Goal: Task Accomplishment & Management: Complete application form

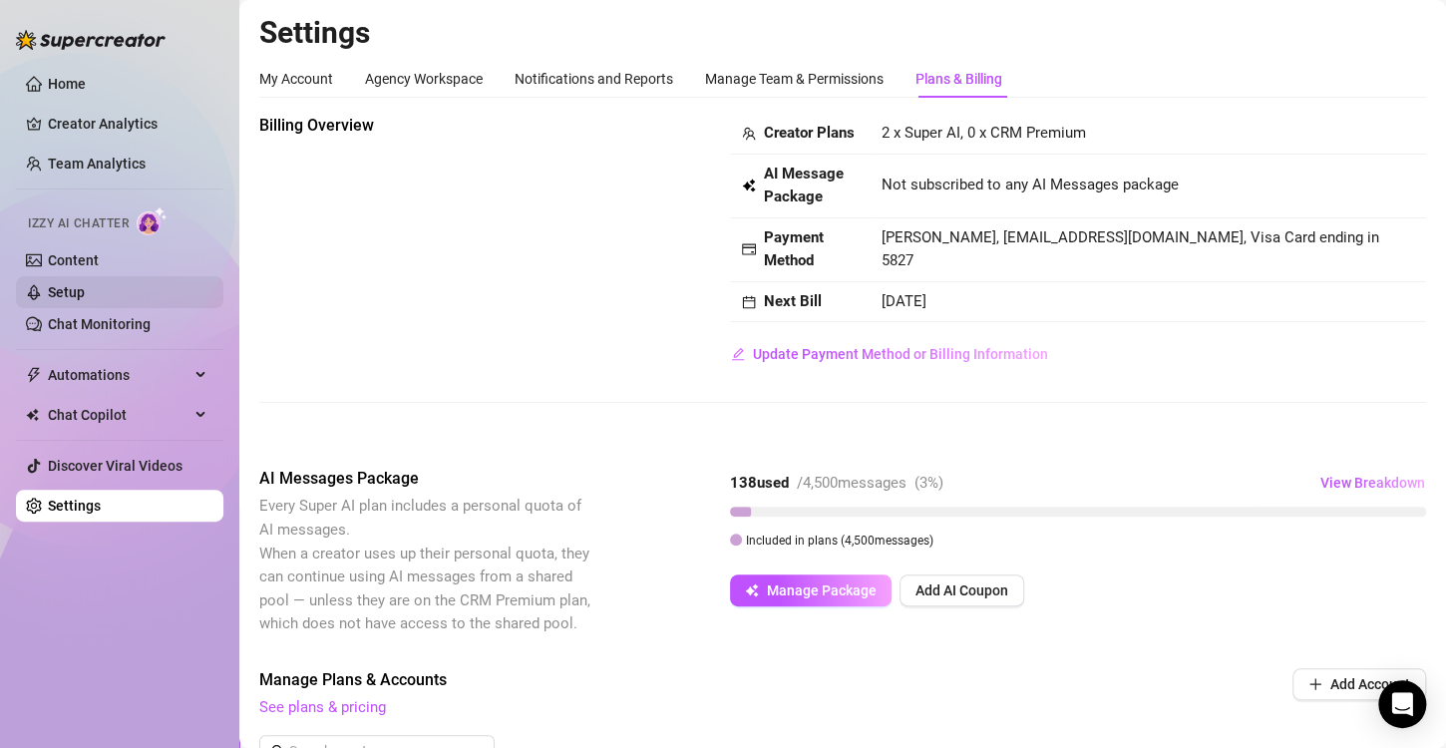
click at [85, 290] on link "Setup" at bounding box center [66, 292] width 37 height 16
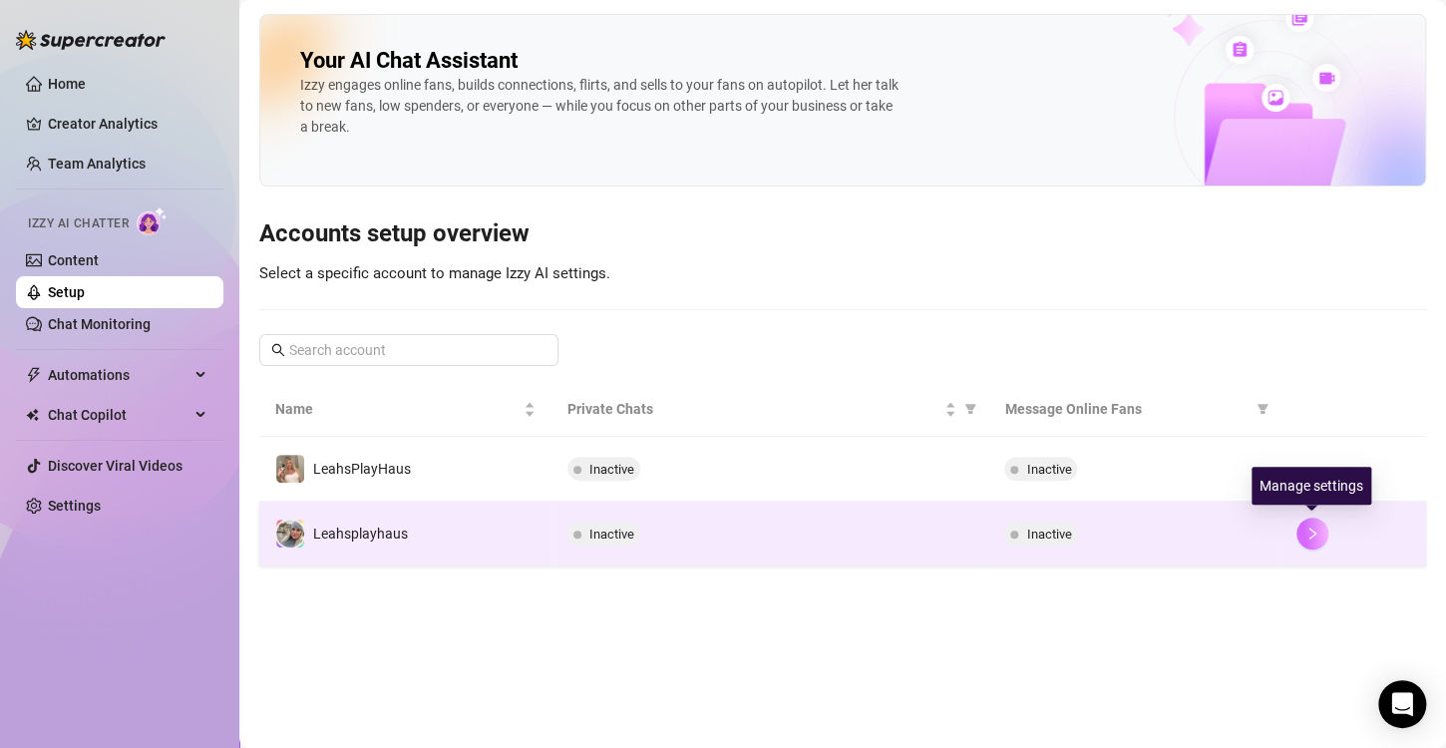
click at [1315, 531] on icon "right" at bounding box center [1312, 534] width 14 height 14
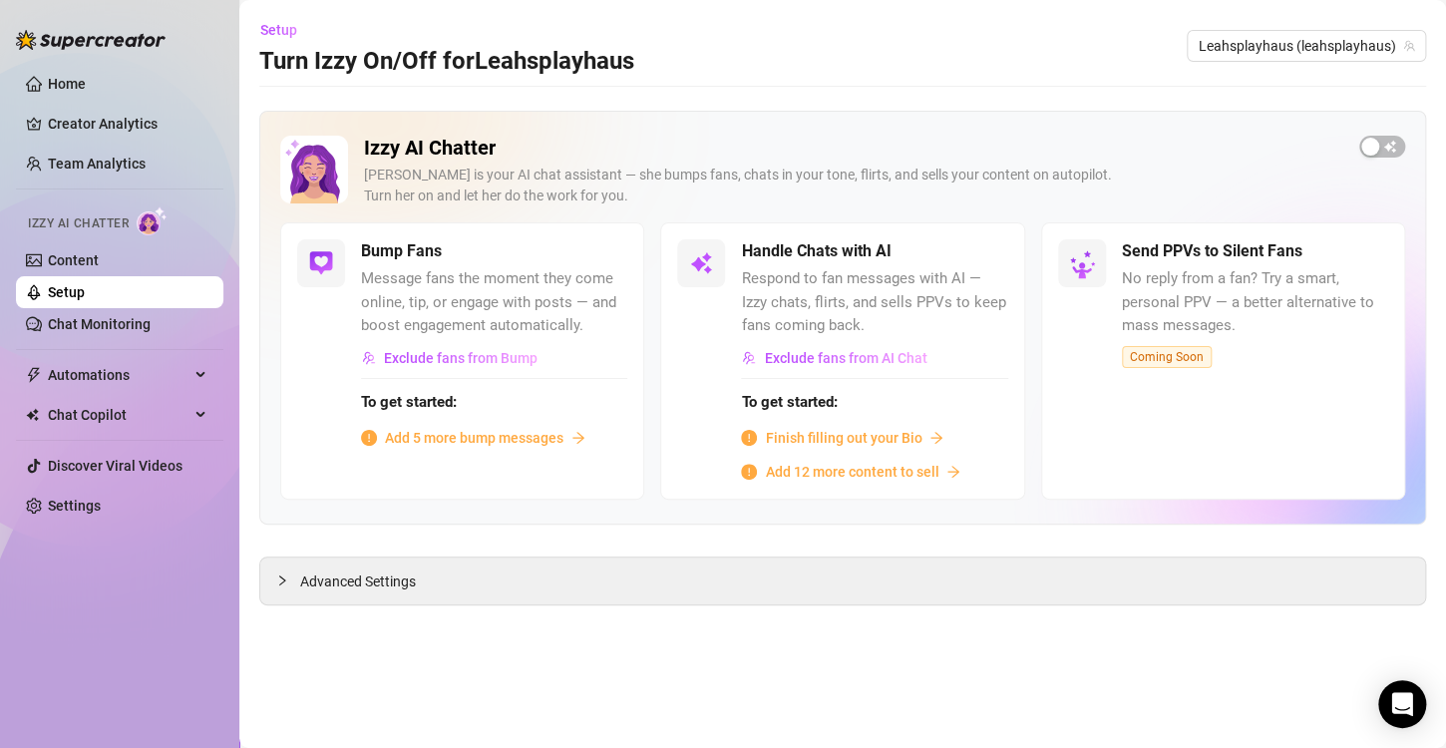
click at [833, 435] on span "Finish filling out your Bio" at bounding box center [843, 438] width 157 height 22
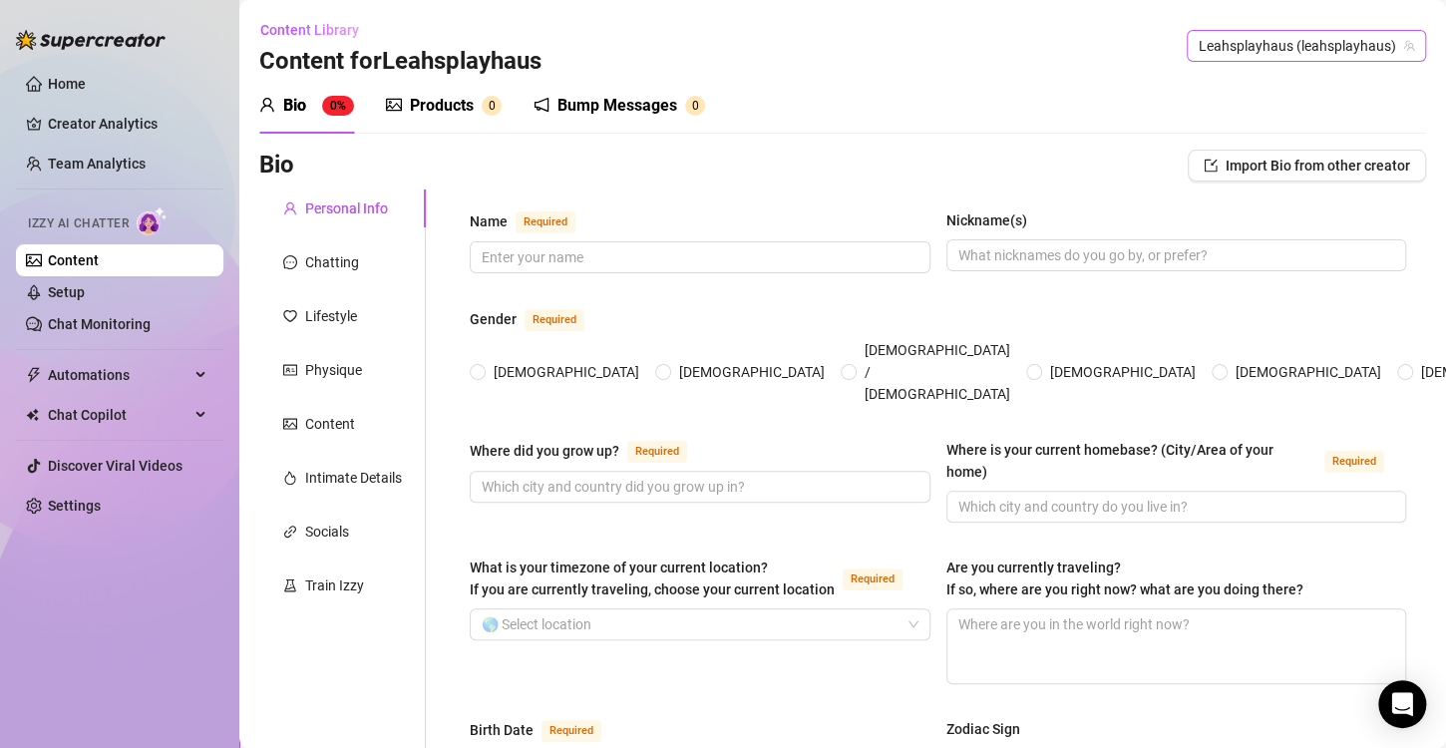
click at [1311, 52] on span "Leahsplayhaus (leahsplayhaus)" at bounding box center [1306, 46] width 215 height 30
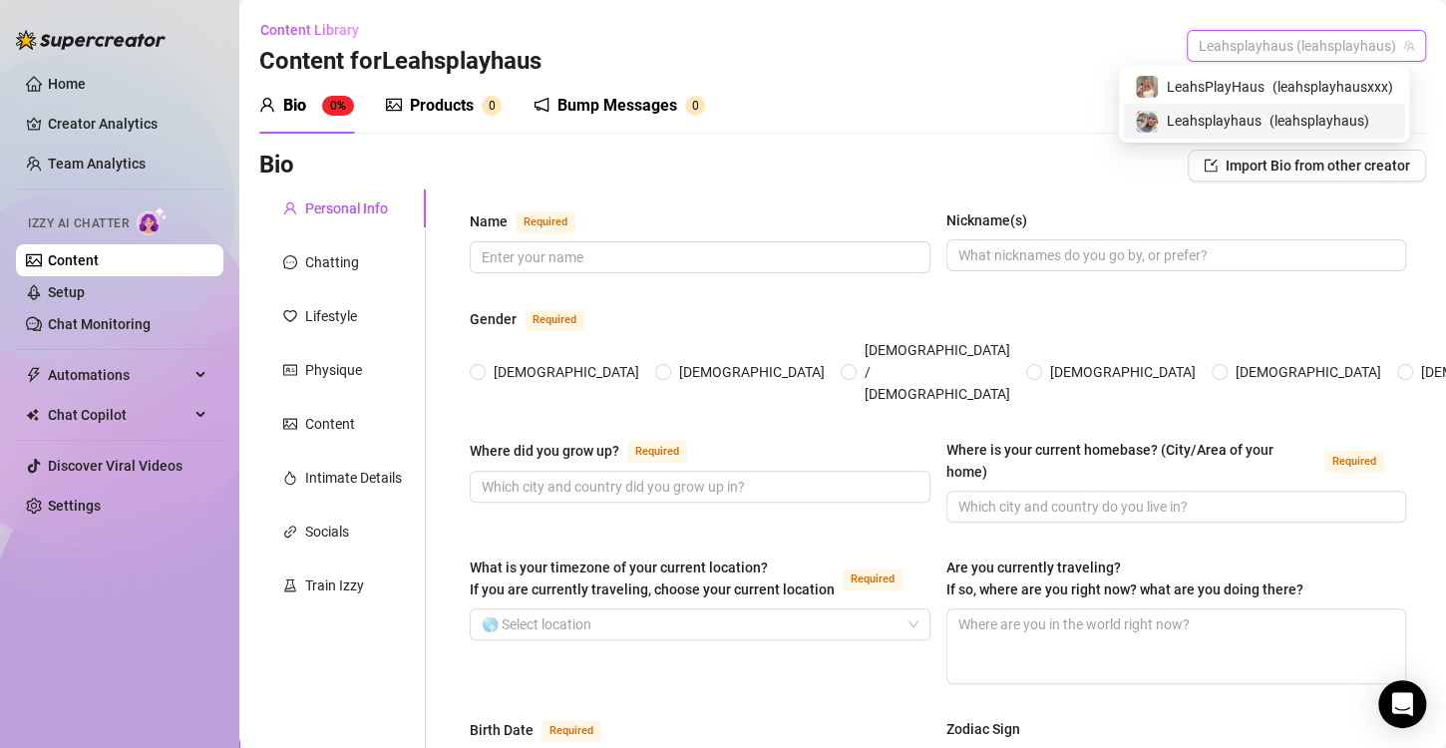
click at [1304, 120] on span "( leahsplayhaus )" at bounding box center [1320, 121] width 100 height 22
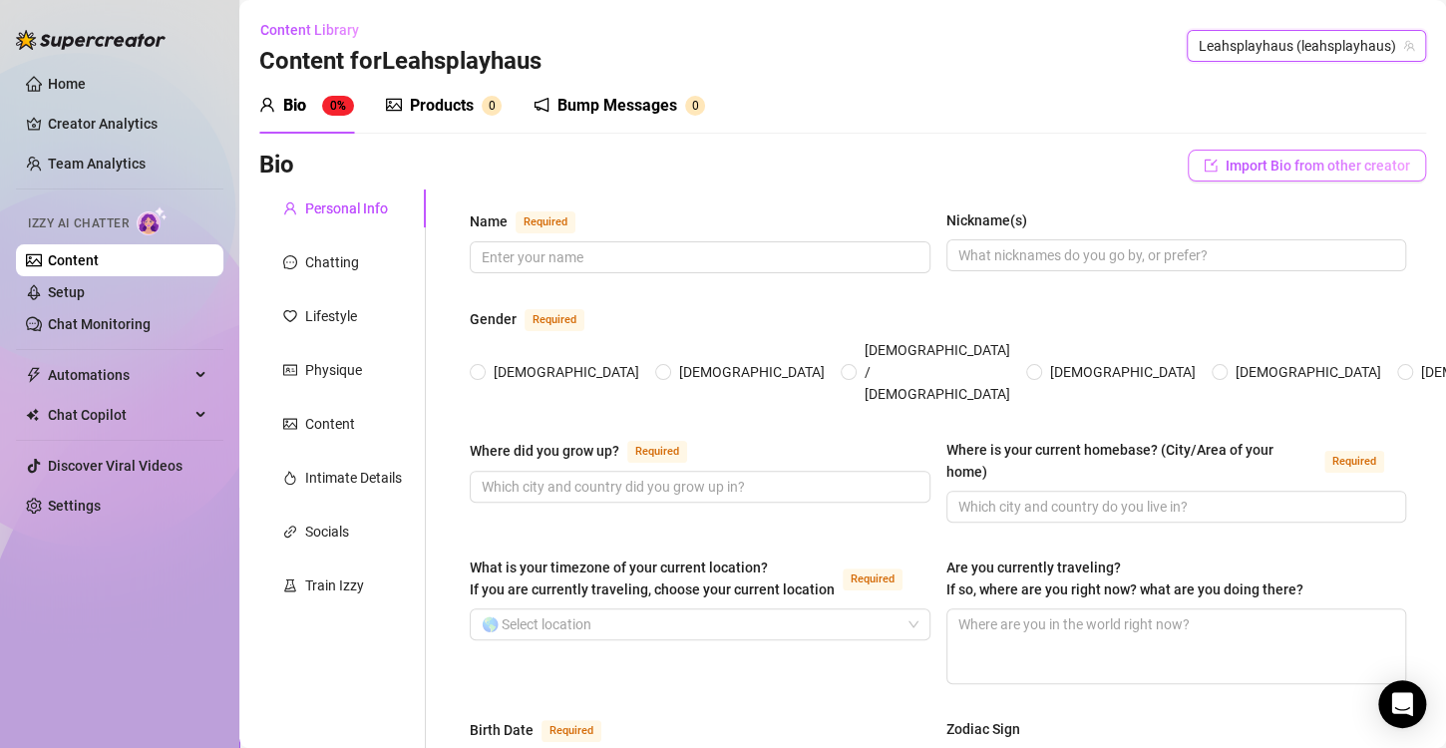
click at [1313, 170] on span "Import Bio from other creator" at bounding box center [1318, 166] width 184 height 16
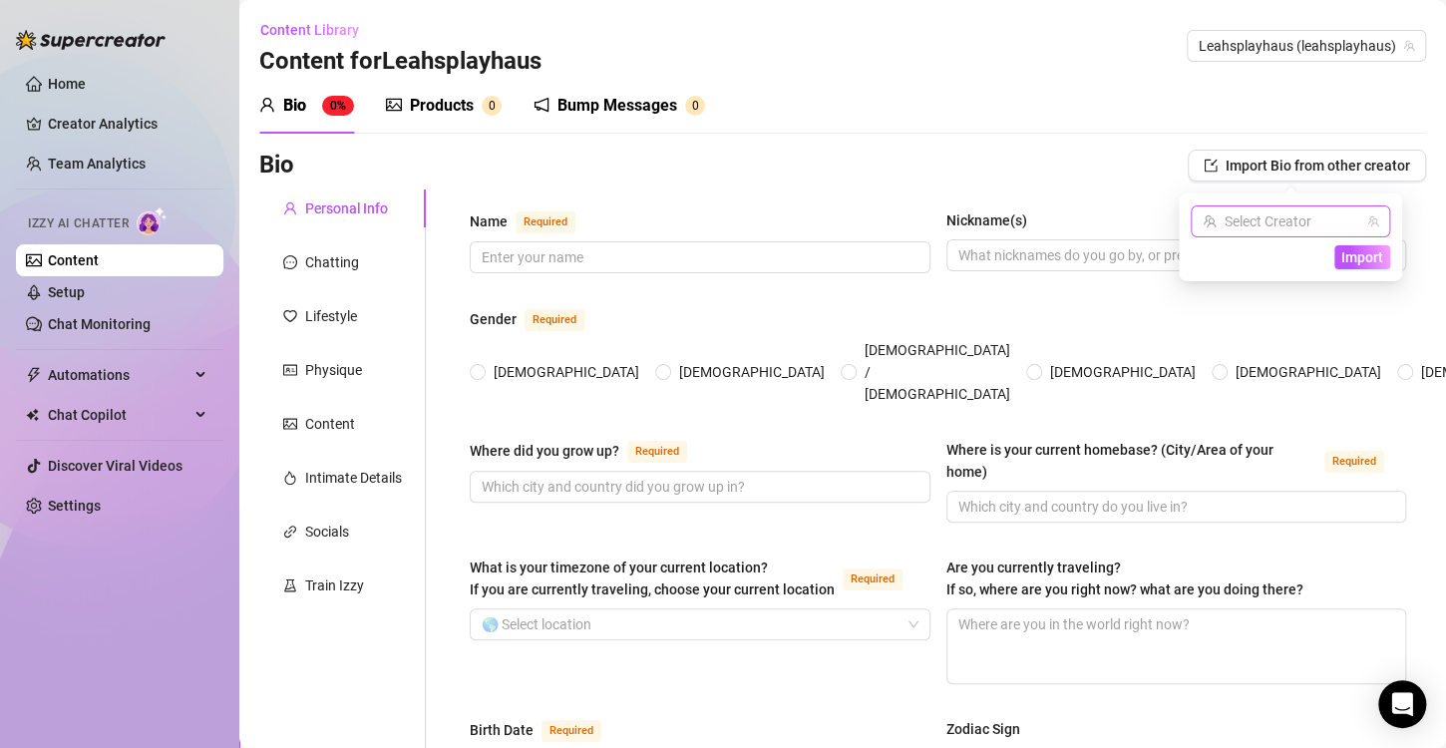
click at [1301, 227] on input "search" at bounding box center [1282, 221] width 158 height 30
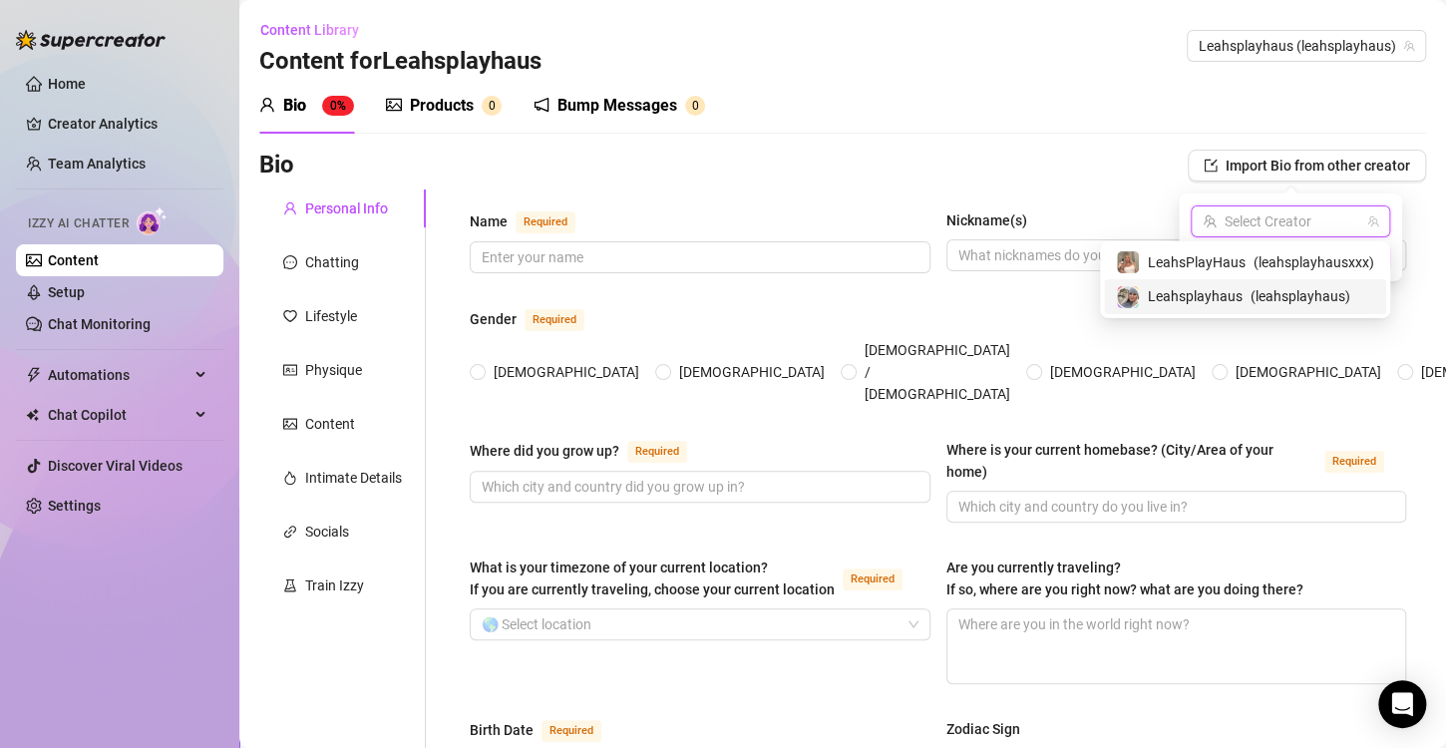
click at [1287, 297] on span "( leahsplayhaus )" at bounding box center [1301, 296] width 100 height 22
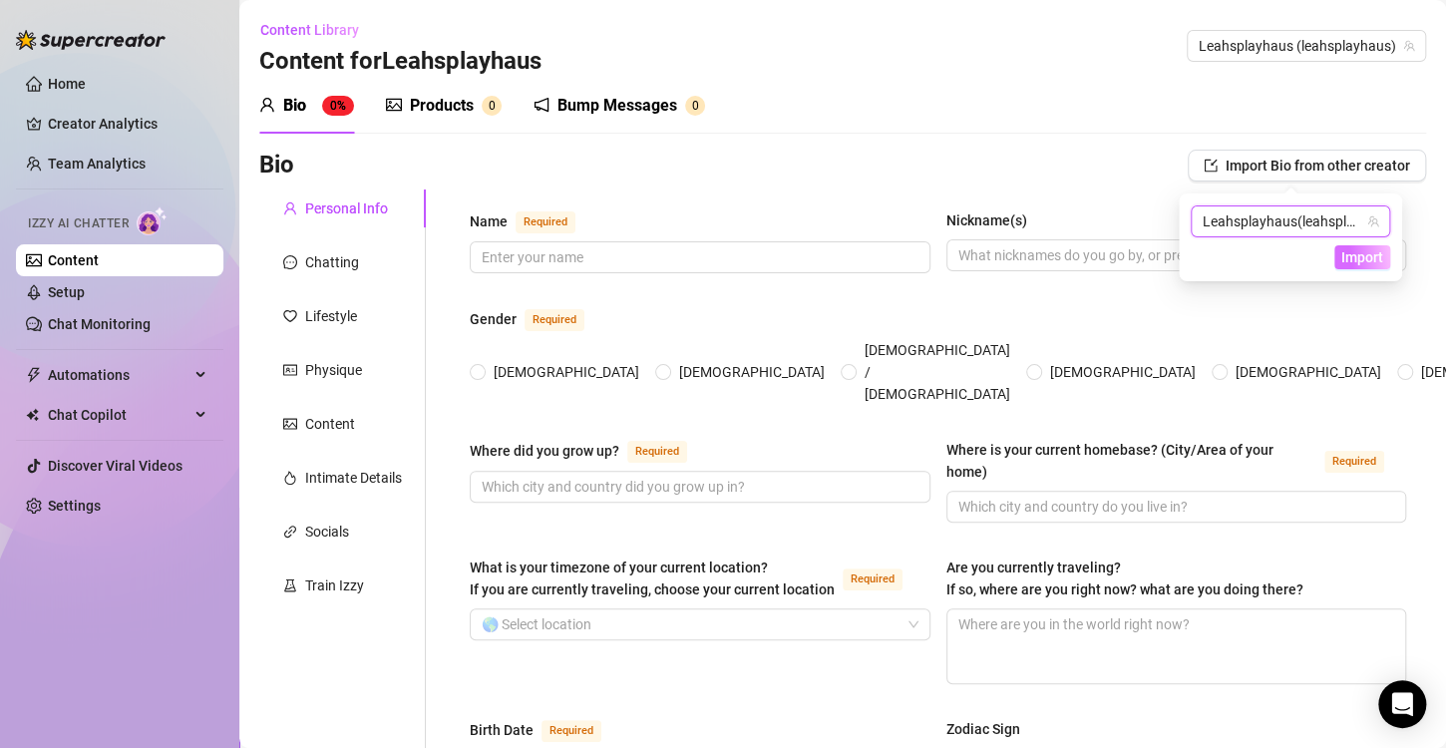
click at [1372, 259] on span "Import" at bounding box center [1362, 257] width 42 height 16
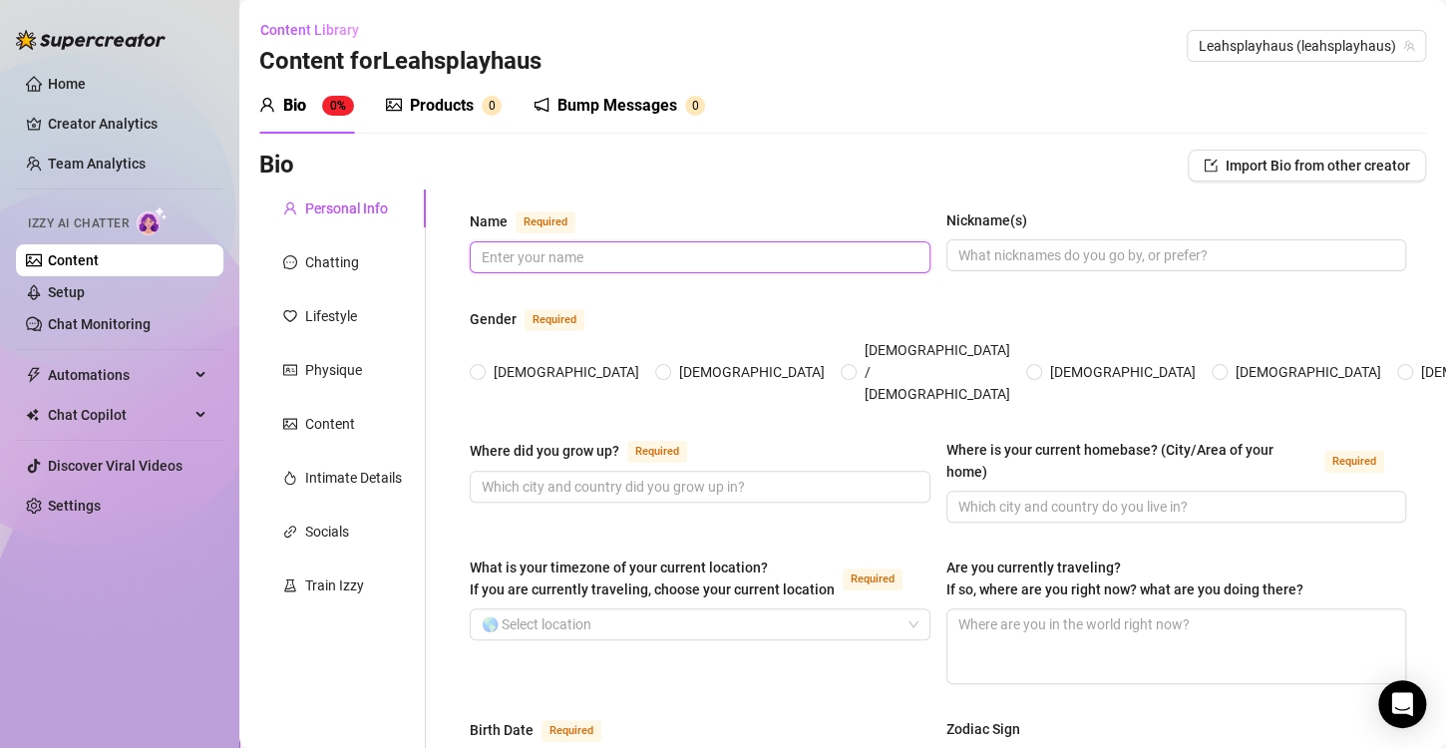
click at [807, 257] on input "Name Required" at bounding box center [698, 257] width 433 height 22
click at [342, 263] on div "Chatting" at bounding box center [332, 262] width 54 height 22
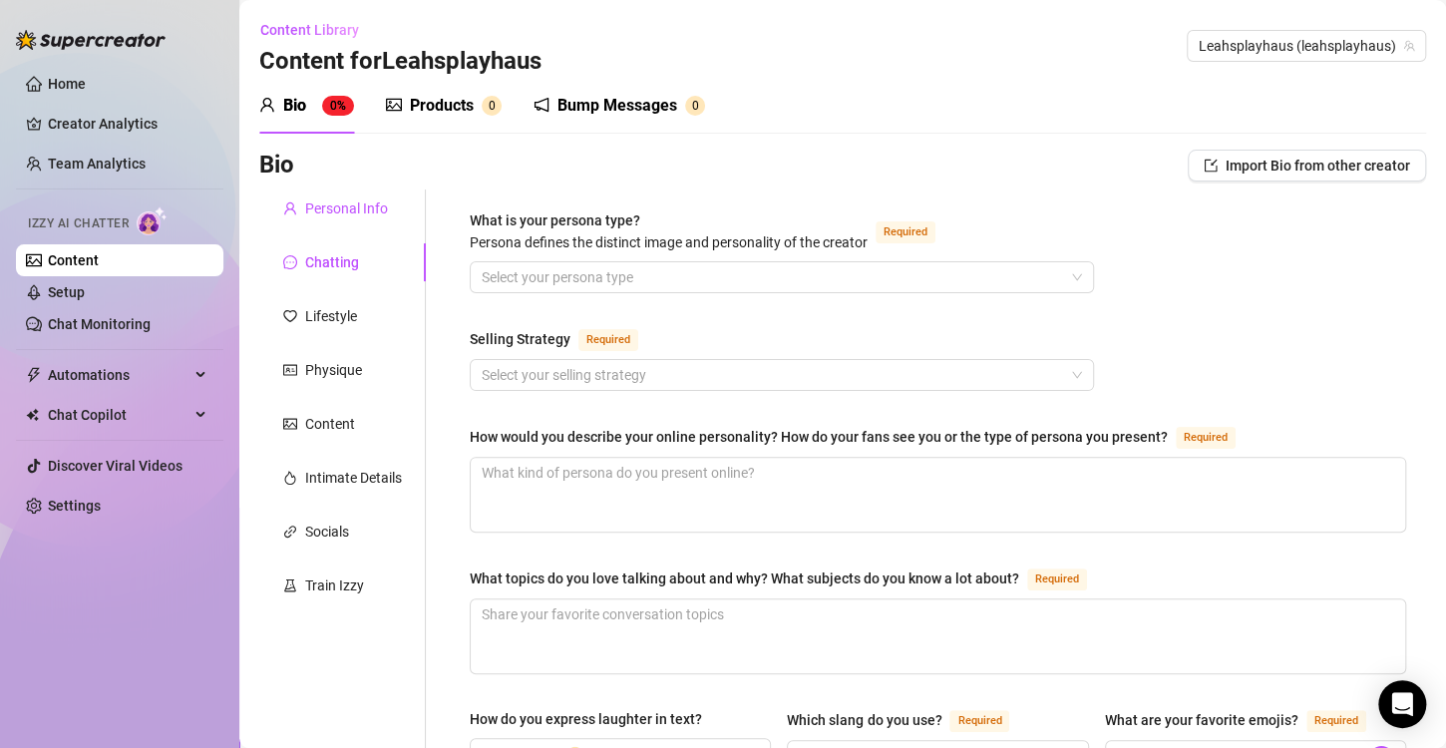
click at [354, 208] on div "Personal Info" at bounding box center [346, 208] width 83 height 22
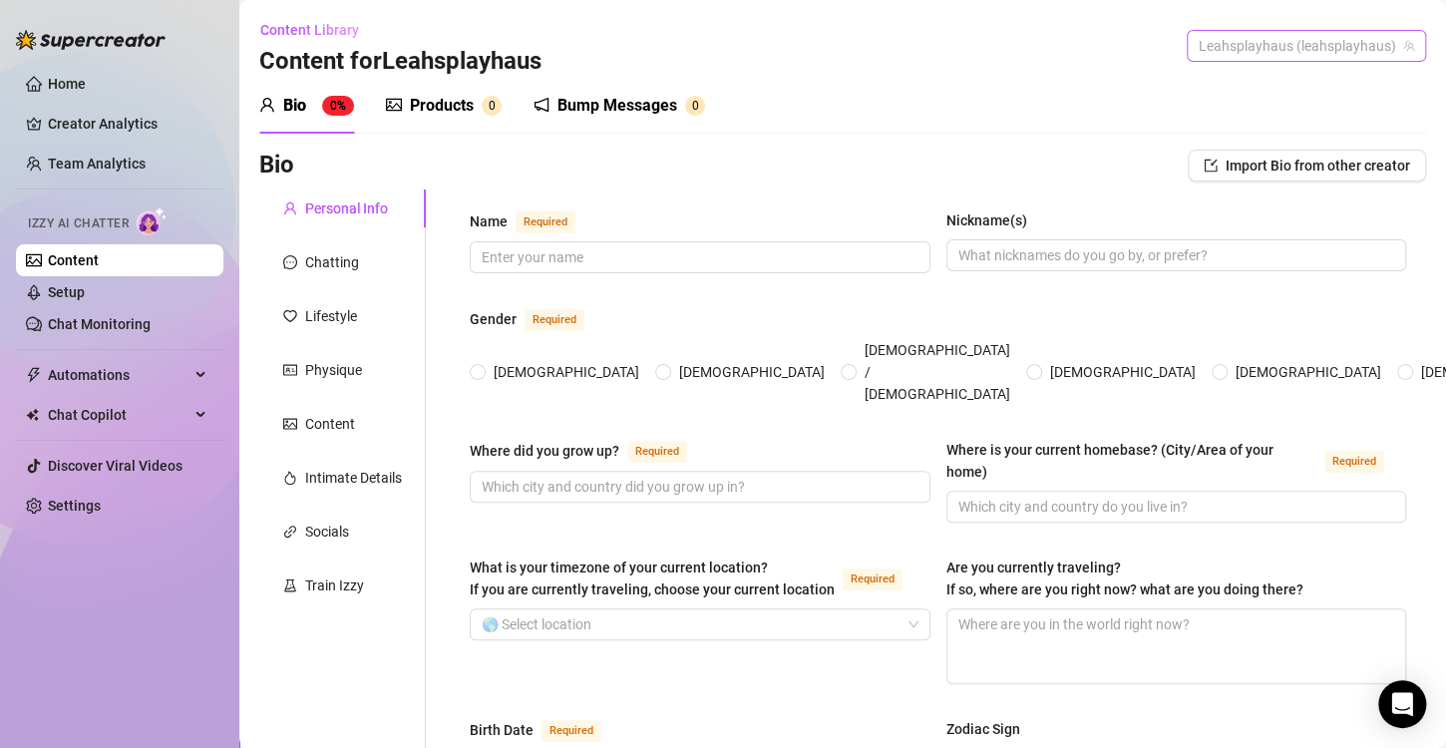
click at [1319, 51] on span "Leahsplayhaus (leahsplayhaus)" at bounding box center [1306, 46] width 215 height 30
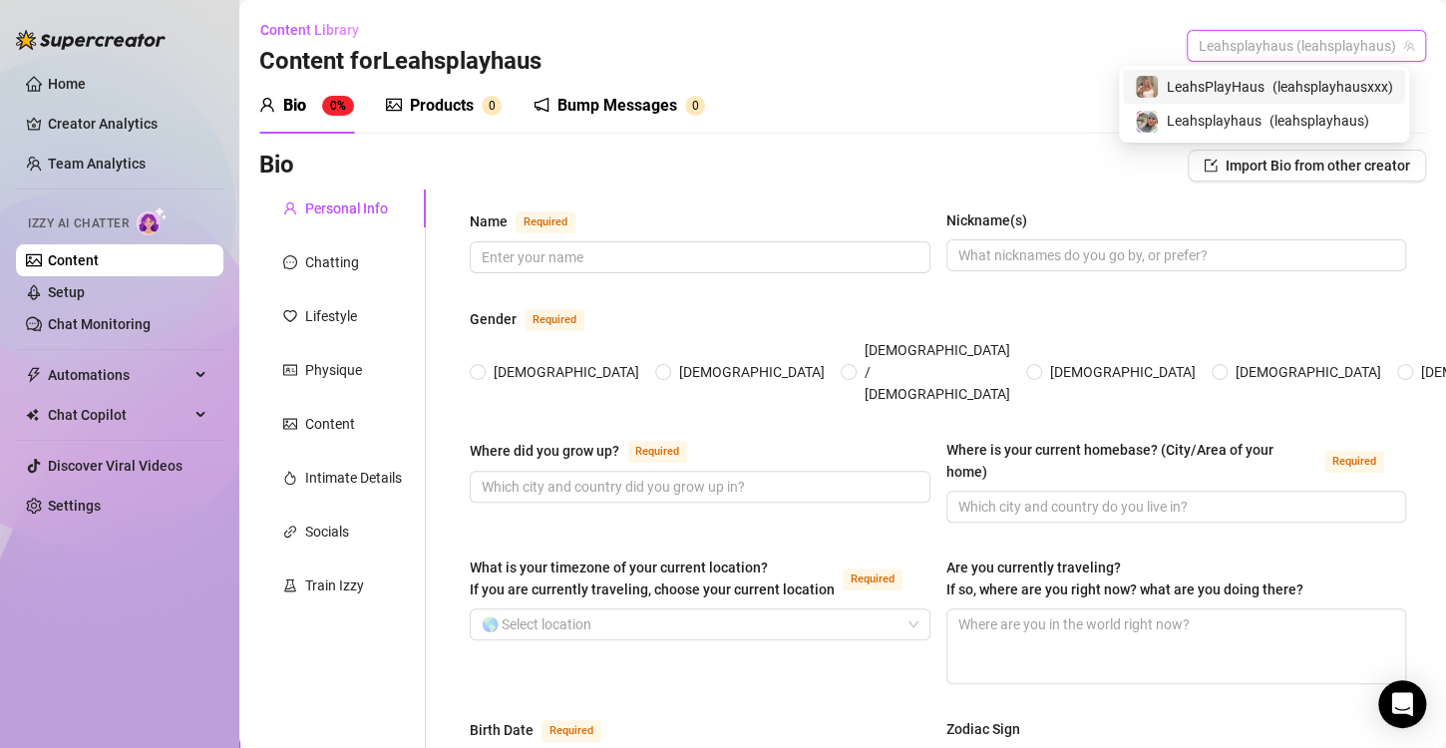
click at [1250, 92] on span "LeahsPlayHaus" at bounding box center [1216, 87] width 98 height 22
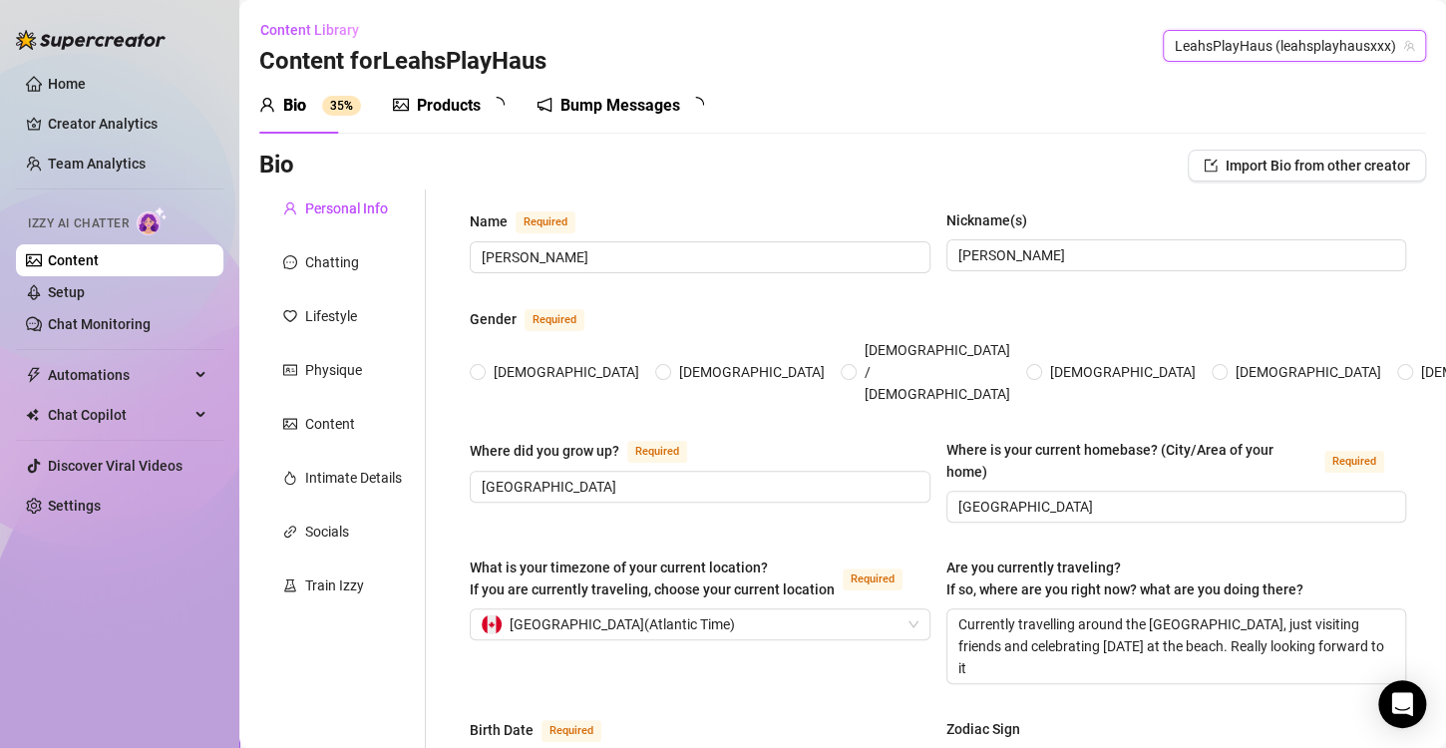
type input "[PERSON_NAME]"
type input "[GEOGRAPHIC_DATA]"
type textarea "Currently travelling around the [GEOGRAPHIC_DATA], just visiting friends and ce…"
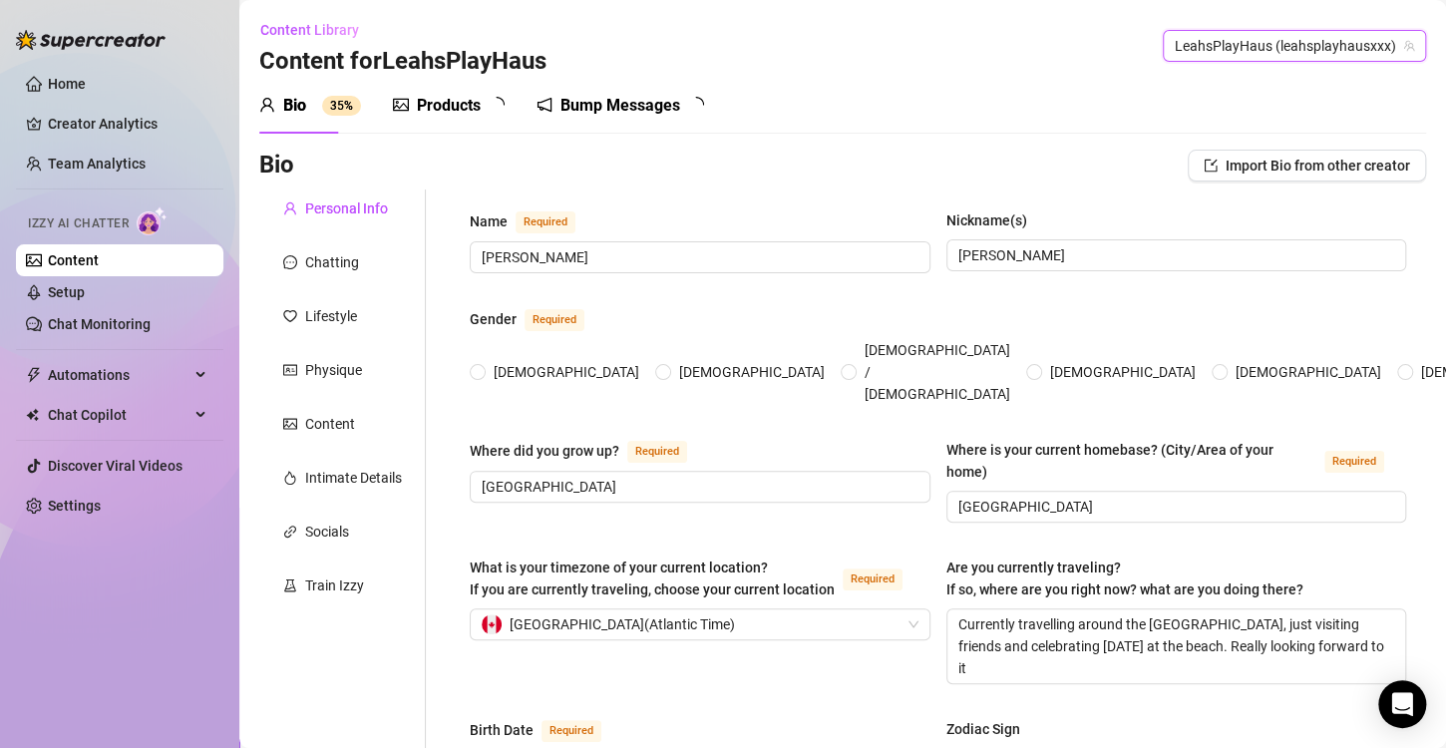
type input "[DEMOGRAPHIC_DATA]"
type input "Open Relationship"
type input "1"
type input "no"
type input "Yes I have a little chihuahua his name is [PERSON_NAME]. He ate a [PERSON_NAME]…"
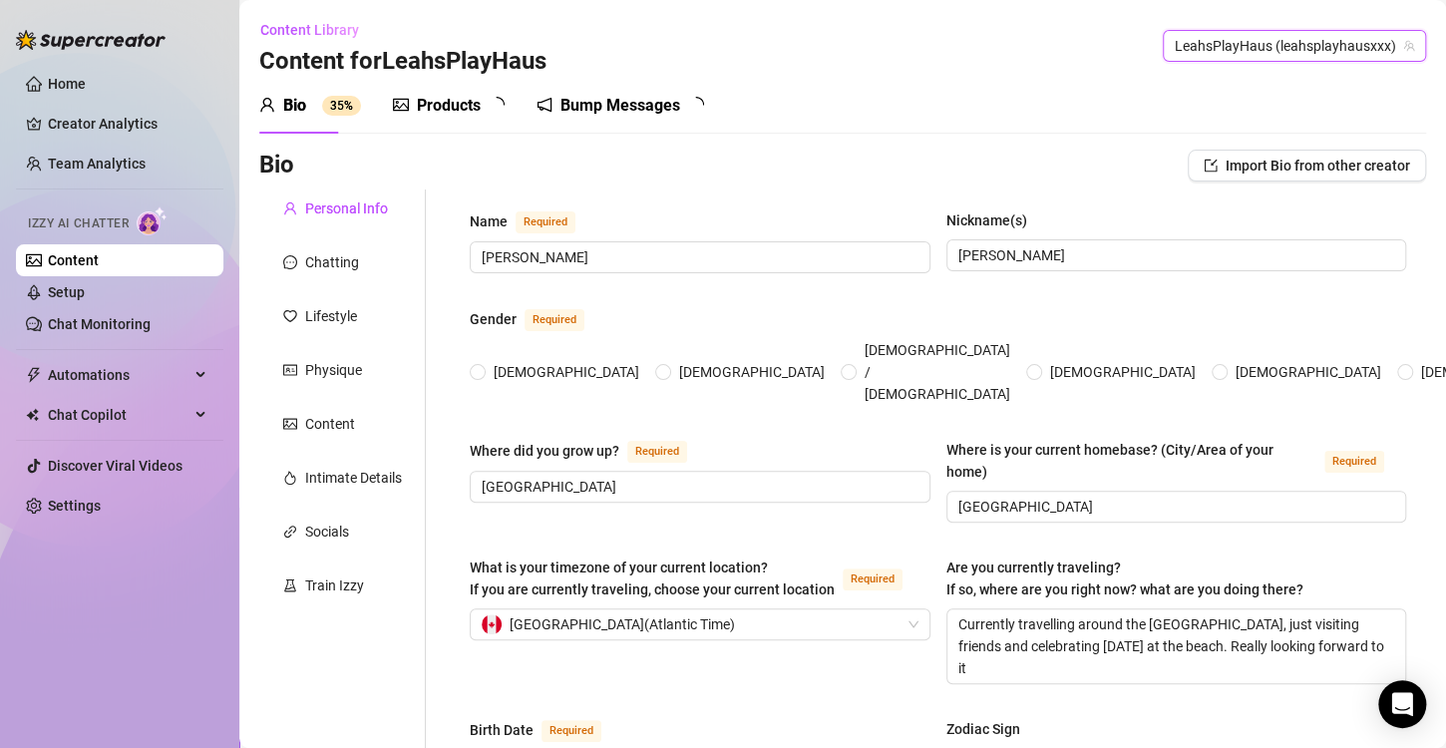
type input "Travelling Canada as a tourist and onlyfans is my [DEMOGRAPHIC_DATA] job"
type input "Welder"
type input "College"
type input "None"
type textarea "One day I'd like to settle down and stop travelling so much. I'd live to spend …"
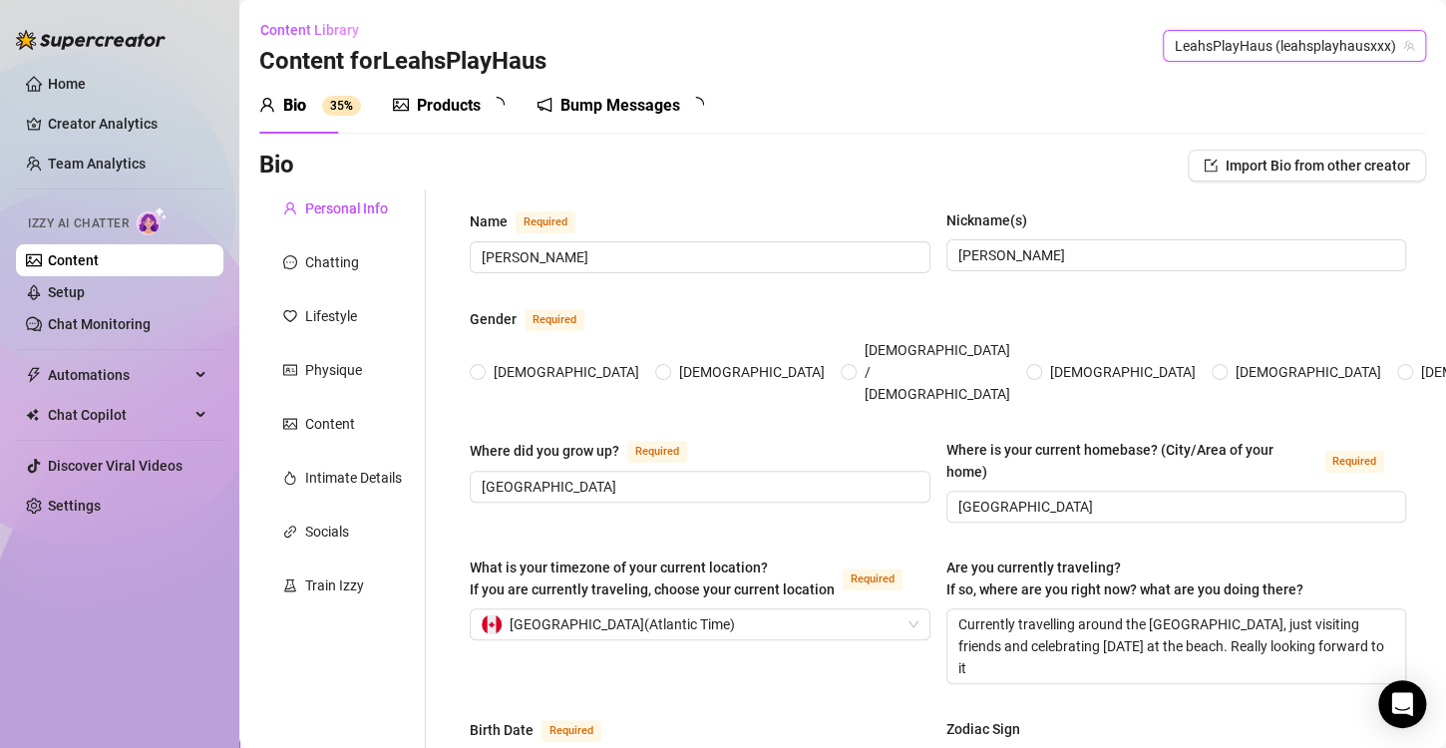
type textarea "I am a insomniac. Very hard time sleeping. Love Rock and Roll, all the 80's ban…"
radio input "true"
type input "[DATE]"
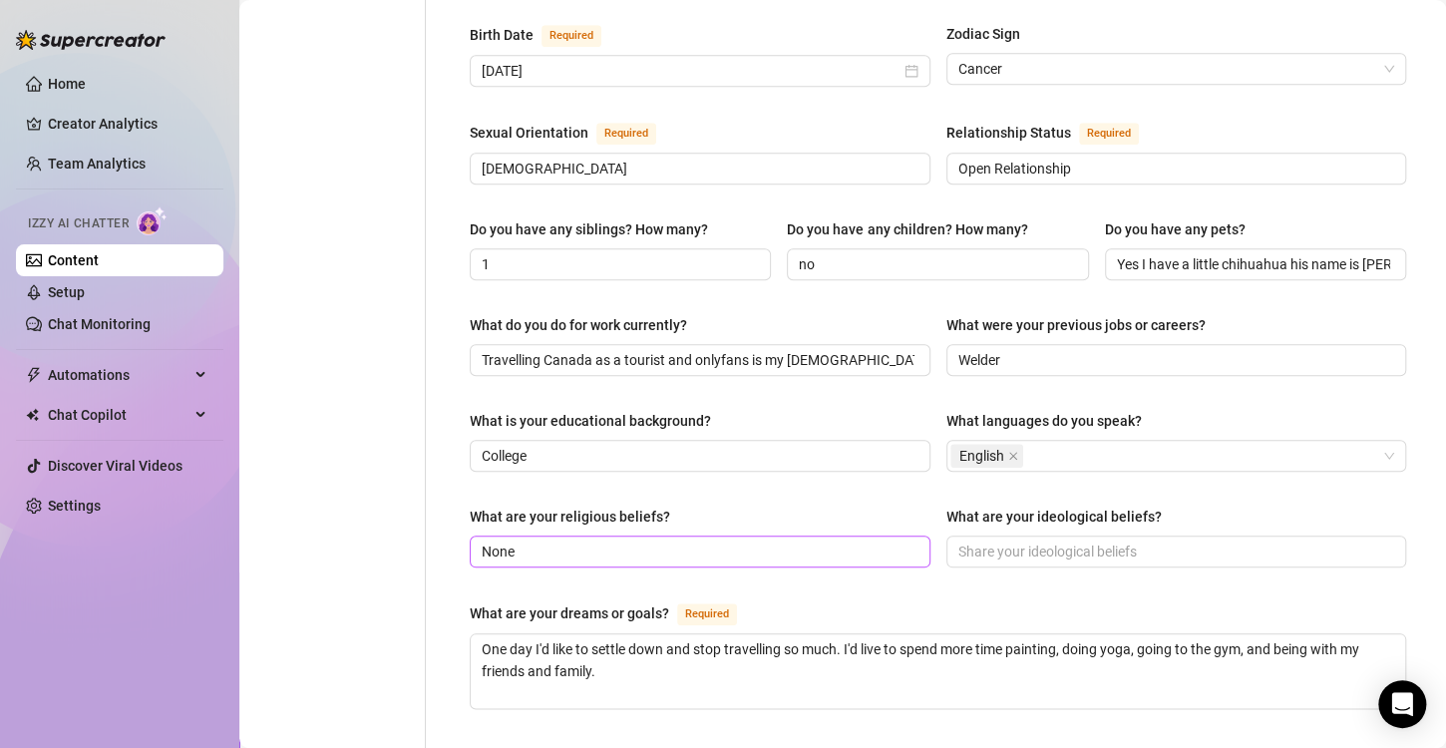
scroll to position [798, 0]
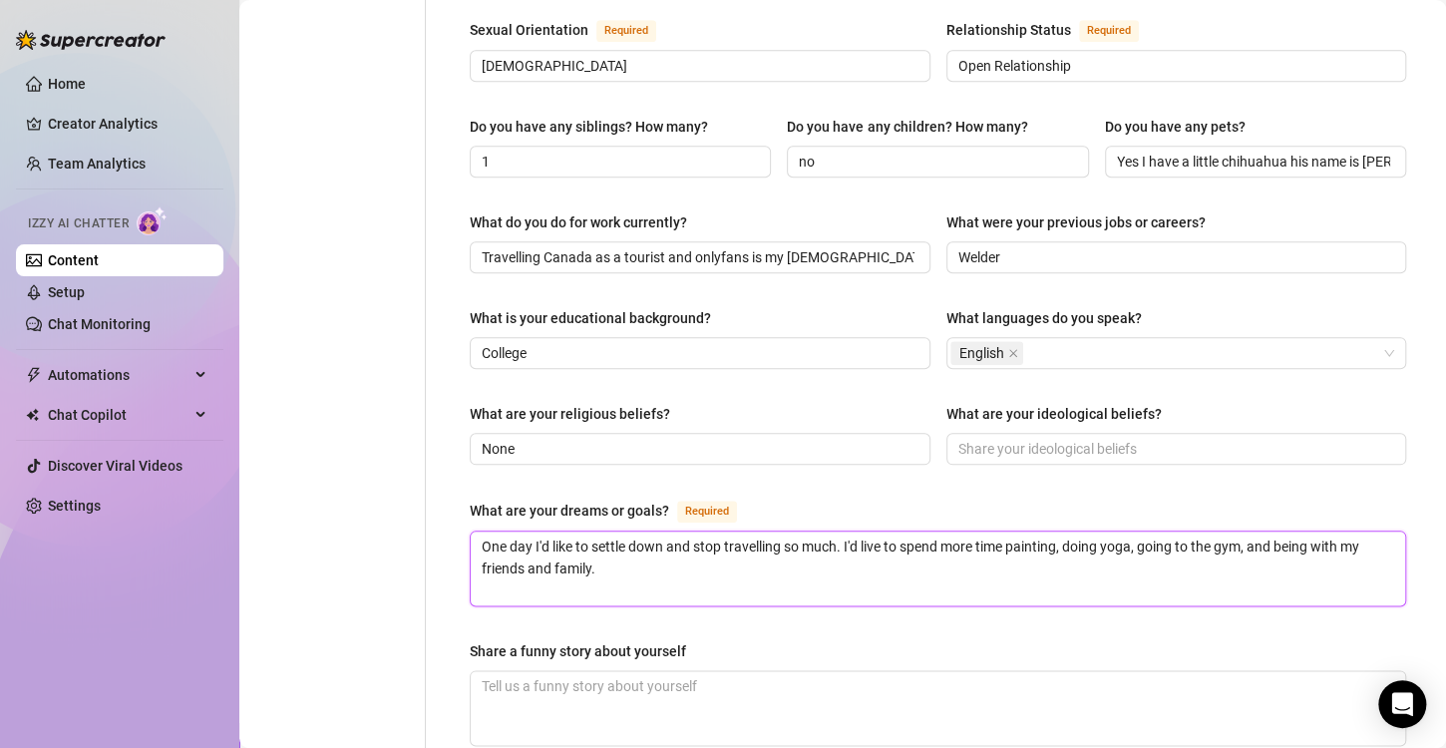
click at [872, 532] on textarea "One day I'd like to settle down and stop travelling so much. I'd live to spend …" at bounding box center [938, 569] width 934 height 74
type textarea "One day I'd like to settle down and stop travelling so much. I'd lve to spend m…"
type textarea "One day I'd like to settle down and stop travelling so much. I'd love to spend …"
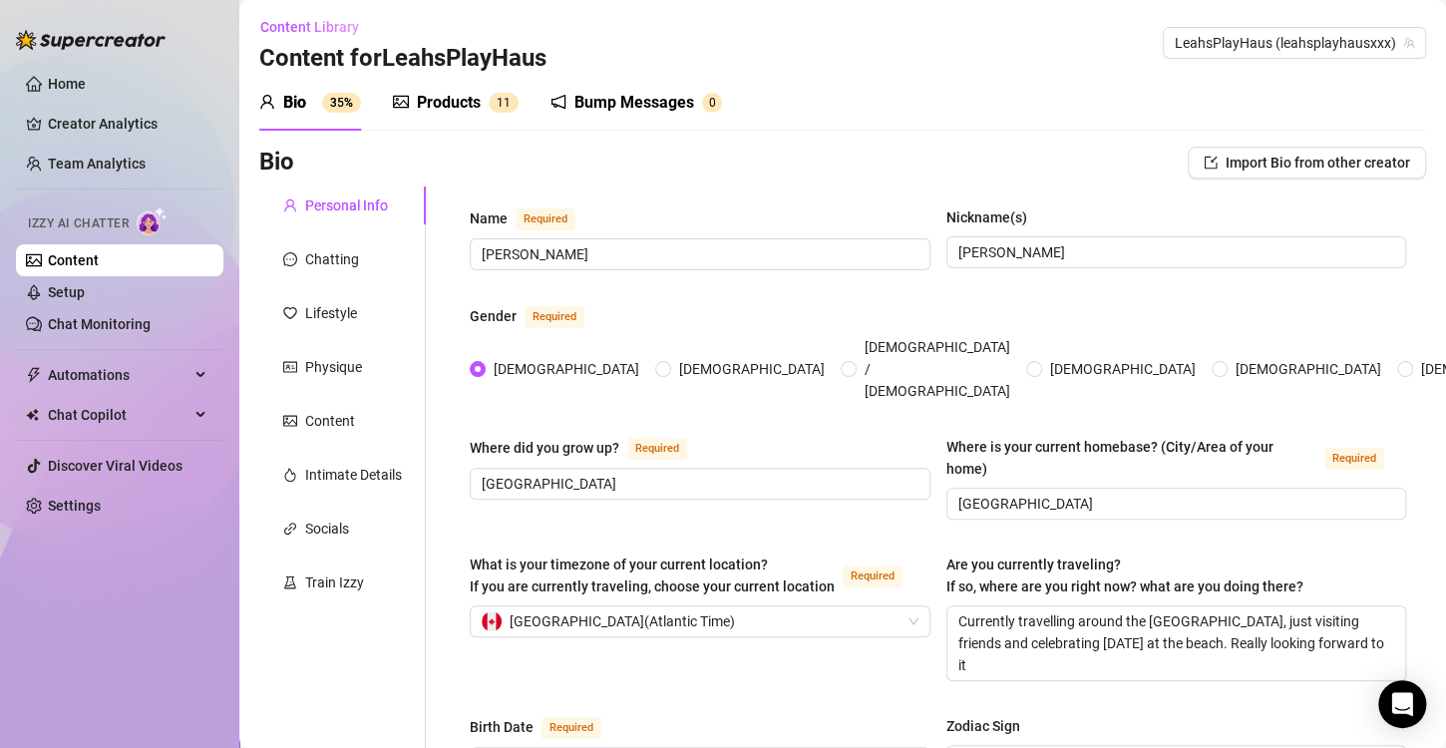
scroll to position [0, 0]
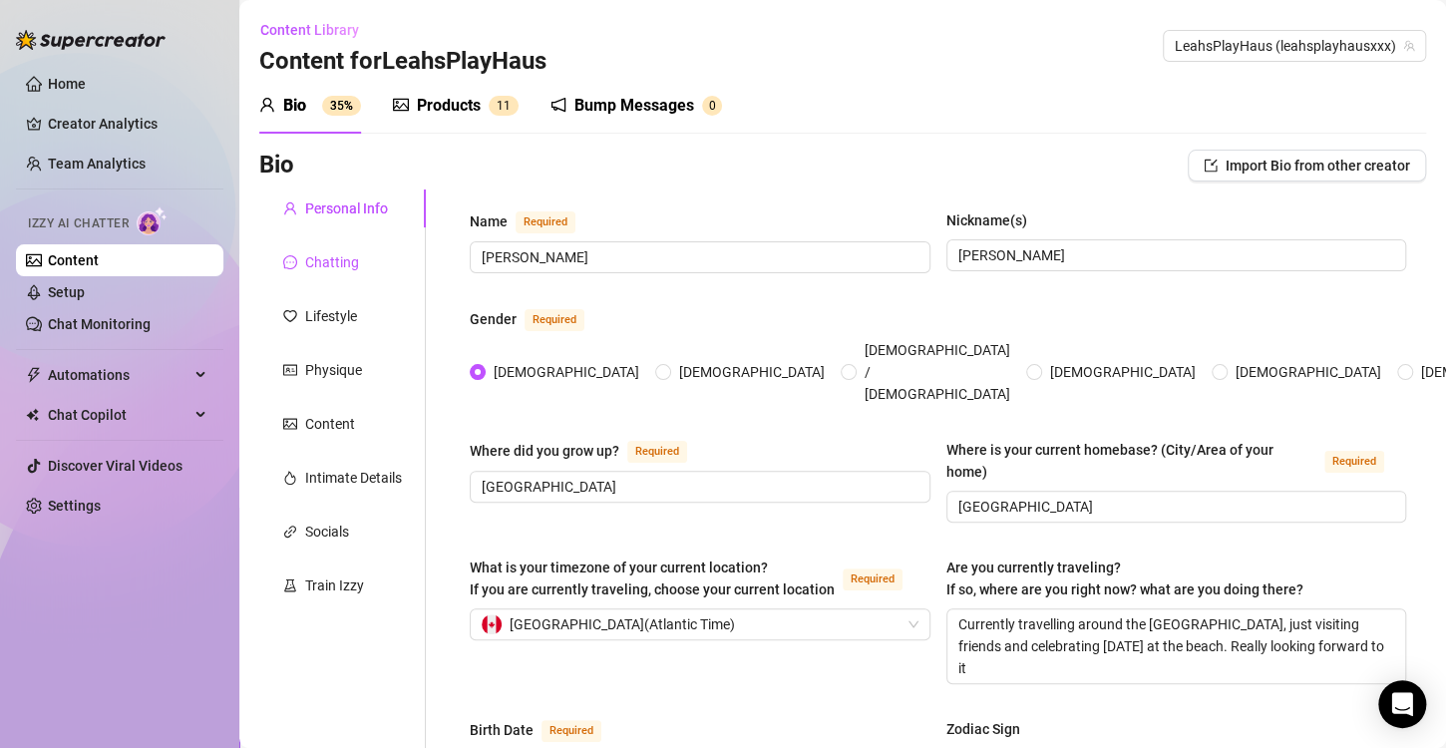
click at [331, 267] on div "Chatting" at bounding box center [332, 262] width 54 height 22
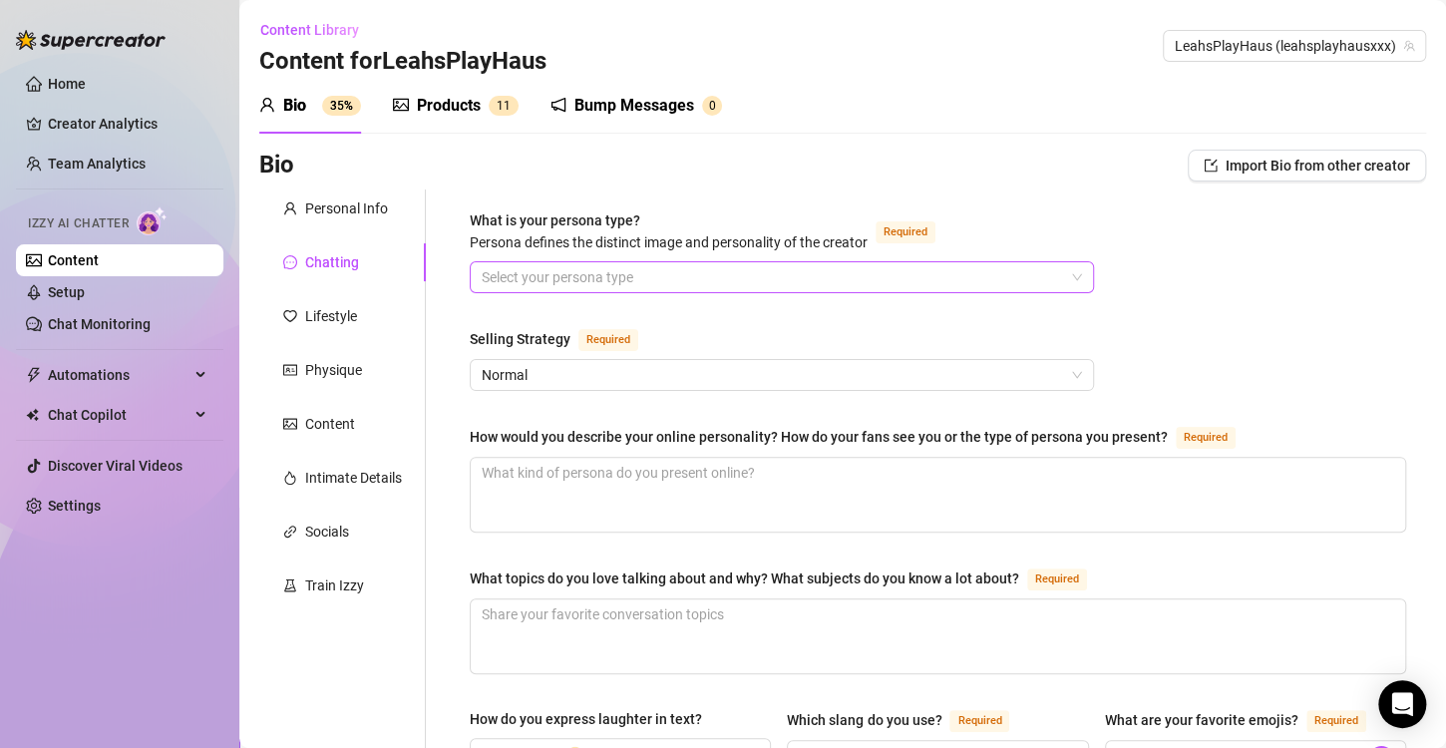
click at [920, 273] on input "What is your persona type? [PERSON_NAME] defines the distinct image and persona…" at bounding box center [773, 277] width 582 height 30
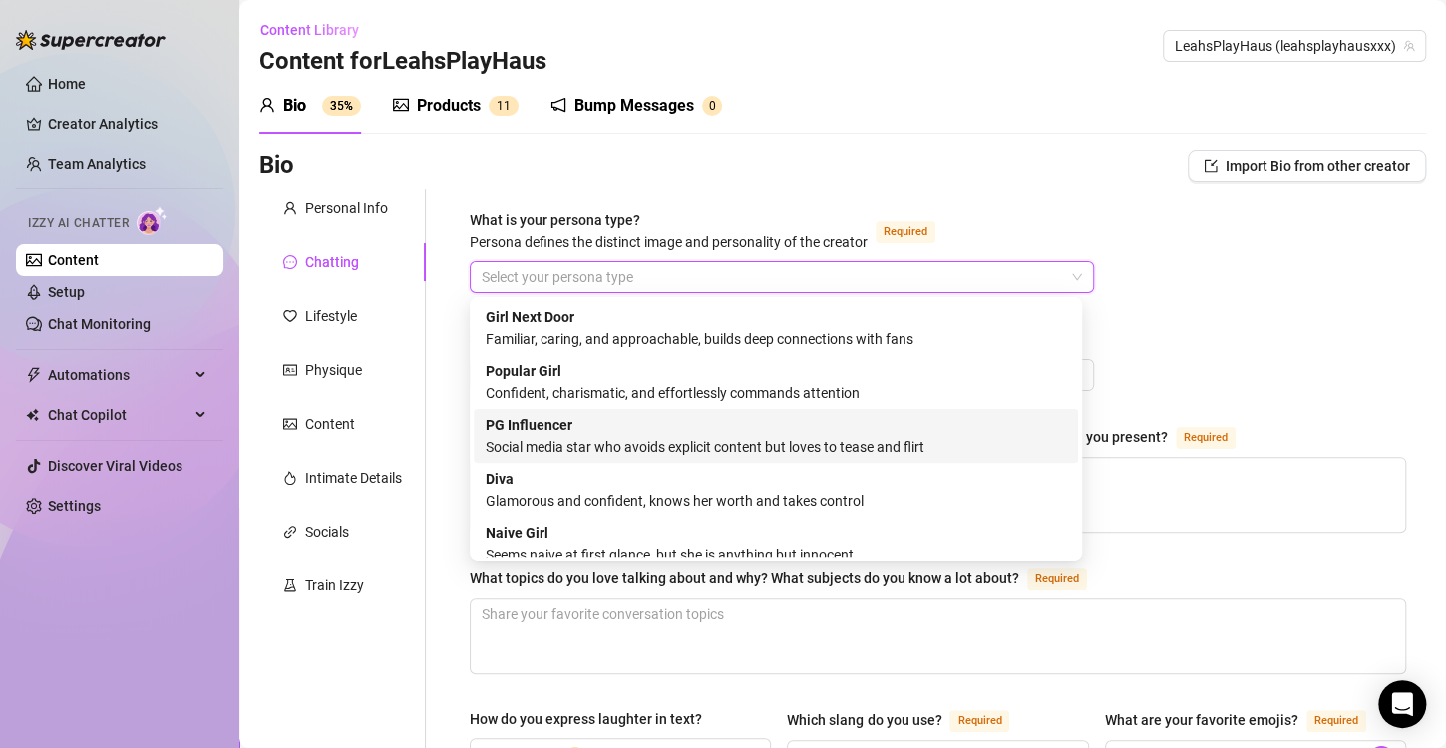
scroll to position [68, 0]
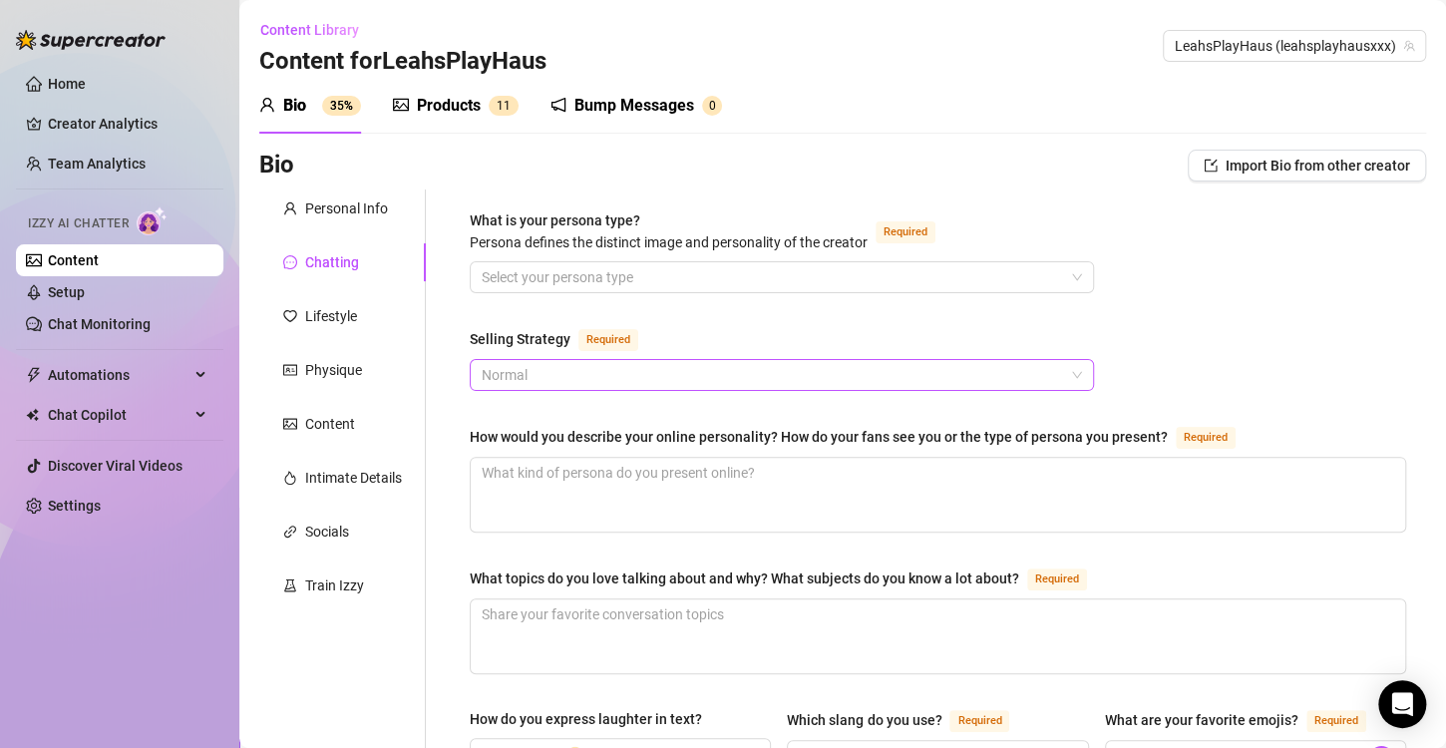
click at [637, 376] on span "Normal" at bounding box center [782, 375] width 600 height 30
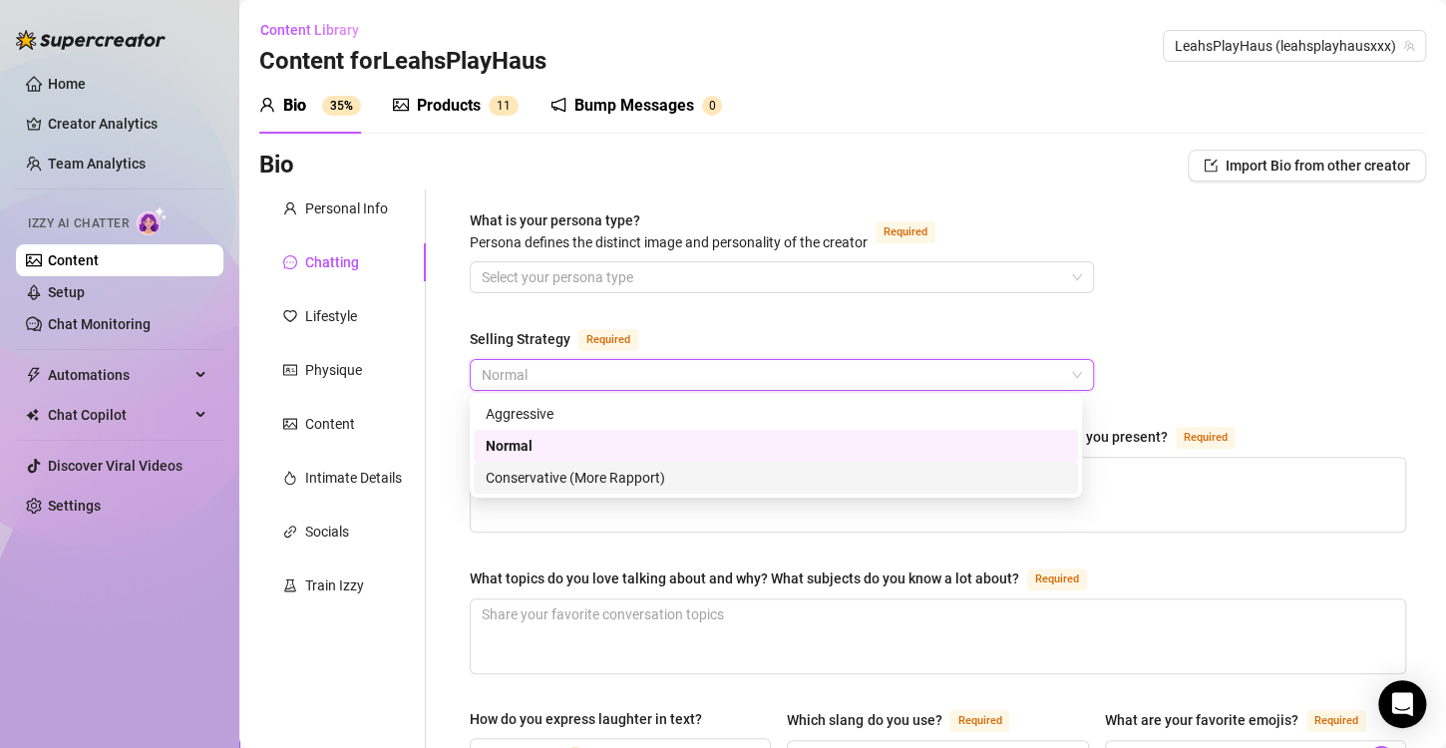
click at [604, 474] on div "Conservative (More Rapport)" at bounding box center [776, 478] width 580 height 22
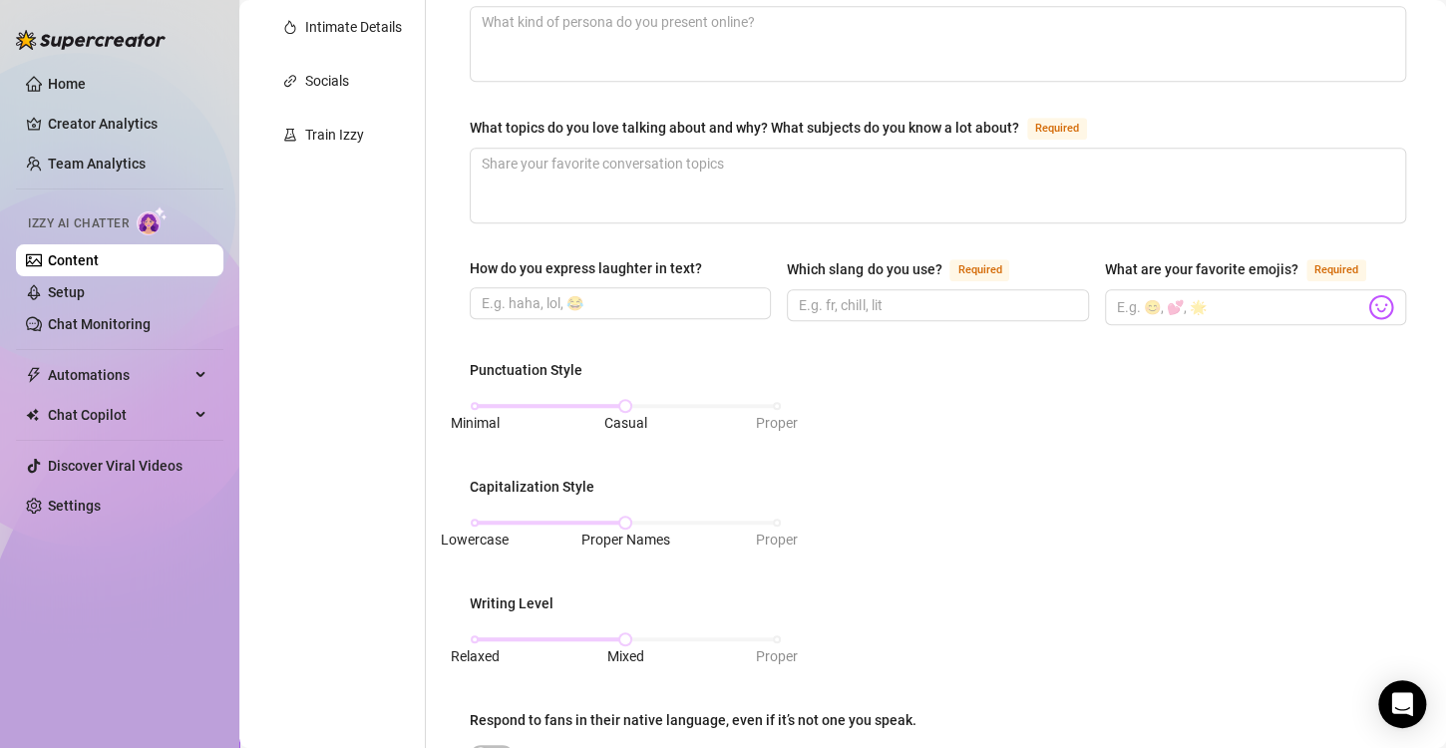
scroll to position [499, 0]
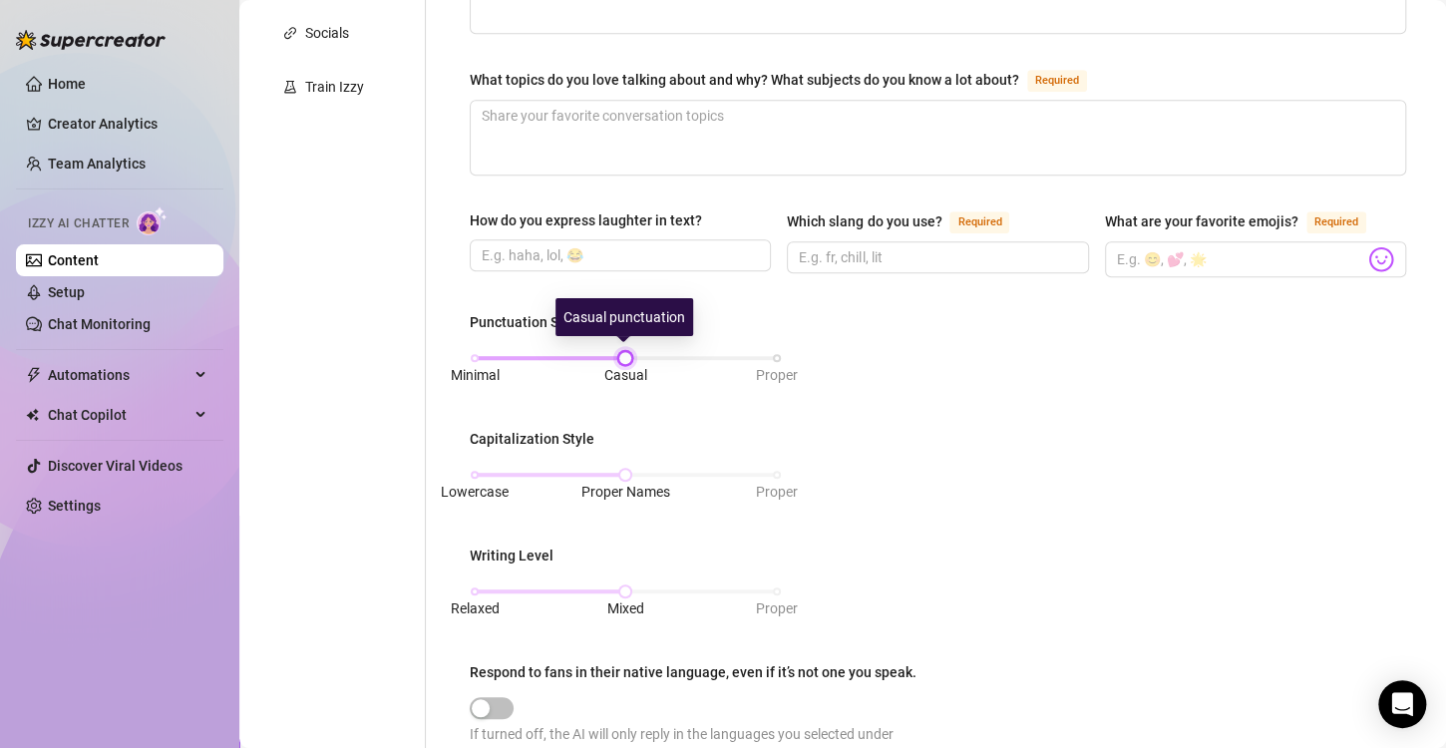
click at [628, 353] on div at bounding box center [625, 358] width 10 height 10
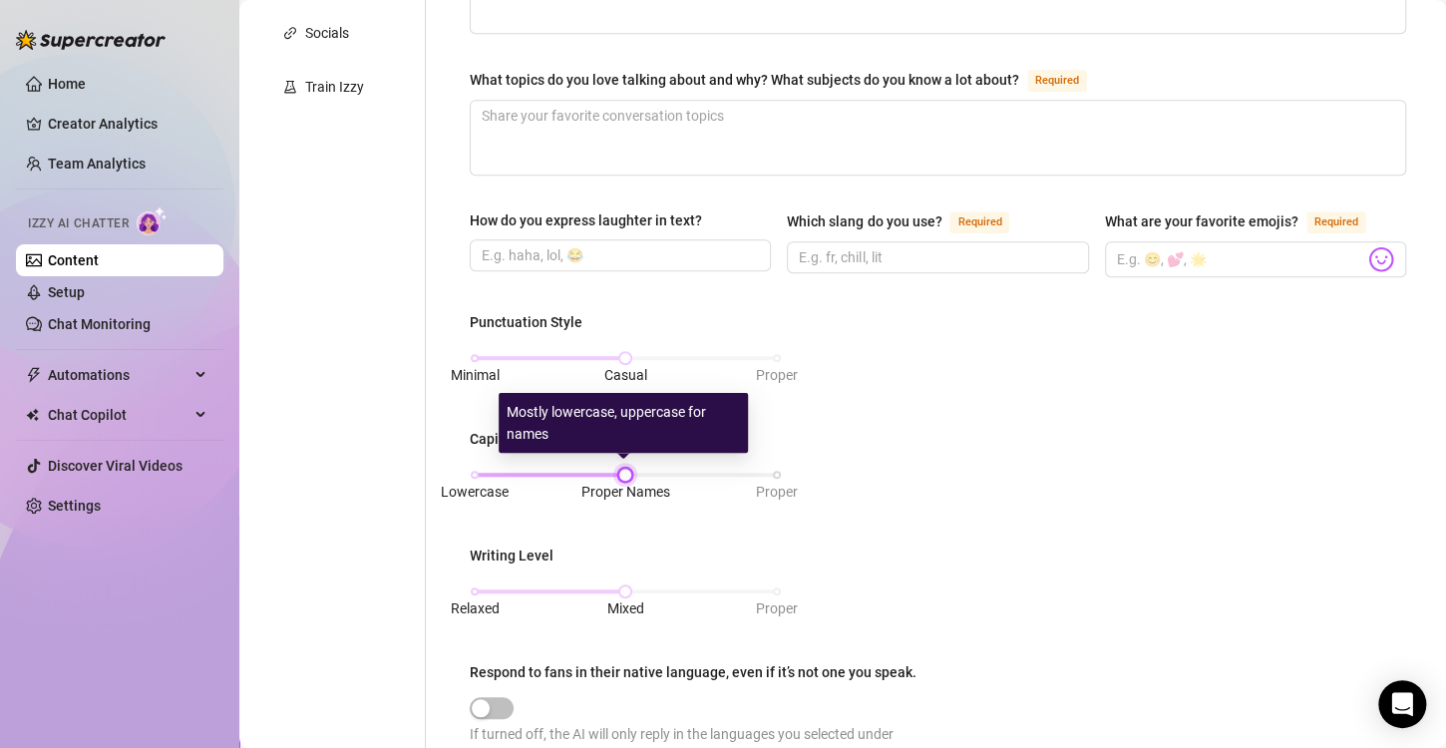
click at [620, 470] on div at bounding box center [625, 475] width 10 height 10
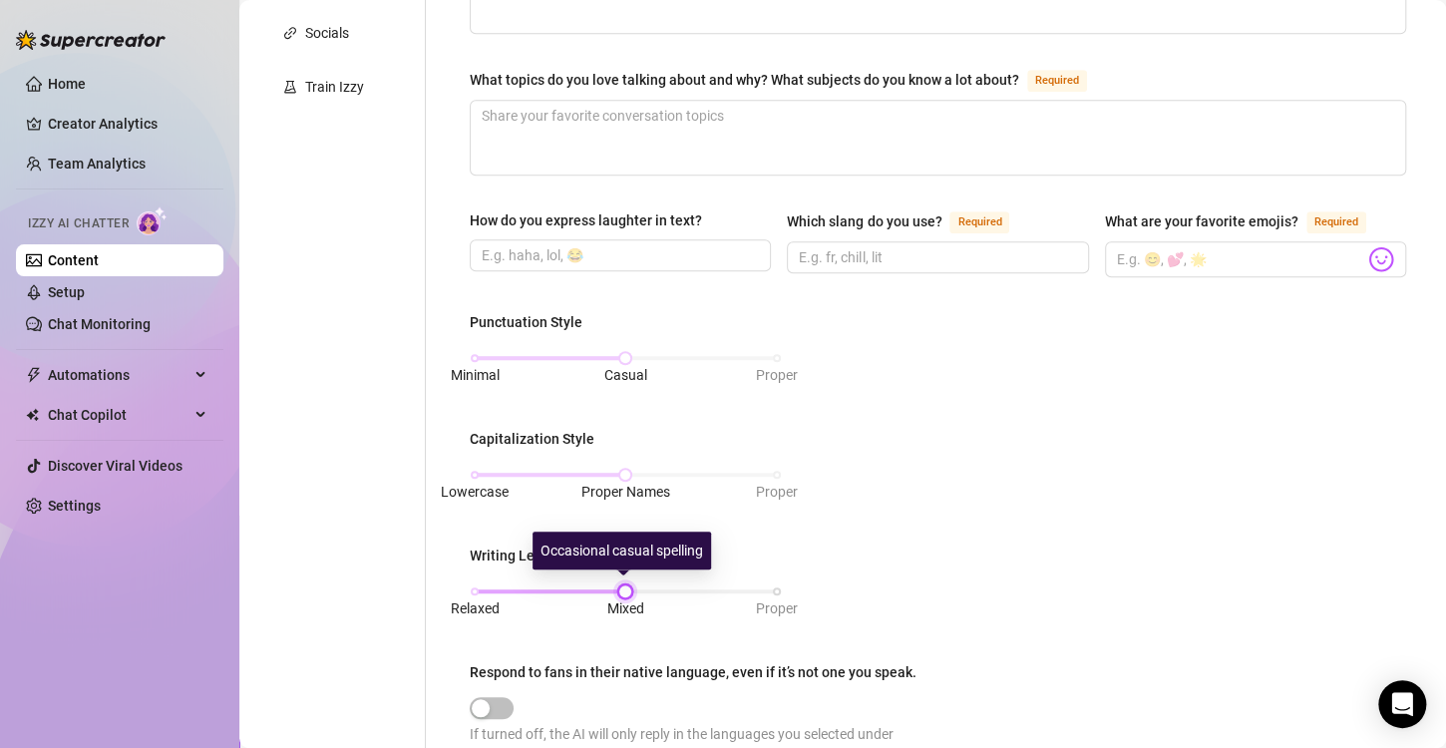
click at [620, 590] on div at bounding box center [625, 591] width 10 height 10
drag, startPoint x: 621, startPoint y: 590, endPoint x: 605, endPoint y: 591, distance: 16.0
click at [605, 591] on div "Relaxed Mixed Proper" at bounding box center [626, 591] width 302 height 12
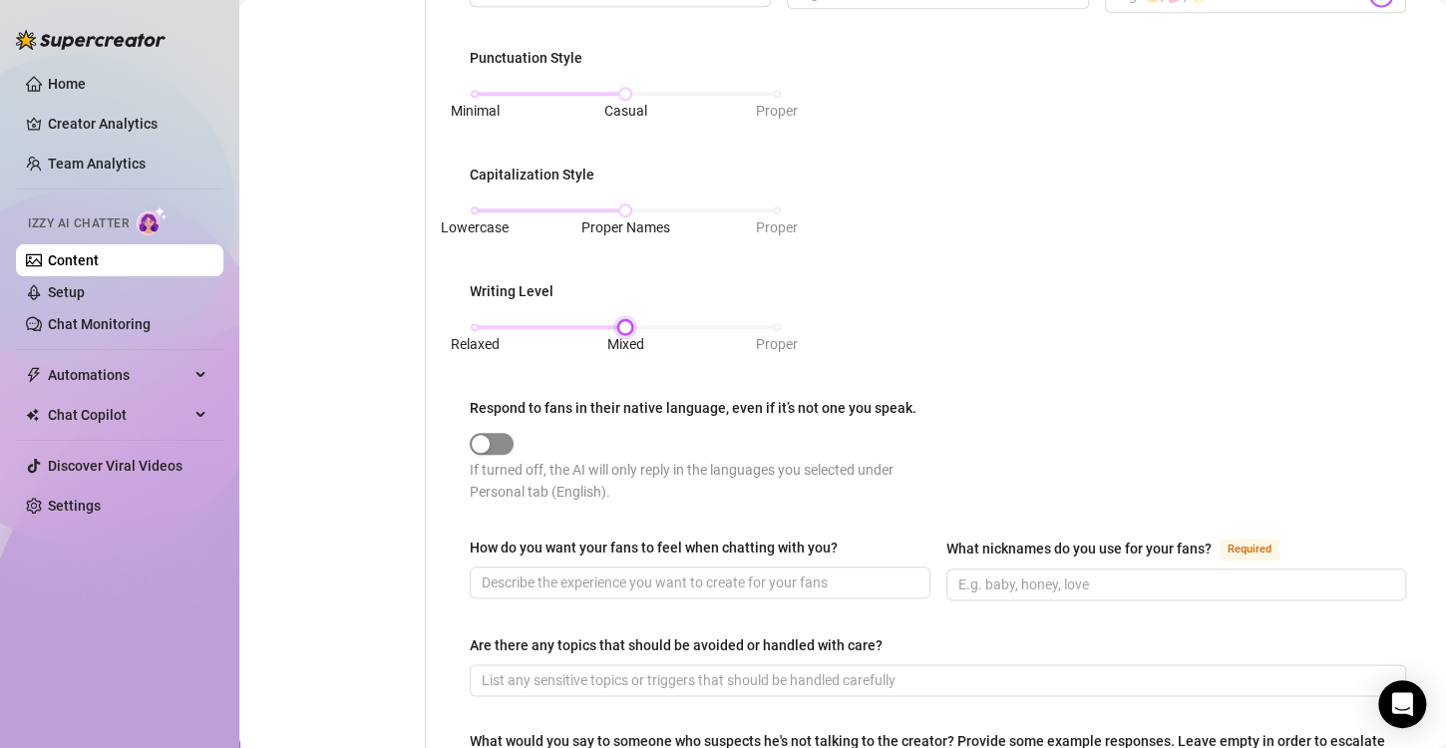
scroll to position [798, 0]
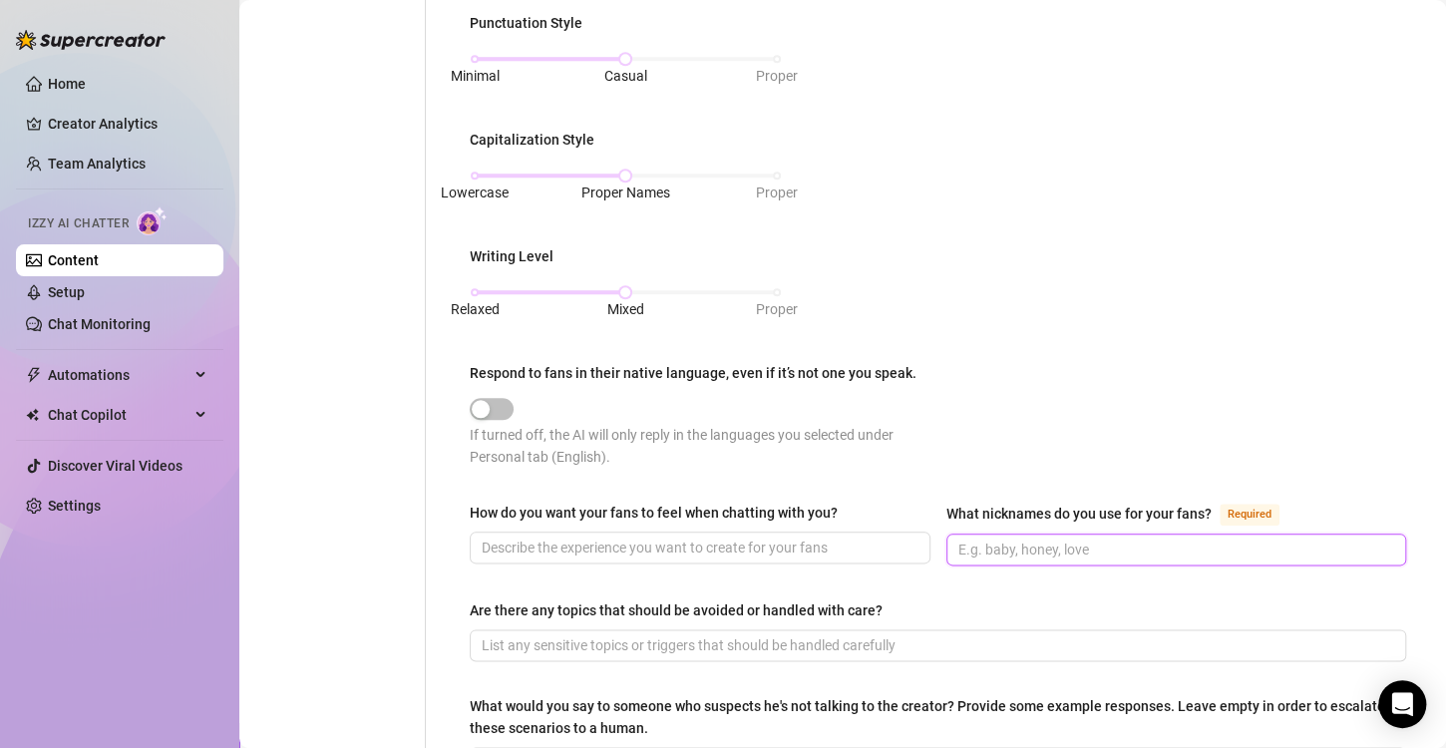
click at [1036, 543] on input "What nicknames do you use for your fans? Required" at bounding box center [1174, 550] width 433 height 22
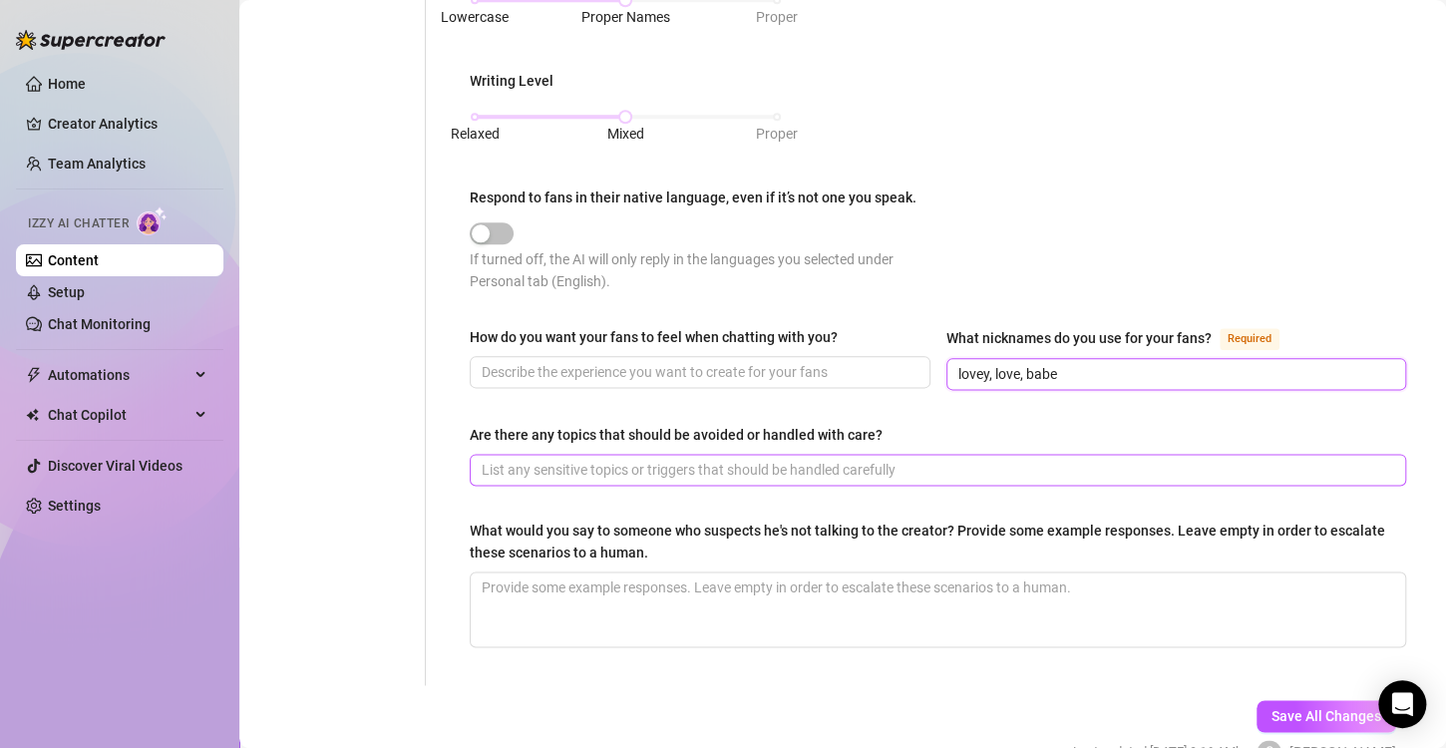
scroll to position [997, 0]
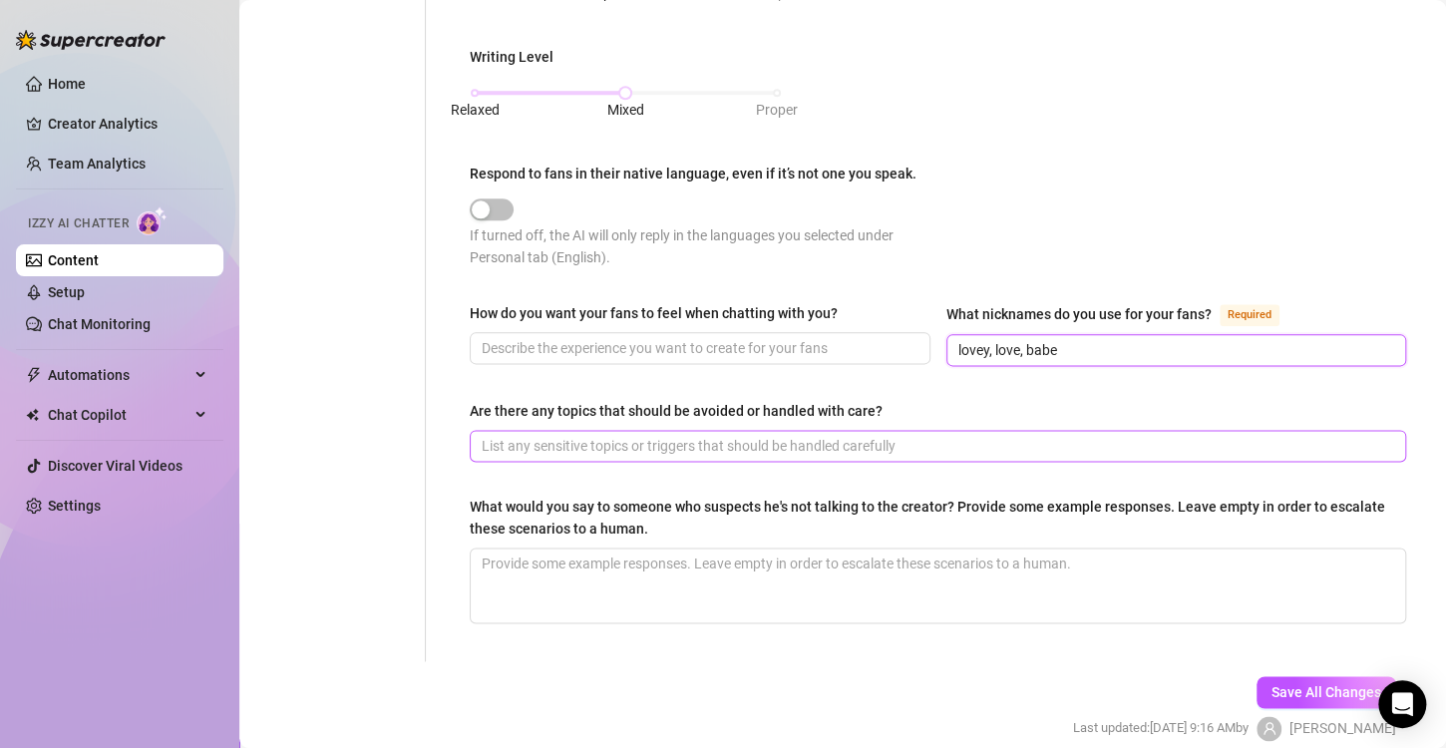
type input "lovey, love, babe"
click at [1008, 435] on input "Are there any topics that should be avoided or handled with care?" at bounding box center [936, 446] width 909 height 22
type input "B"
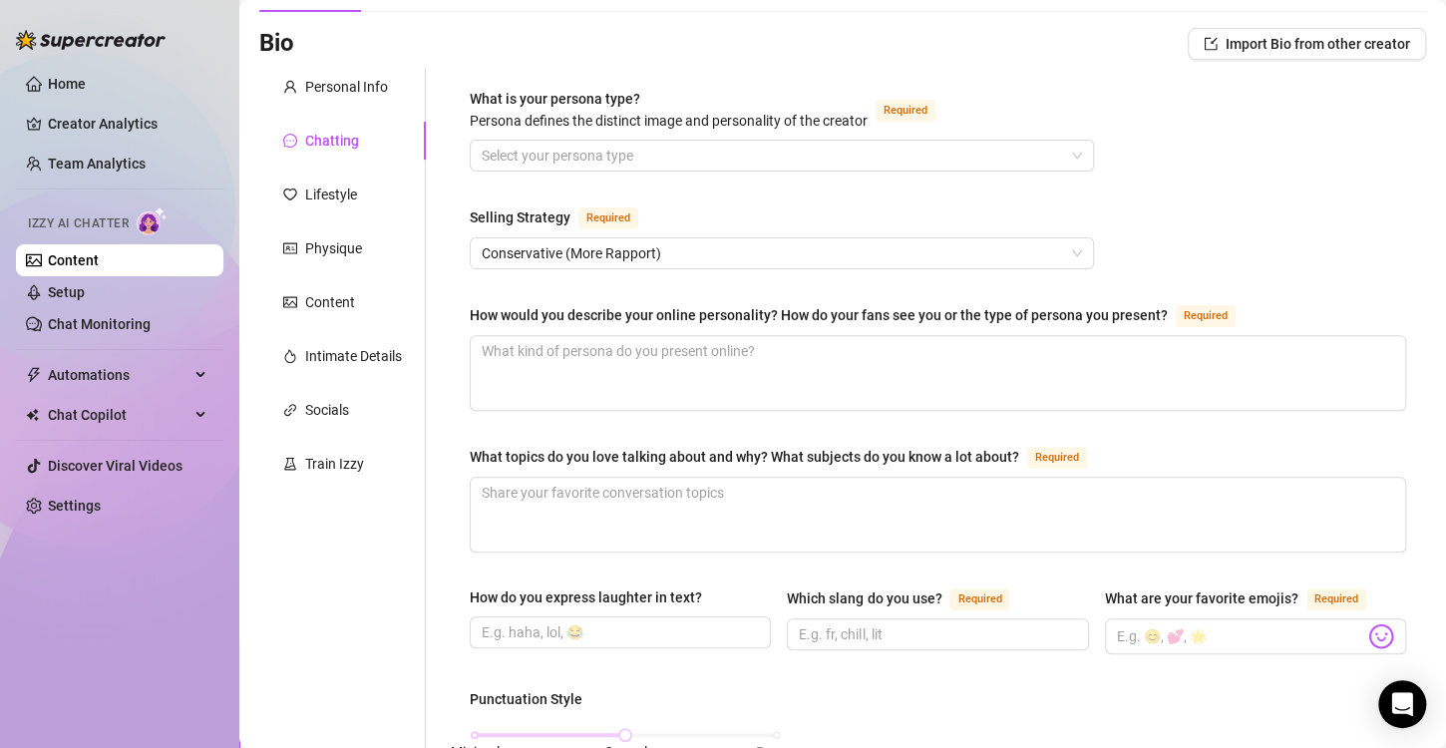
scroll to position [0, 0]
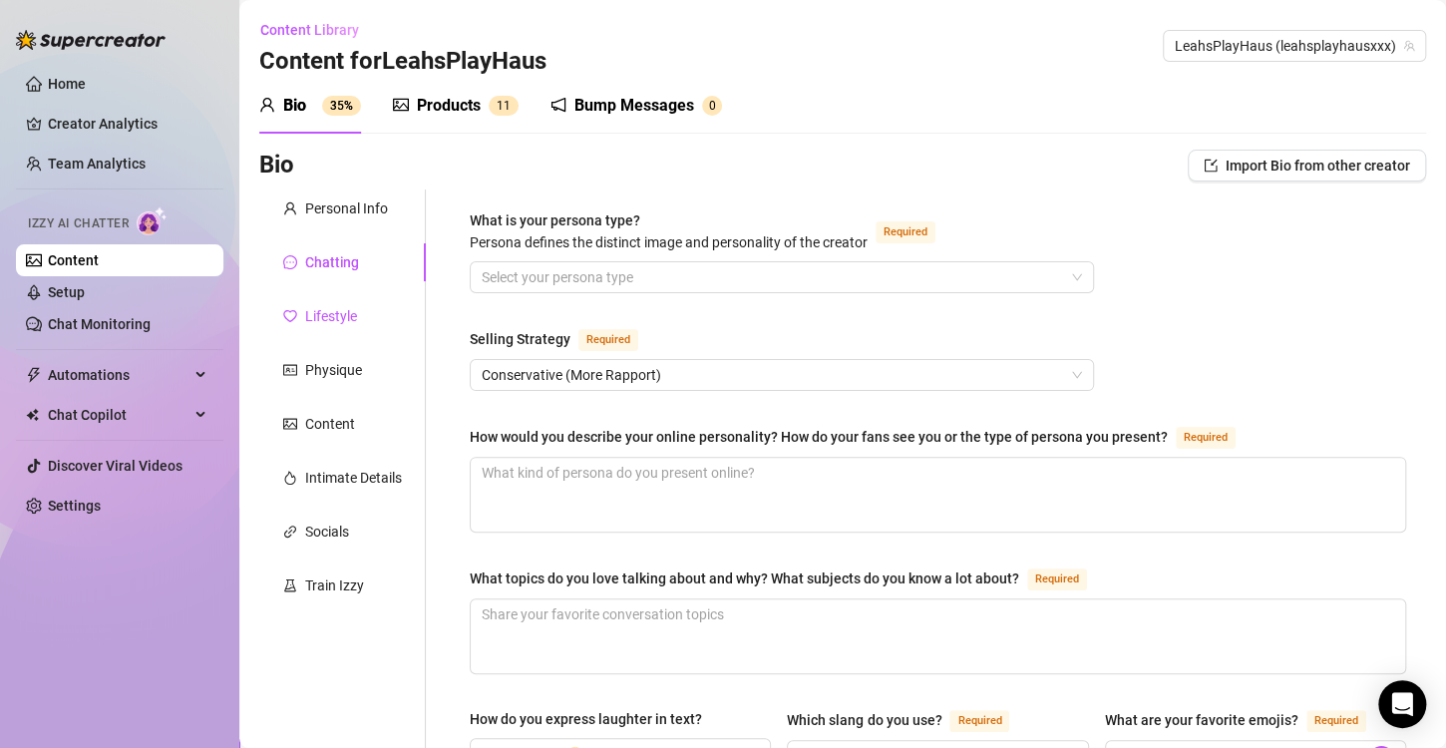
click at [300, 319] on div "Lifestyle" at bounding box center [320, 316] width 74 height 22
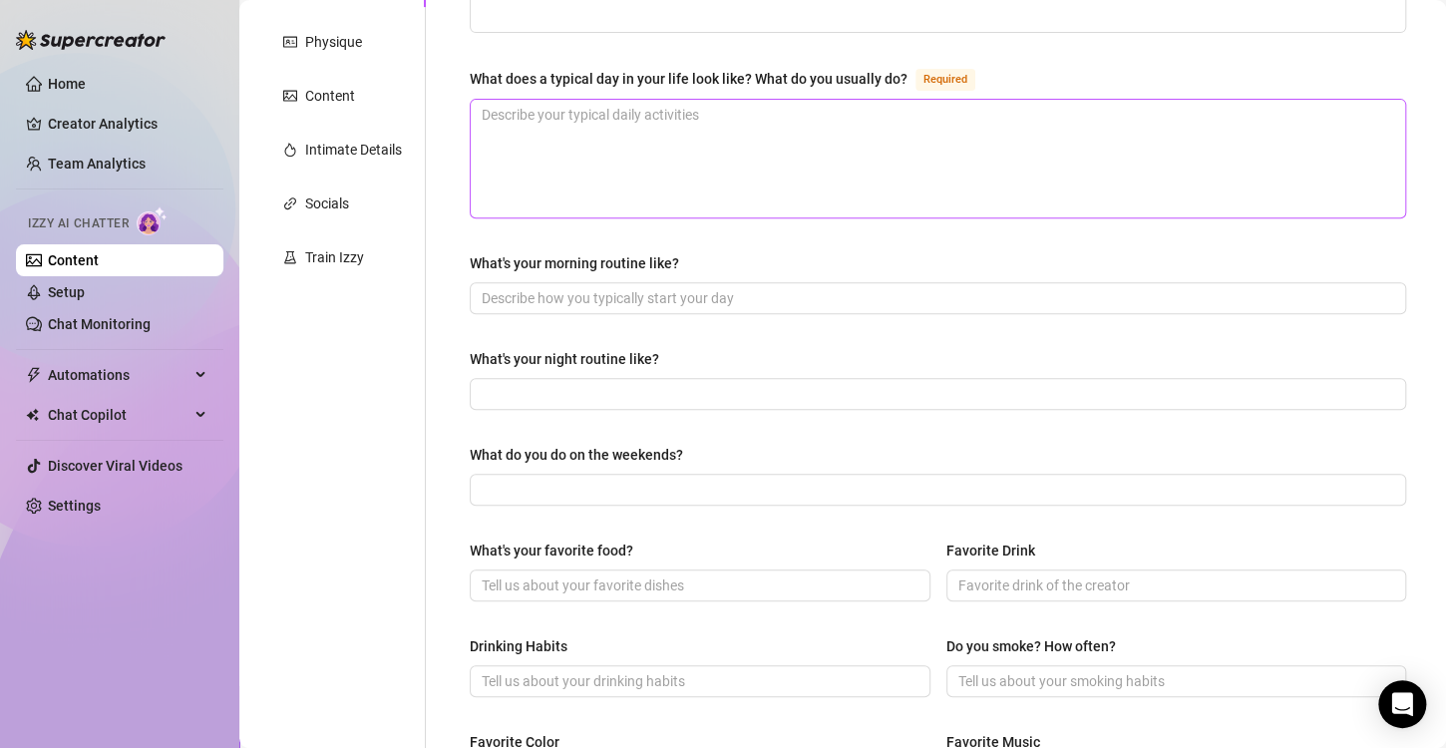
scroll to position [59, 0]
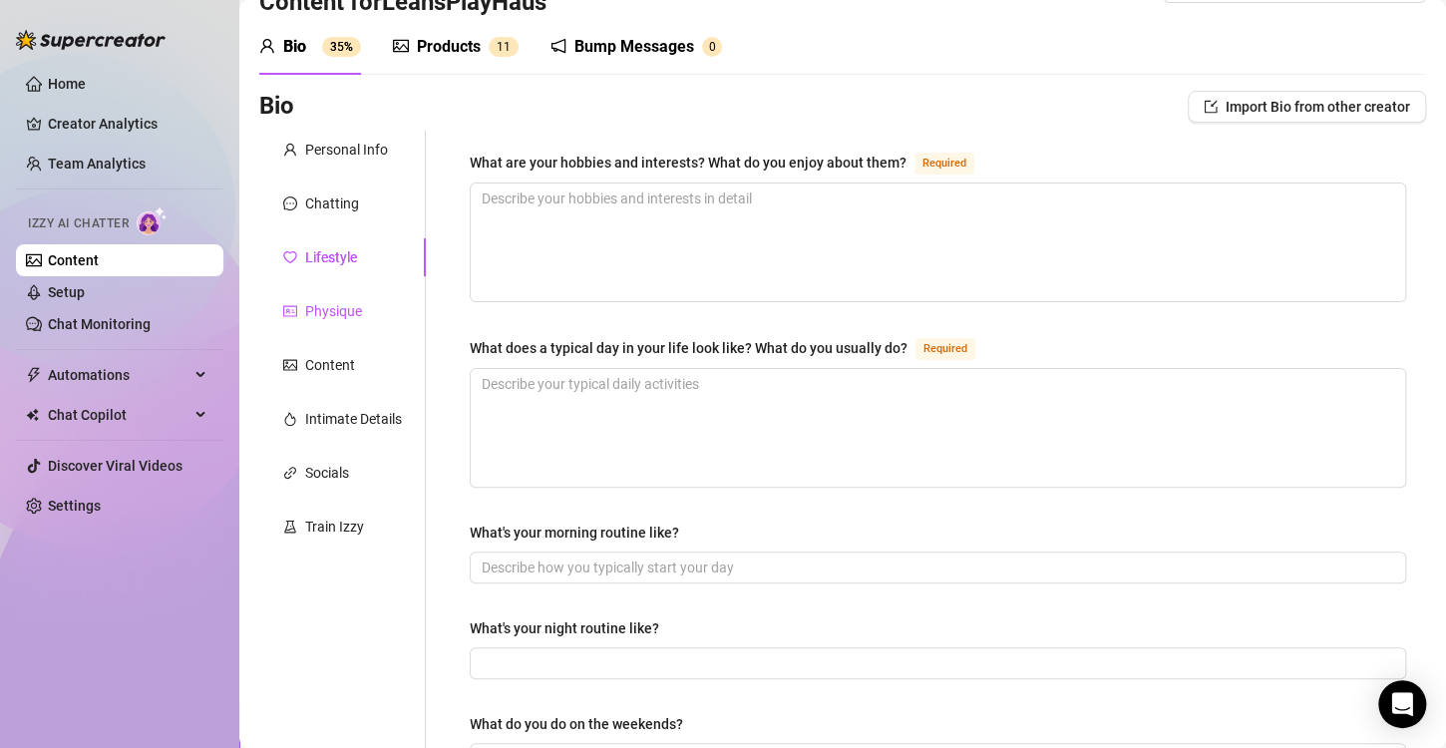
click at [343, 303] on div "Physique" at bounding box center [333, 311] width 57 height 22
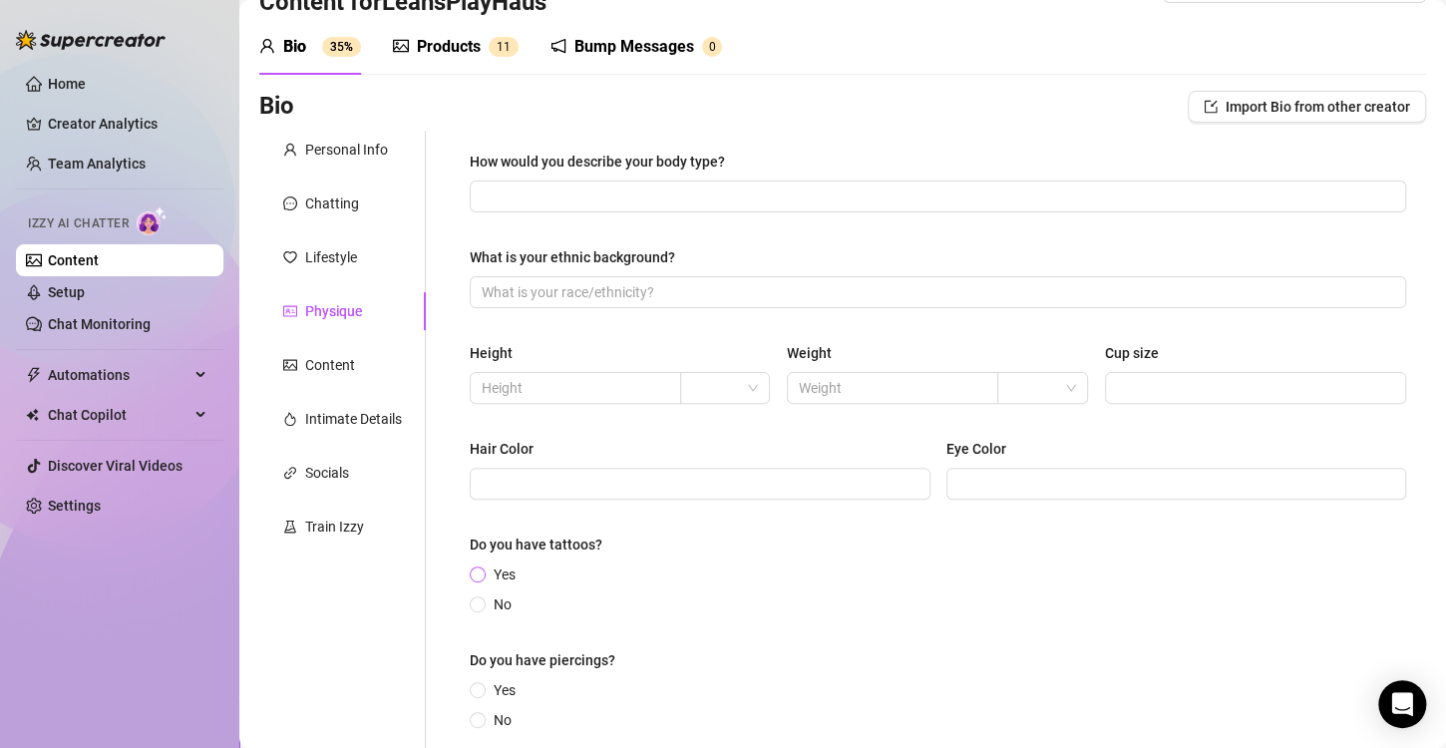
scroll to position [253, 0]
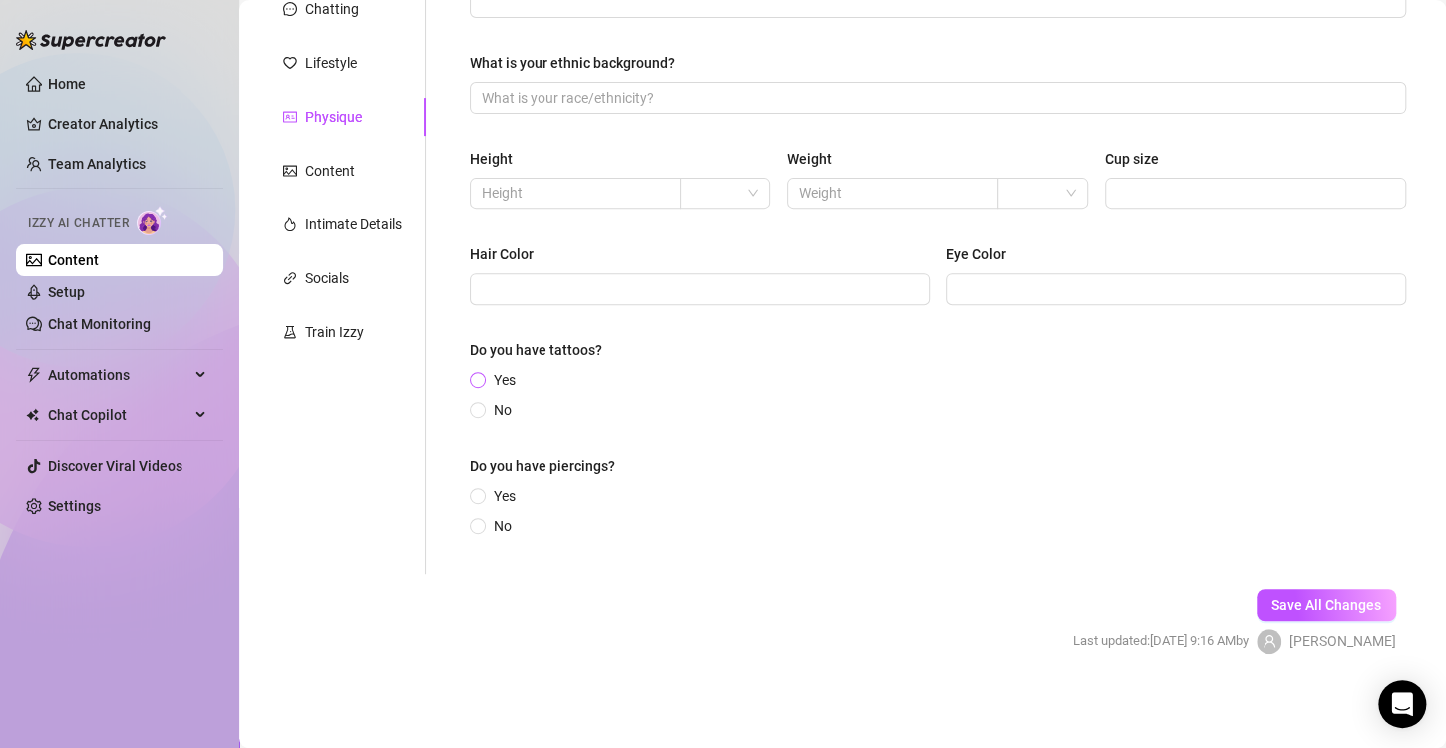
click at [481, 379] on input "Yes" at bounding box center [479, 381] width 8 height 13
radio input "true"
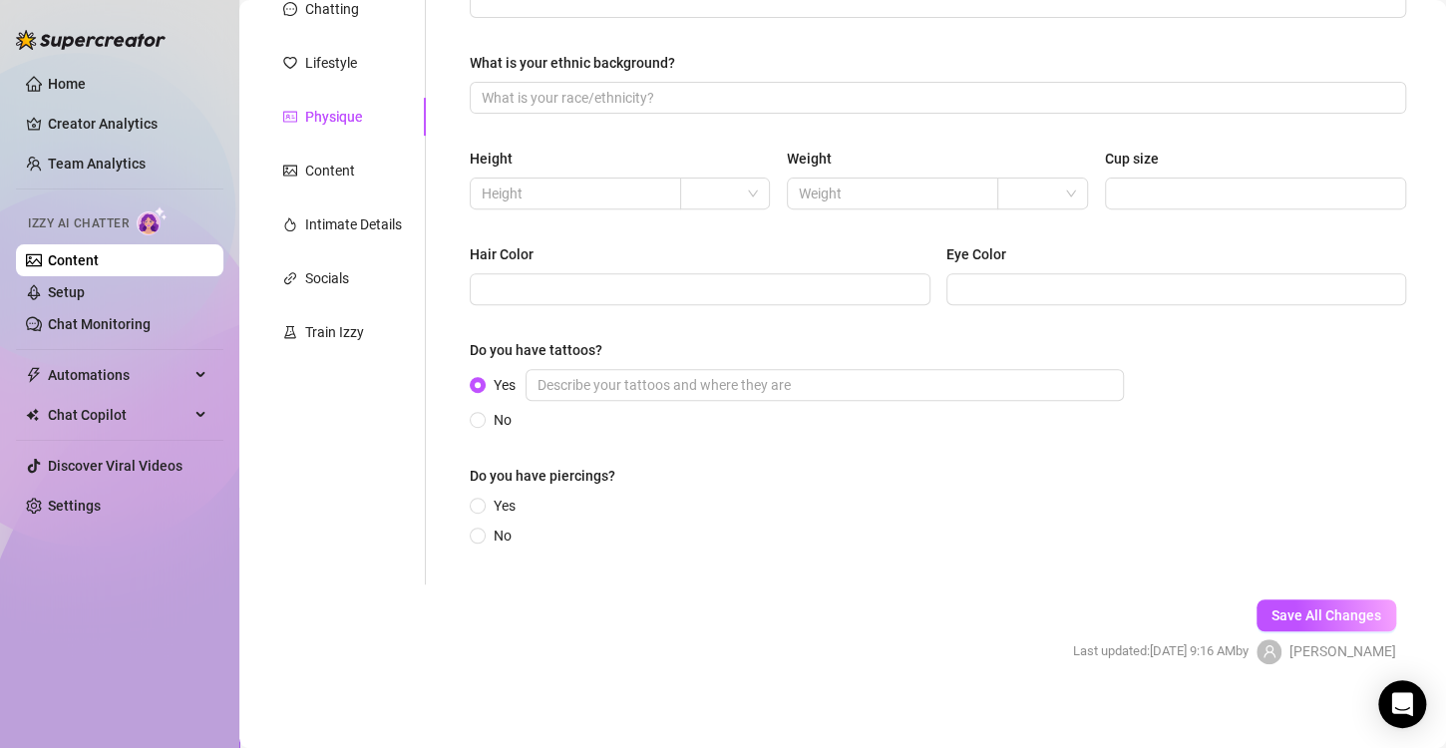
click at [470, 379] on label "Yes" at bounding box center [801, 385] width 662 height 32
click at [475, 380] on input "Yes" at bounding box center [479, 386] width 8 height 13
click at [476, 380] on input "Yes" at bounding box center [479, 386] width 8 height 13
click at [325, 162] on div "Content" at bounding box center [330, 171] width 50 height 22
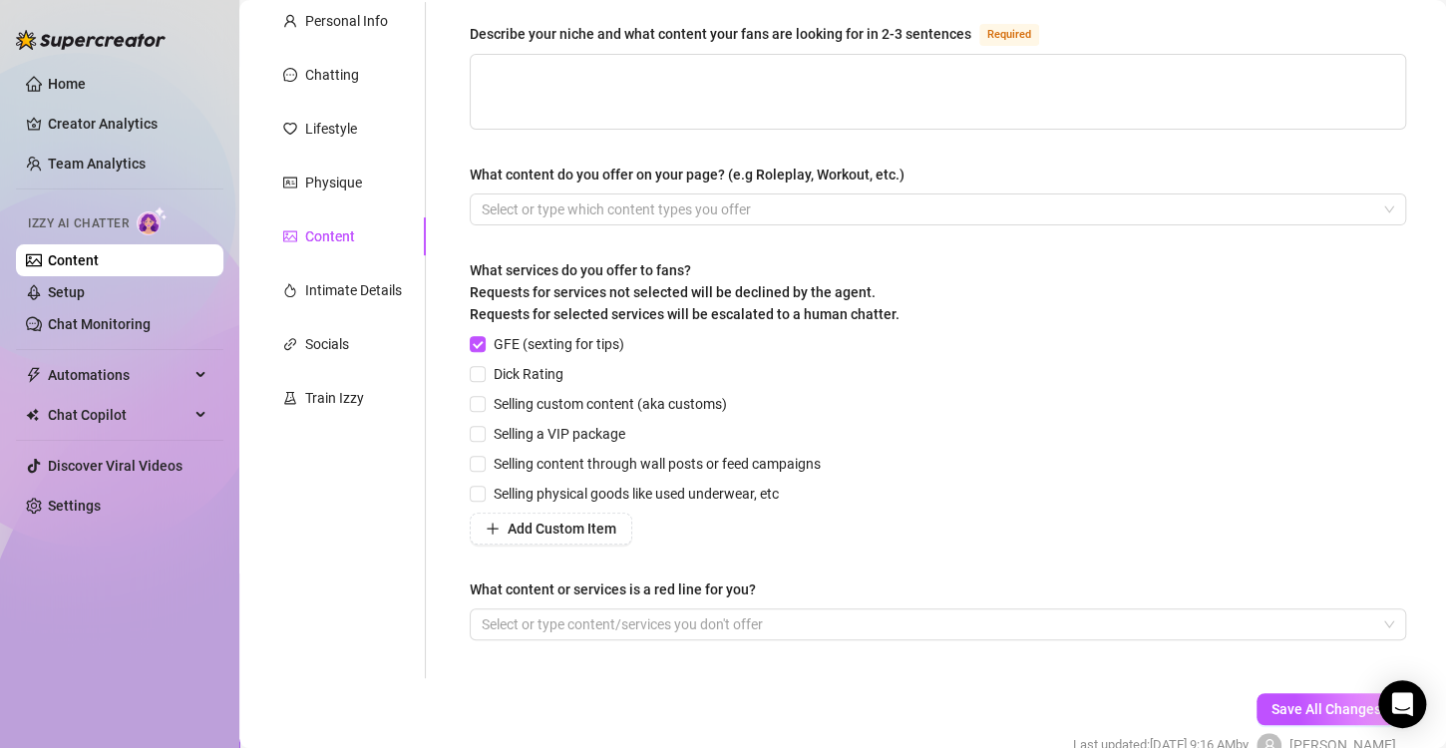
scroll to position [154, 0]
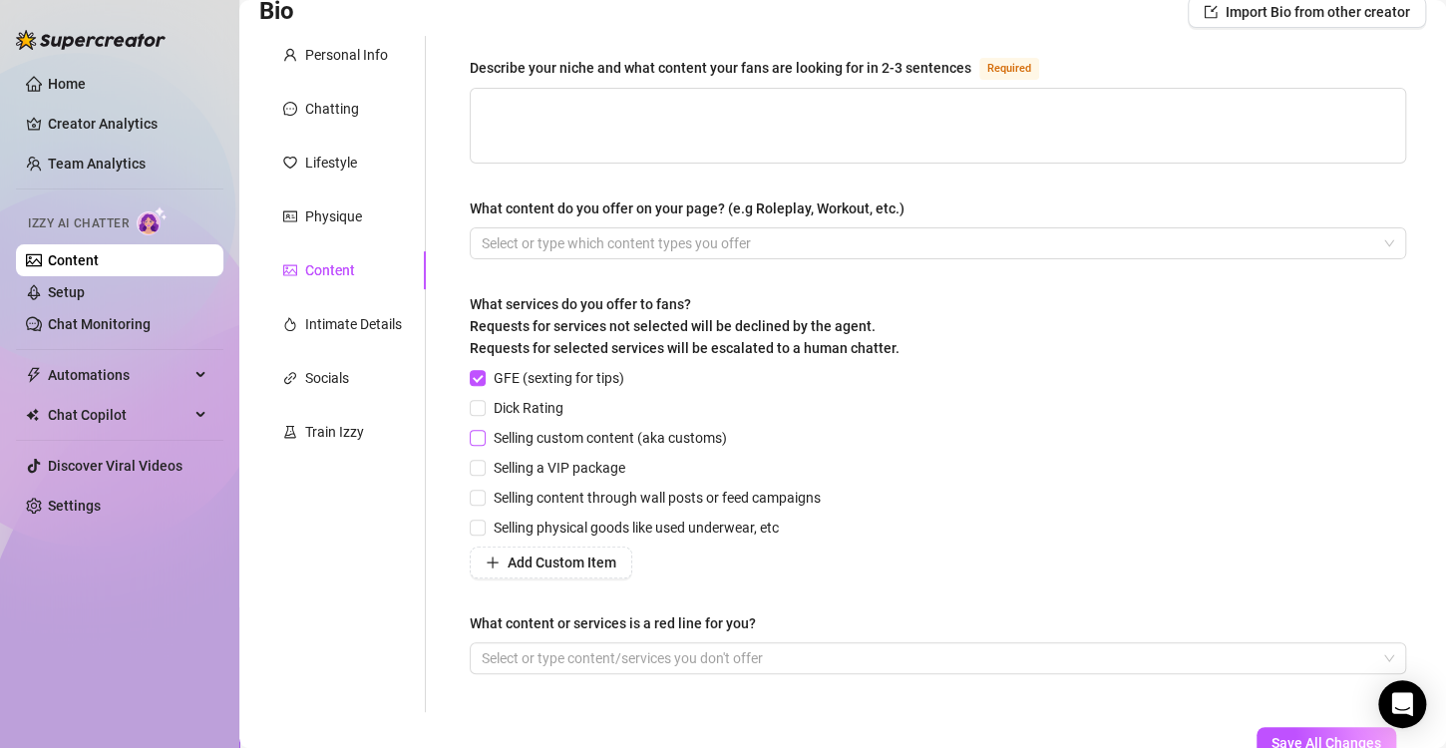
click at [481, 432] on input "Selling custom content (aka customs)" at bounding box center [477, 437] width 14 height 14
checkbox input "true"
click at [486, 491] on span at bounding box center [478, 498] width 16 height 16
click at [484, 491] on input "Selling content through wall posts or feed campaigns" at bounding box center [477, 497] width 14 height 14
checkbox input "true"
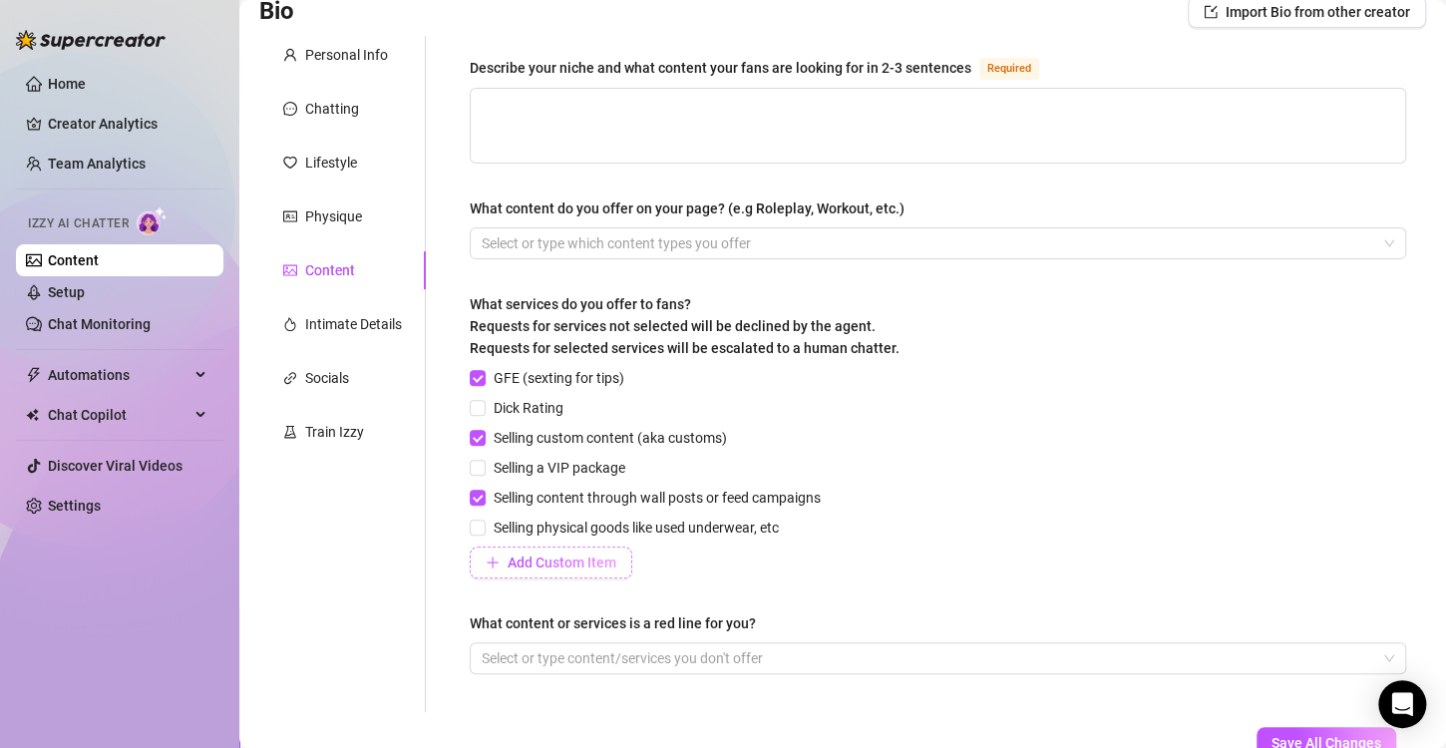
click at [529, 562] on span "Add Custom Item" at bounding box center [562, 562] width 109 height 16
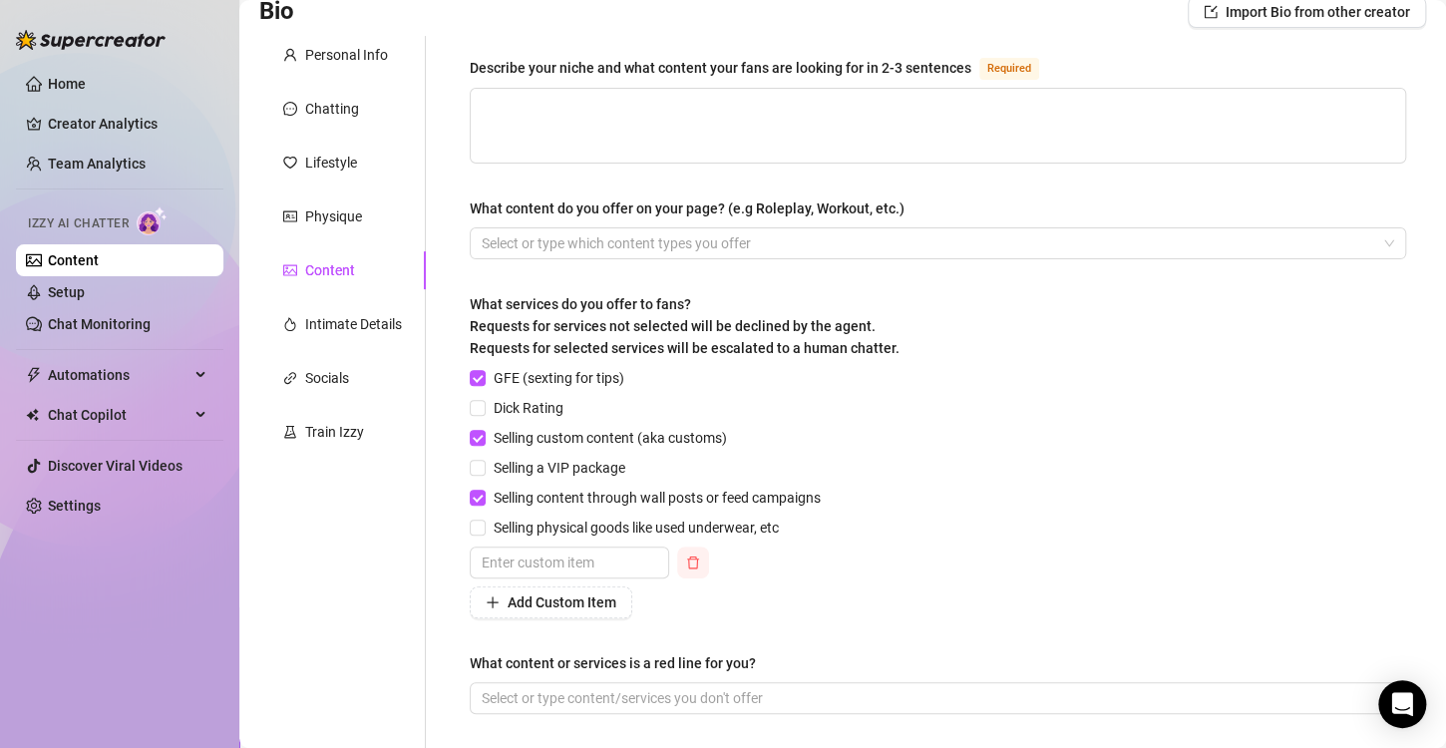
click at [692, 562] on icon "delete" at bounding box center [693, 562] width 14 height 14
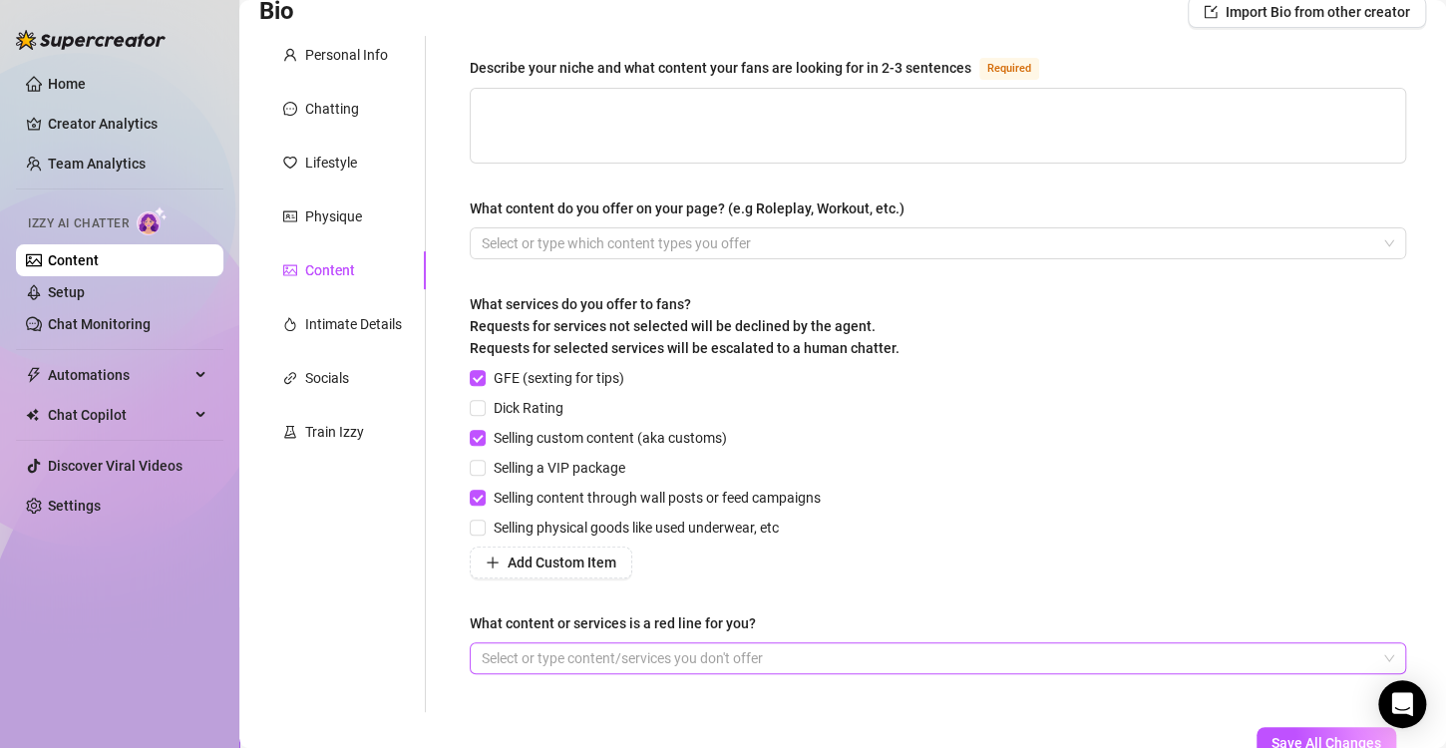
click at [601, 662] on div at bounding box center [928, 658] width 908 height 28
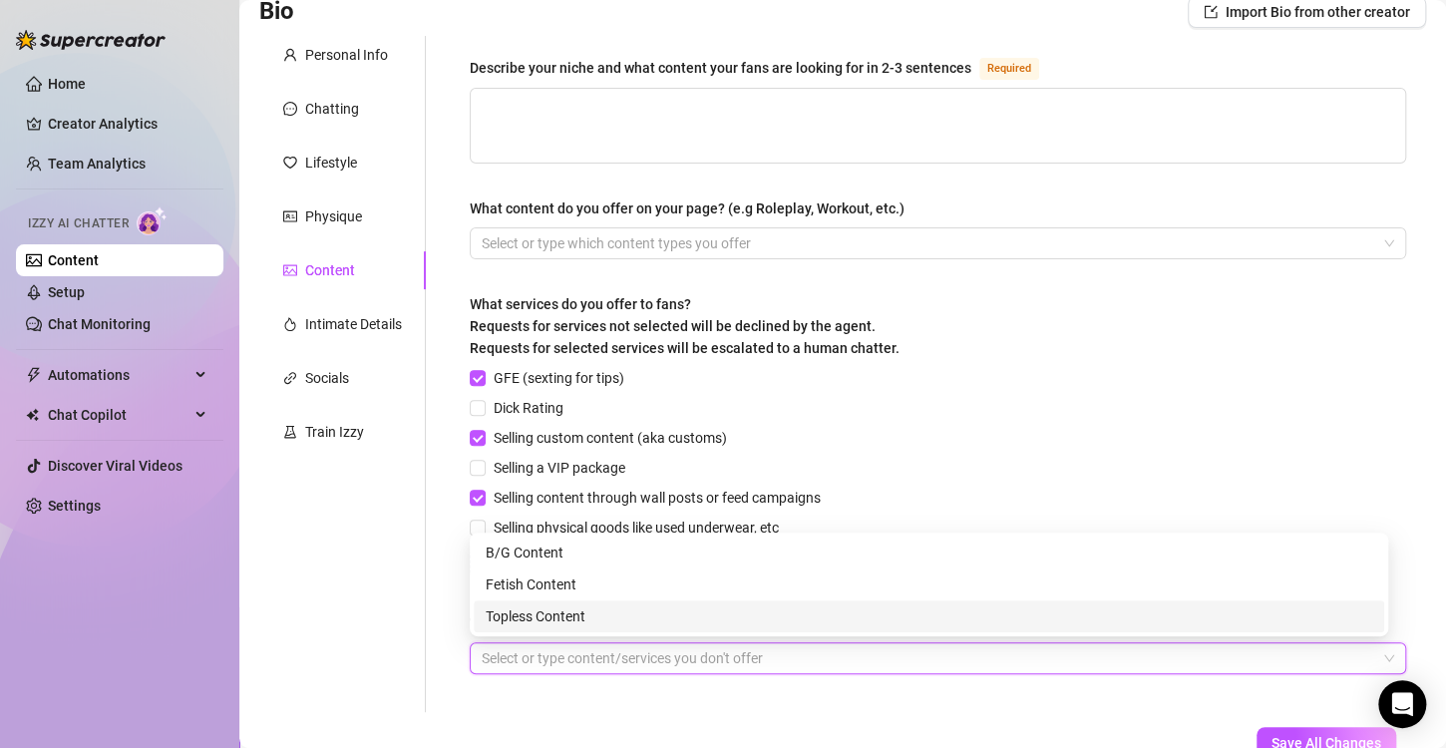
click at [549, 655] on div at bounding box center [928, 658] width 908 height 28
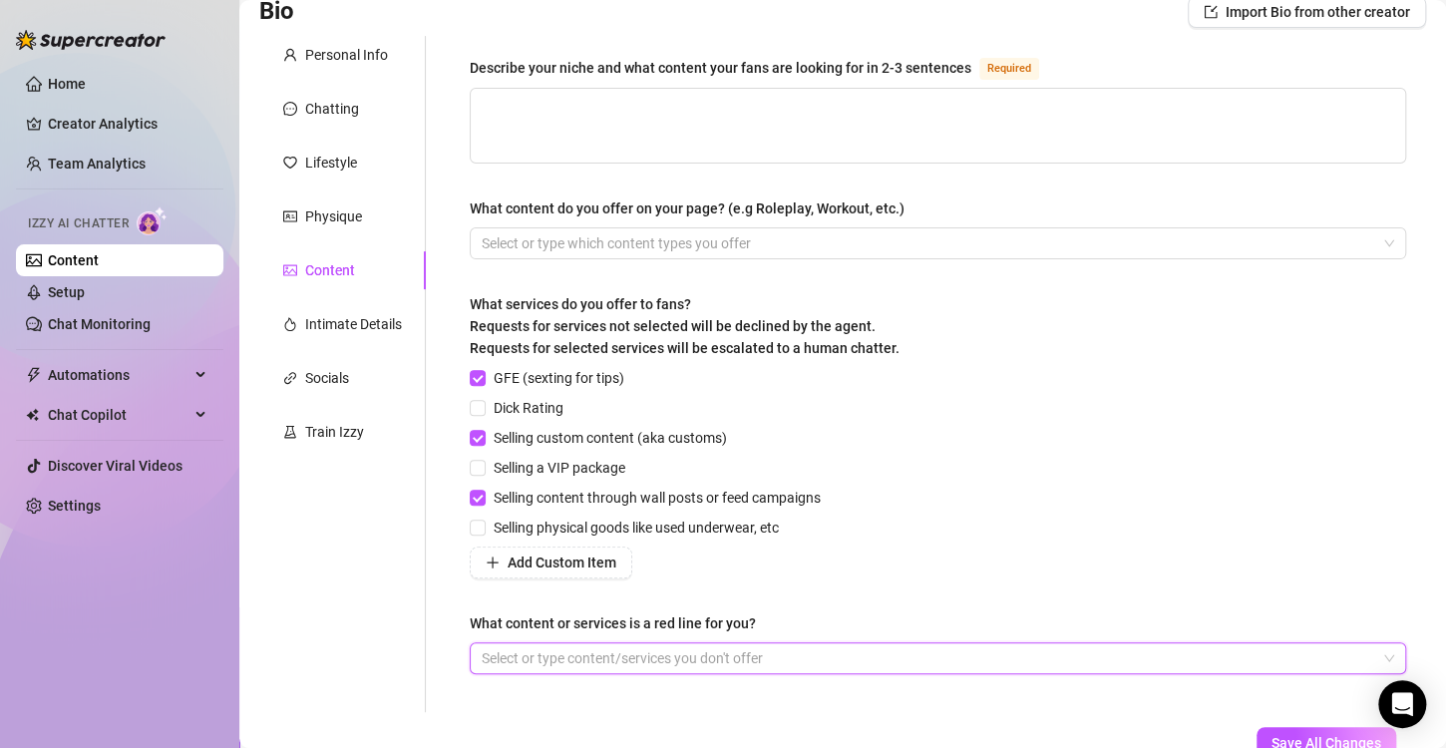
click at [555, 700] on div "Describe your niche and what content your fans are looking for in 2-3 sentences…" at bounding box center [938, 374] width 976 height 676
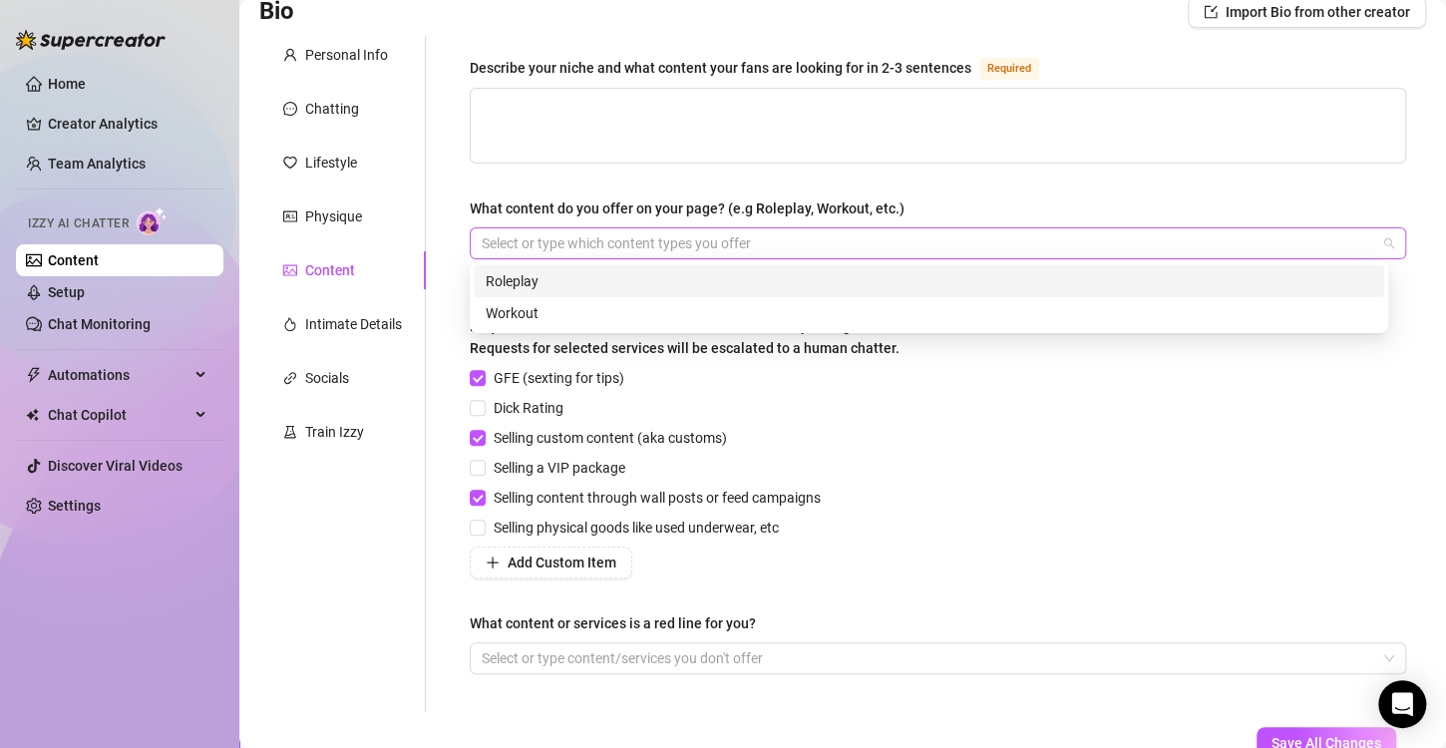
click at [555, 239] on div at bounding box center [928, 243] width 908 height 28
click at [539, 283] on div "Roleplay" at bounding box center [929, 281] width 887 height 22
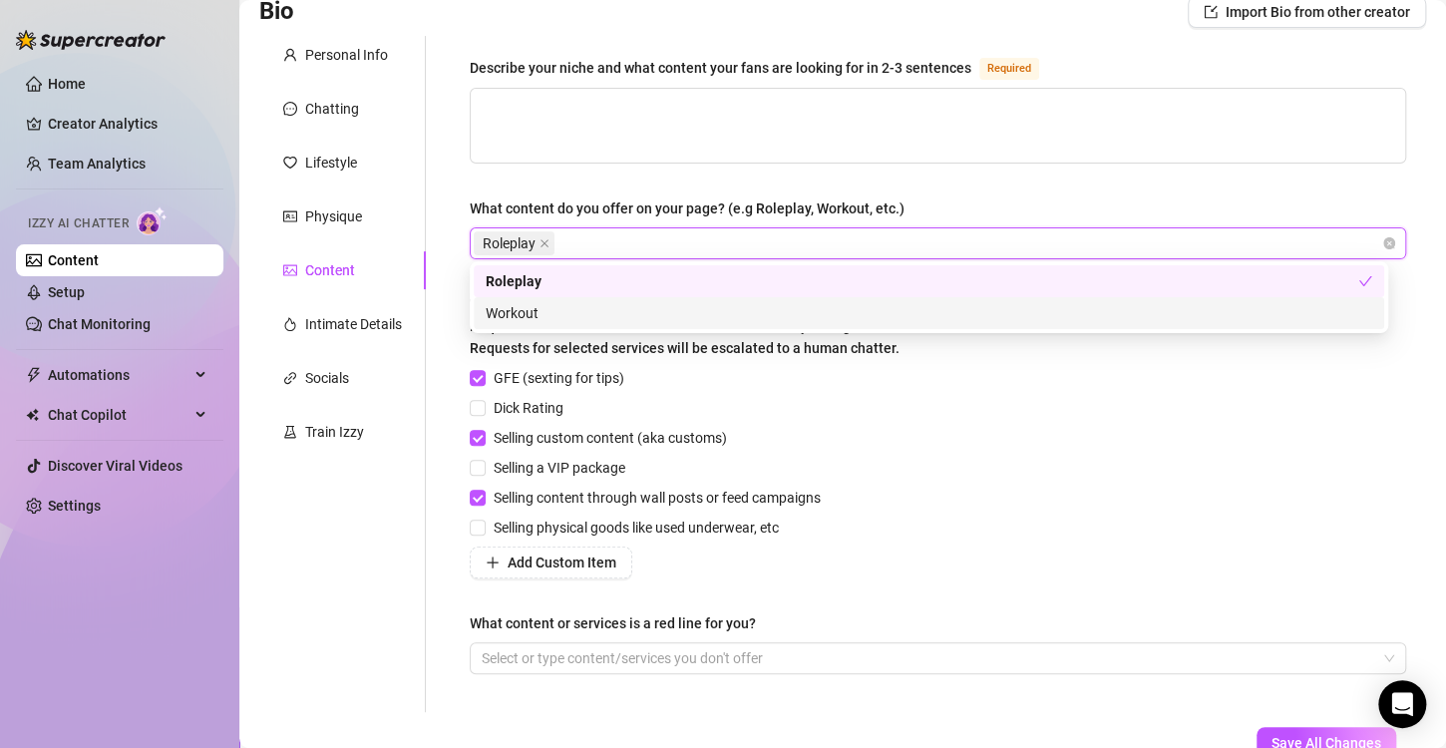
click at [620, 313] on div "Workout" at bounding box center [929, 313] width 887 height 22
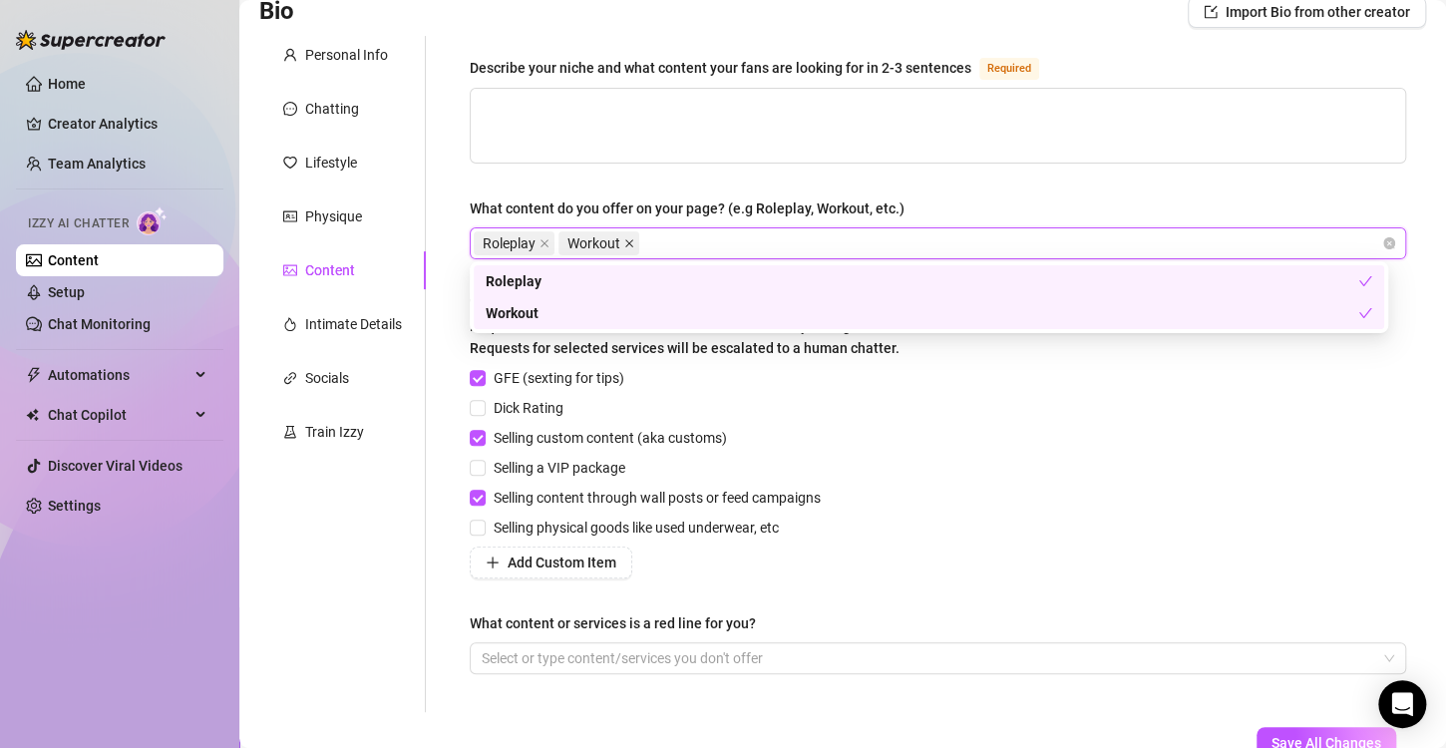
click at [626, 238] on icon "close" at bounding box center [629, 243] width 10 height 10
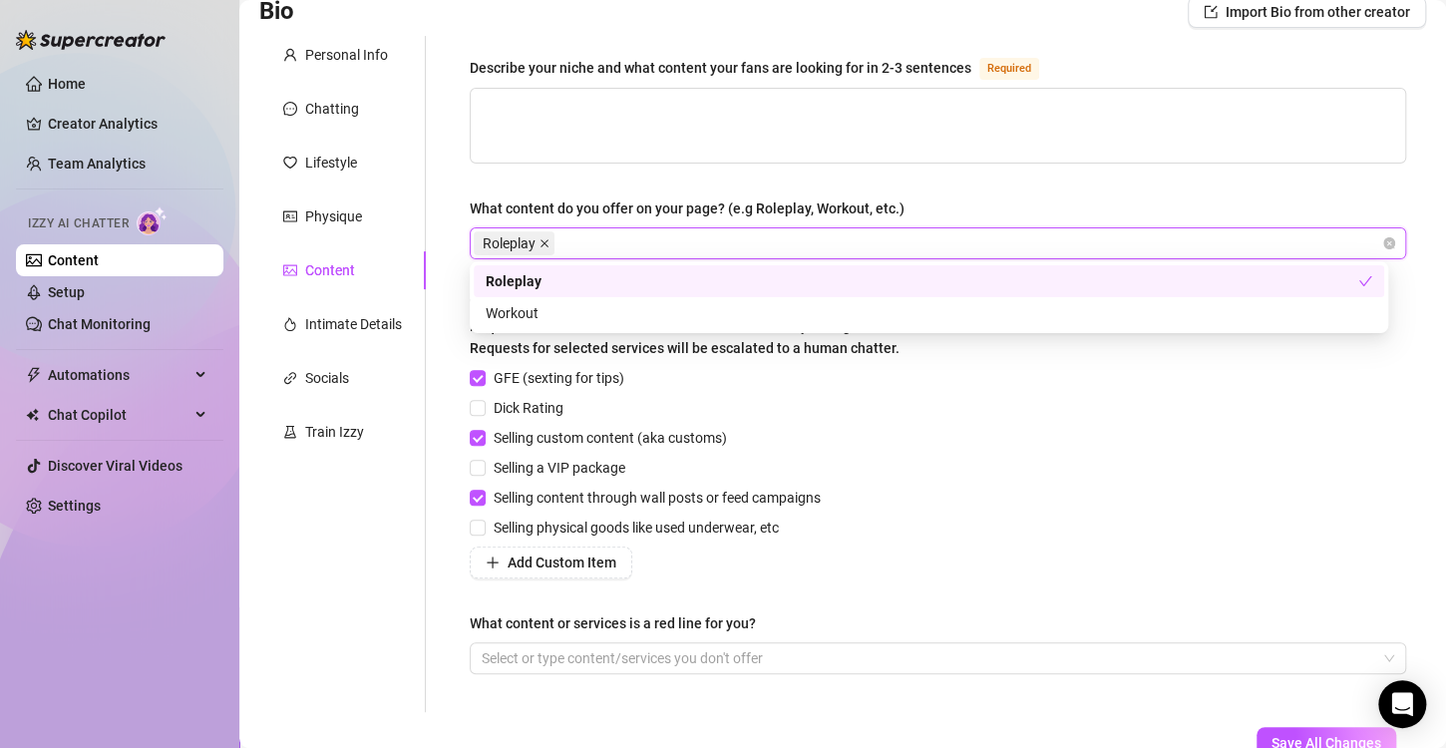
click at [548, 247] on span at bounding box center [545, 243] width 10 height 22
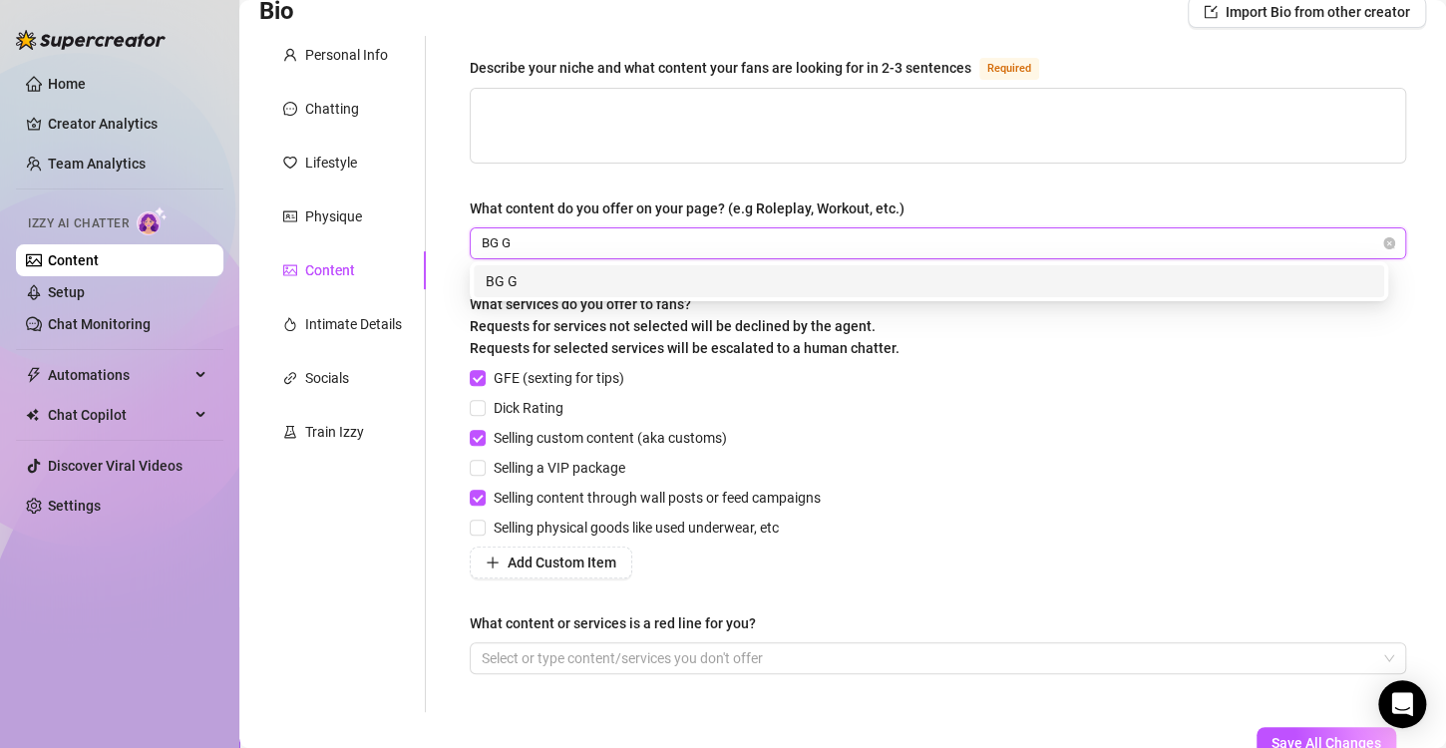
type input "BG GG"
type input "BG"
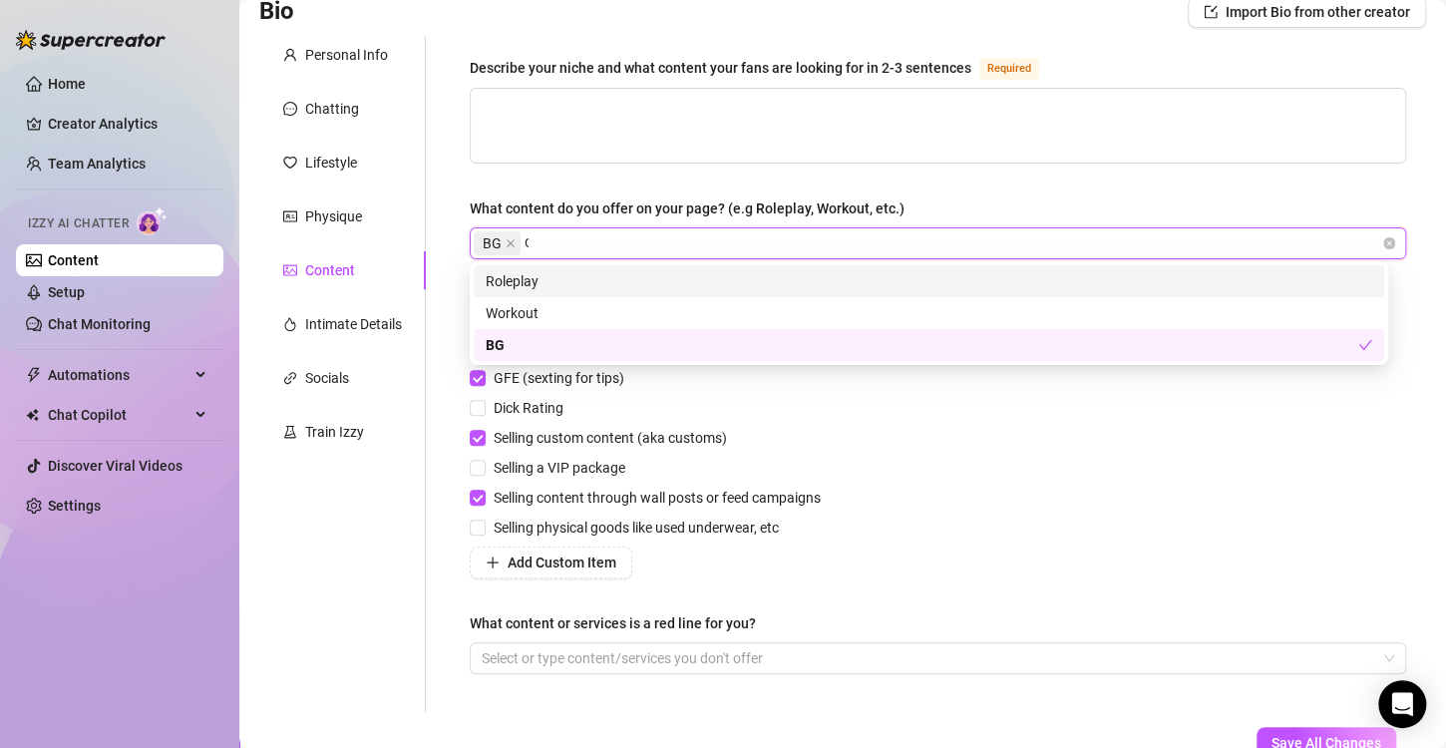
type input "GG"
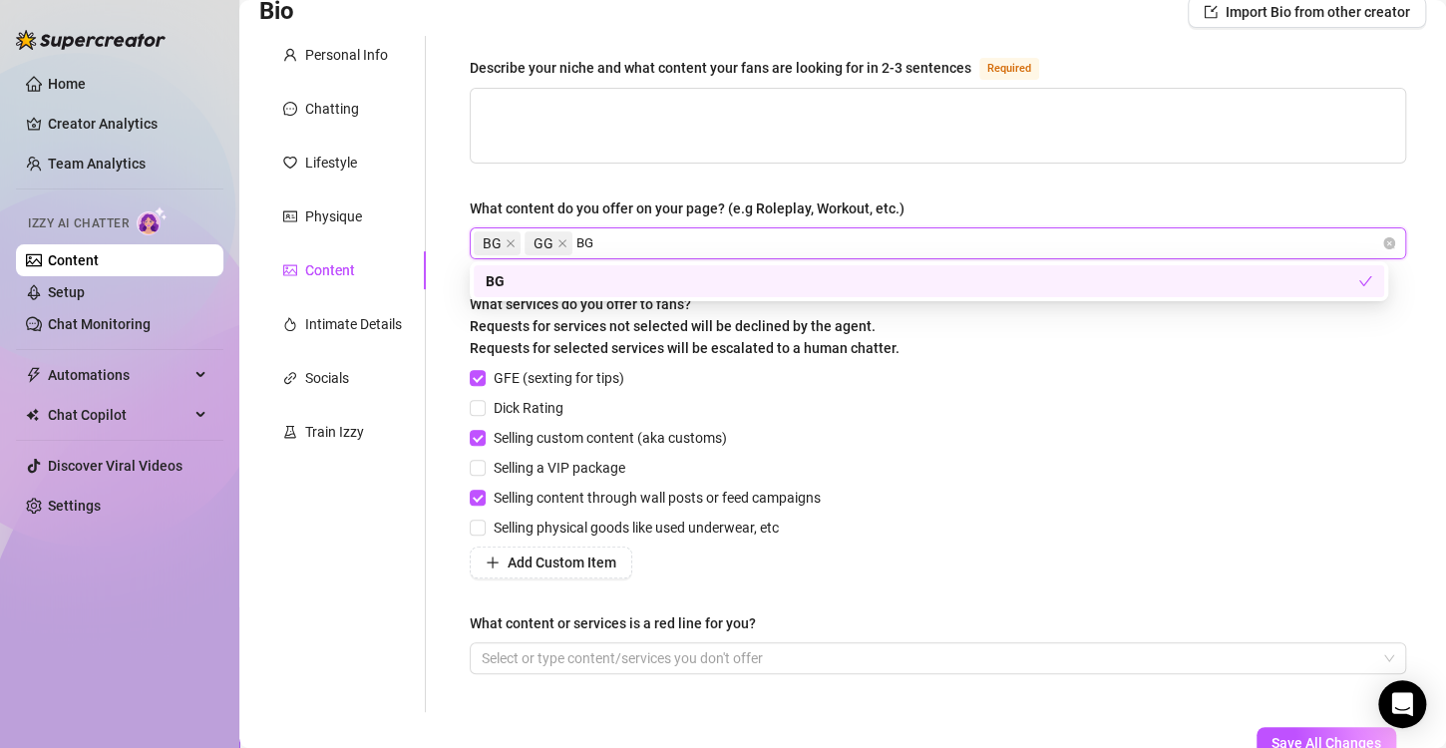
type input "BGG"
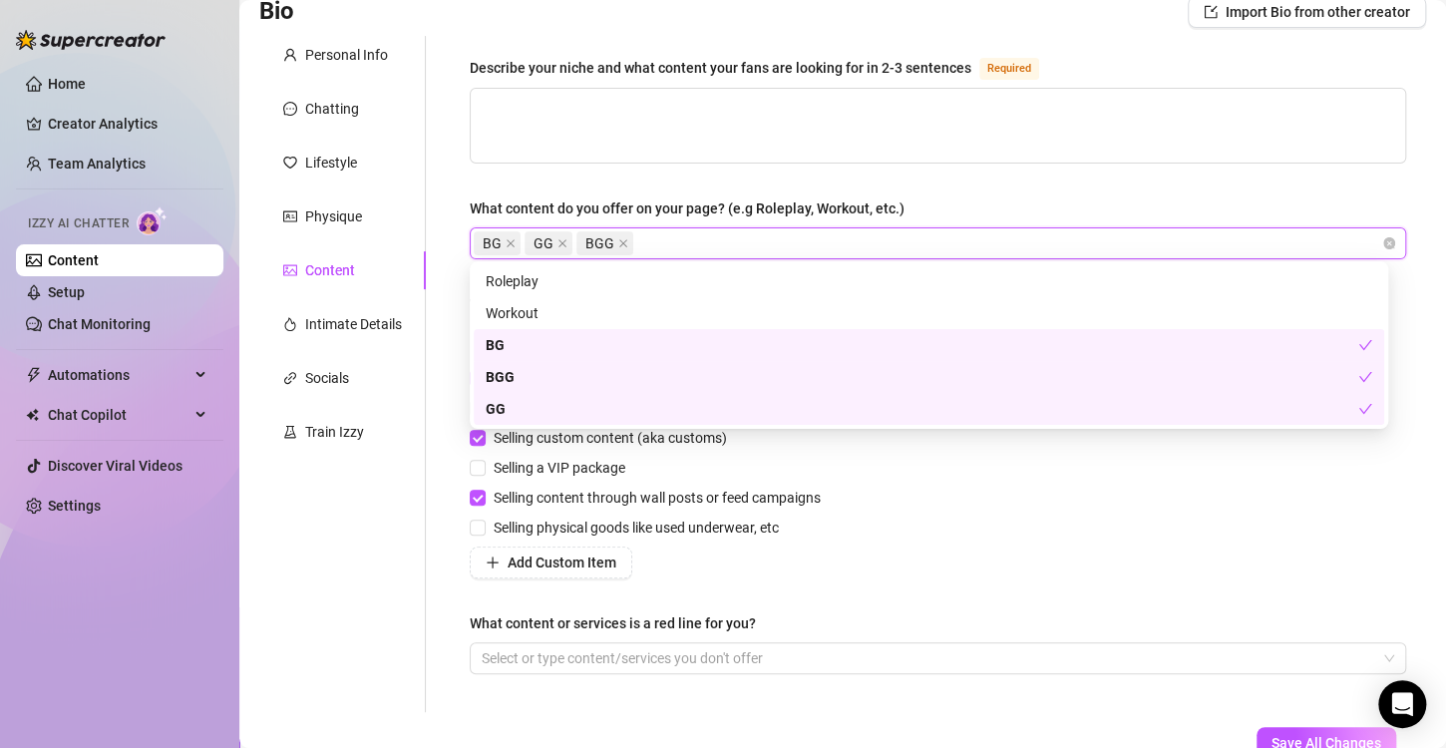
click at [1011, 478] on div "GFE (sexting for tips) Dick Rating Selling custom content (aka customs) Selling…" at bounding box center [938, 472] width 936 height 211
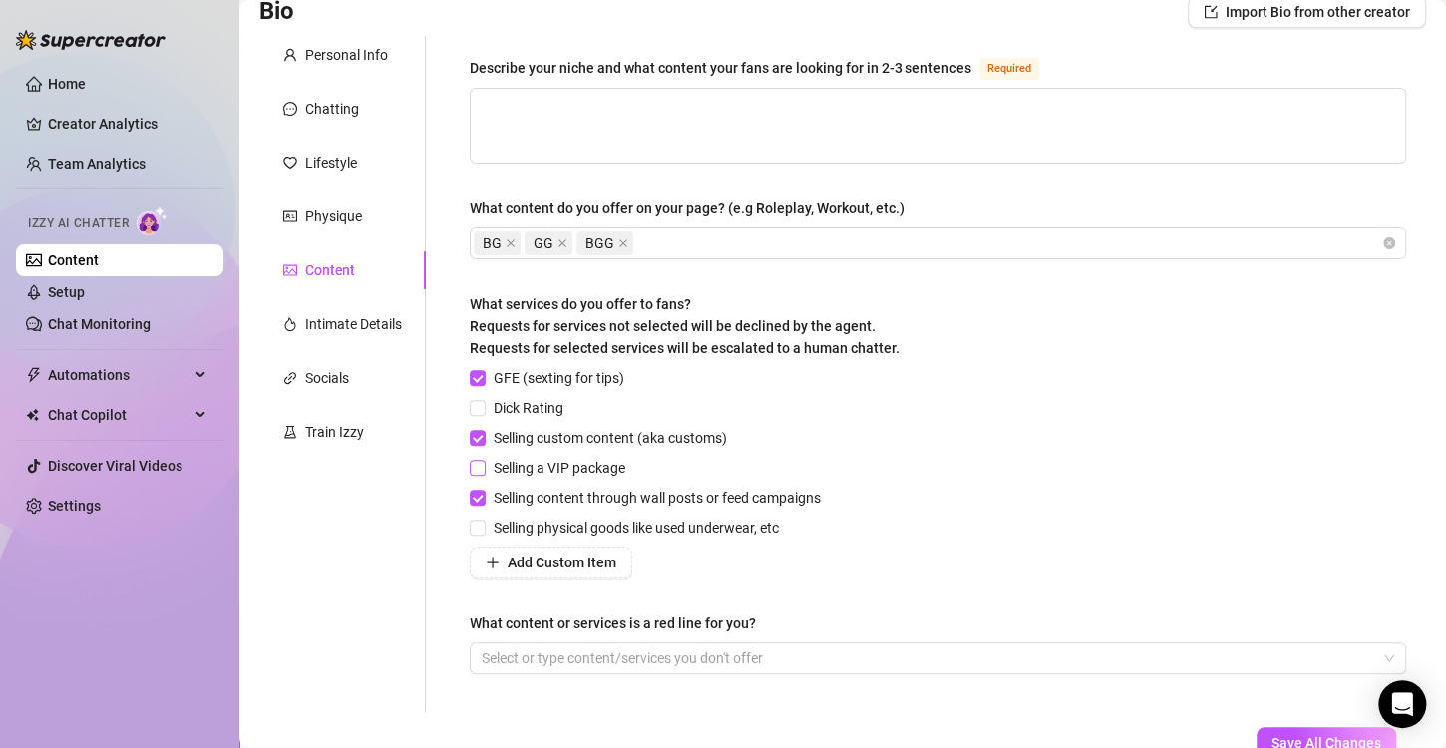
click at [538, 460] on span "Selling a VIP package" at bounding box center [560, 468] width 148 height 22
click at [484, 460] on input "Selling a VIP package" at bounding box center [477, 467] width 14 height 14
checkbox input "true"
click at [507, 403] on span "Dick Rating" at bounding box center [529, 408] width 86 height 22
click at [484, 403] on input "Dick Rating" at bounding box center [477, 407] width 14 height 14
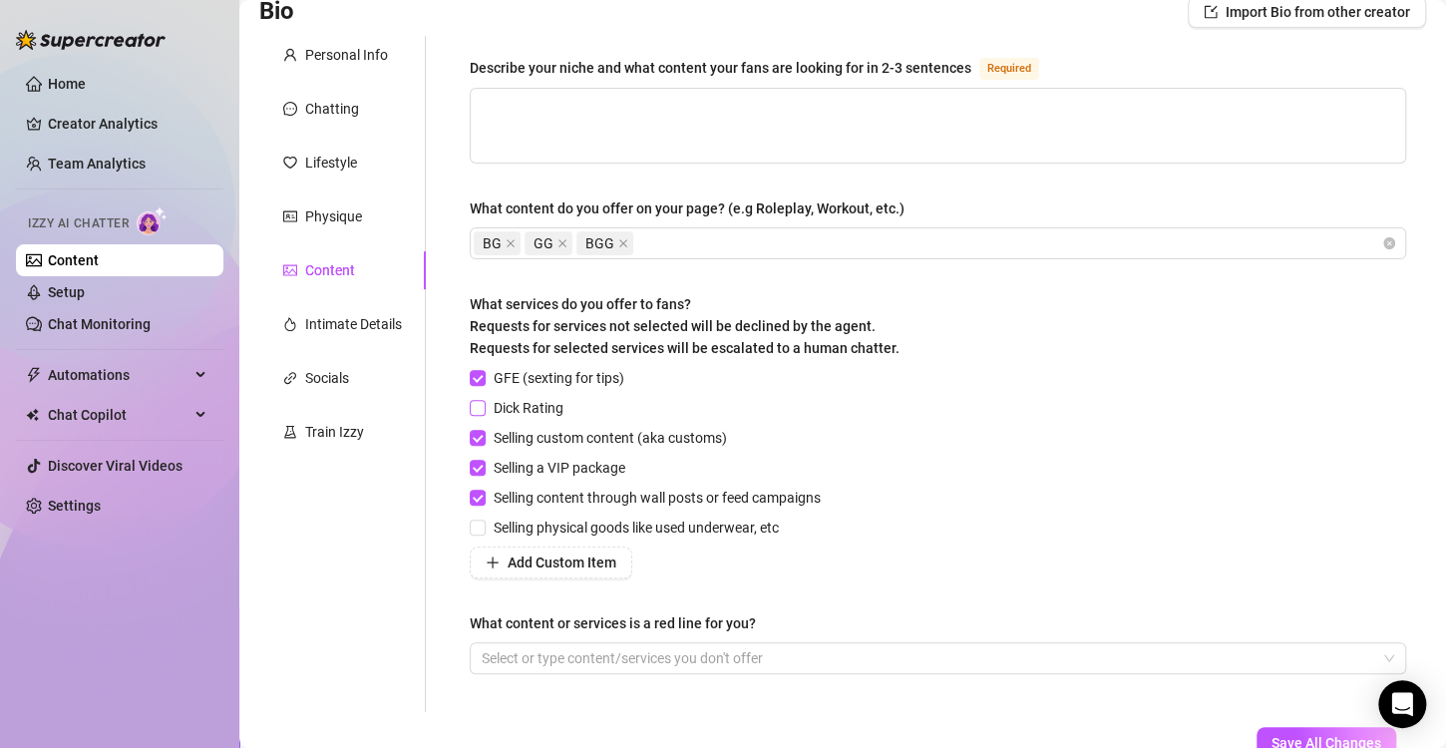
checkbox input "true"
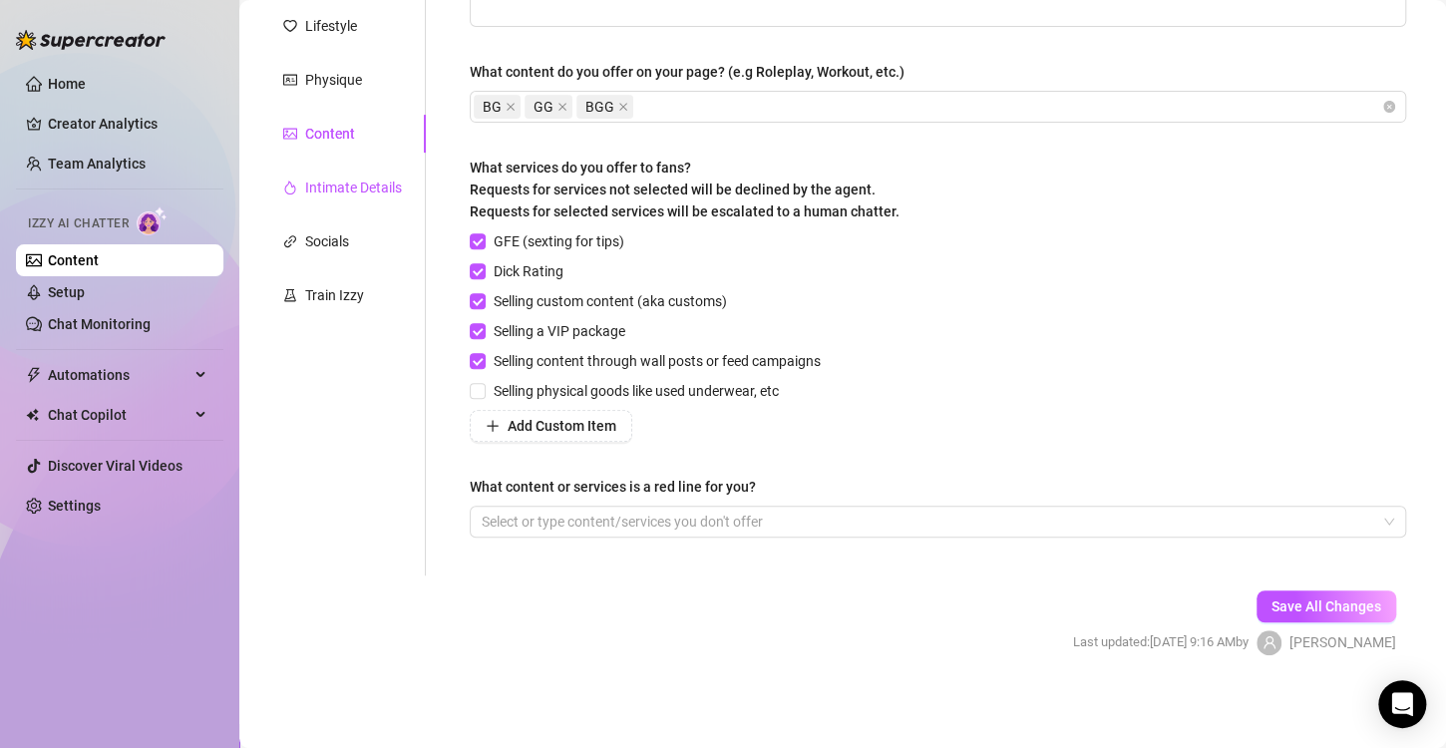
click at [364, 189] on div "Intimate Details" at bounding box center [353, 188] width 97 height 22
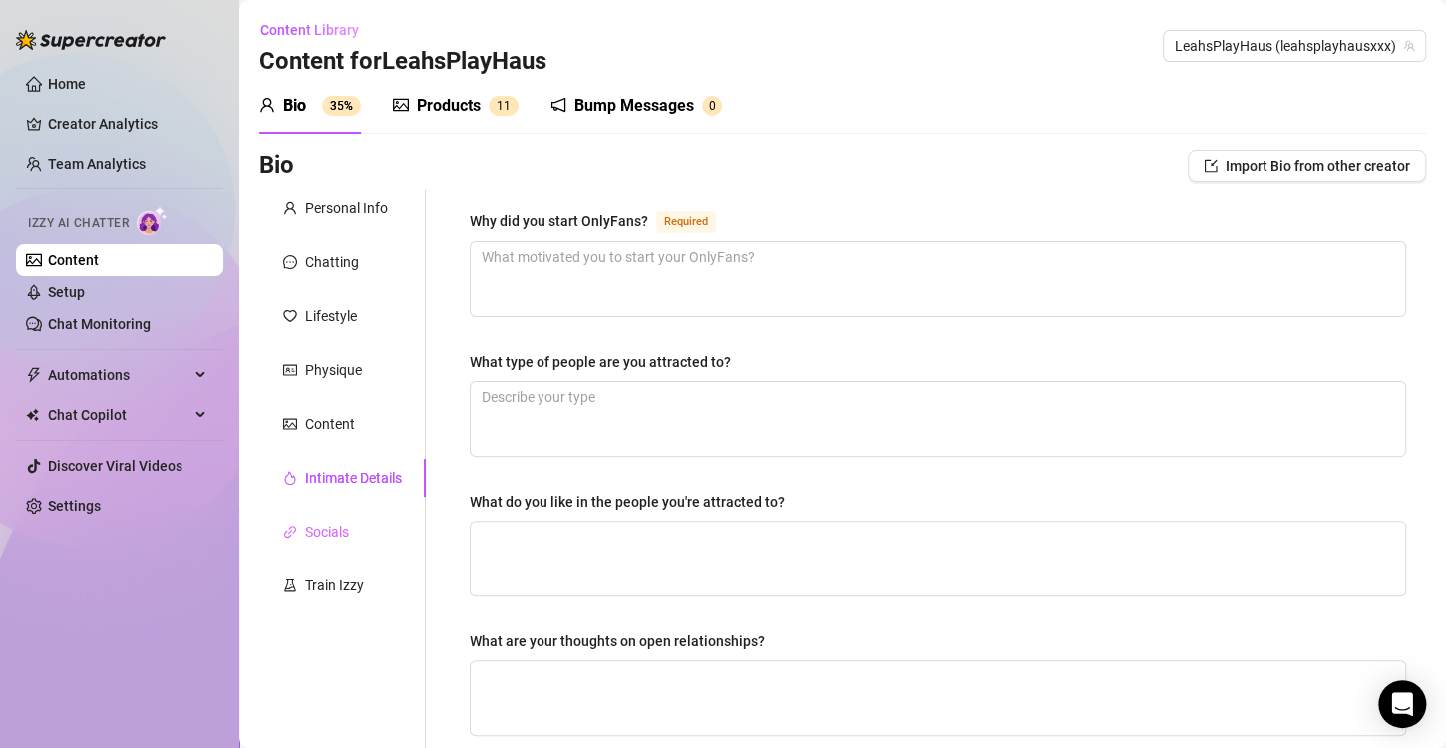
scroll to position [0, 0]
click at [348, 539] on div "Socials" at bounding box center [327, 532] width 44 height 22
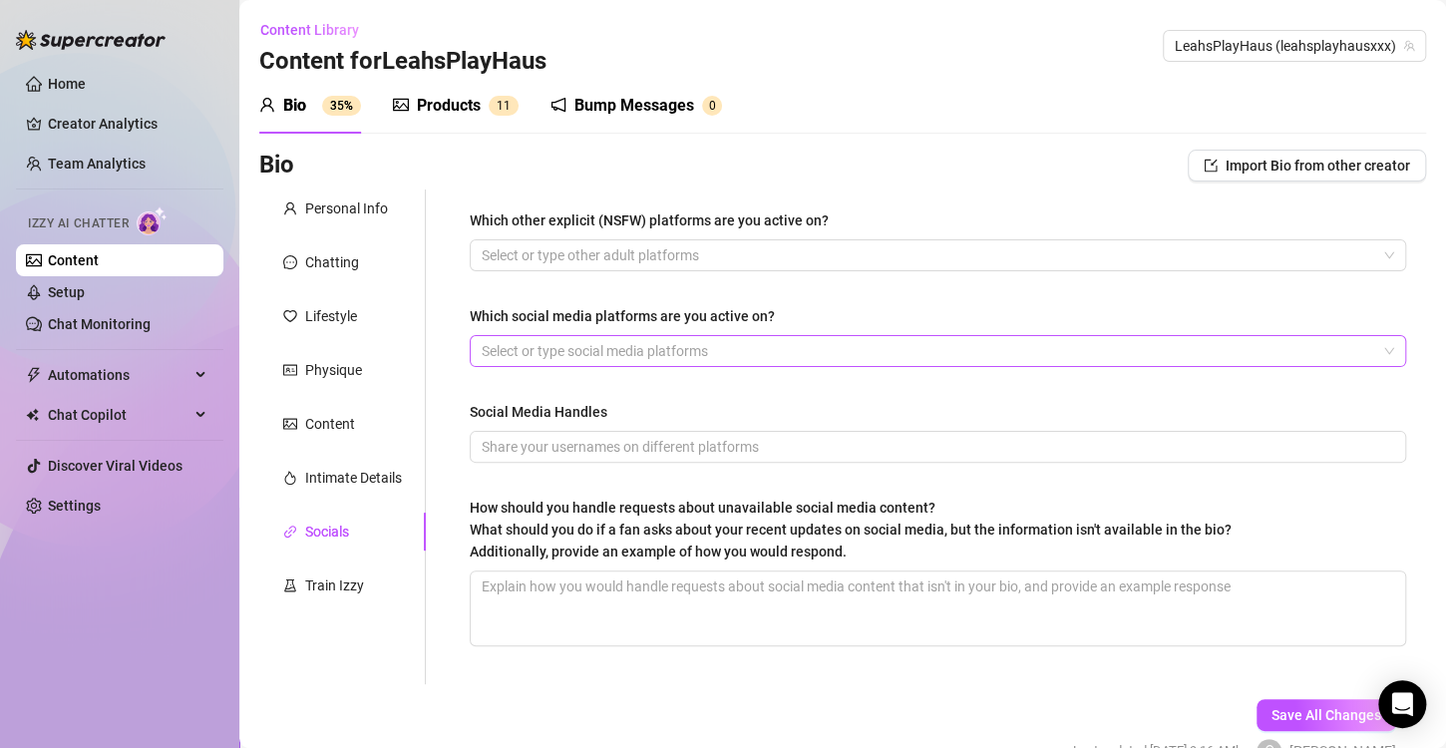
click at [749, 354] on div at bounding box center [928, 351] width 908 height 28
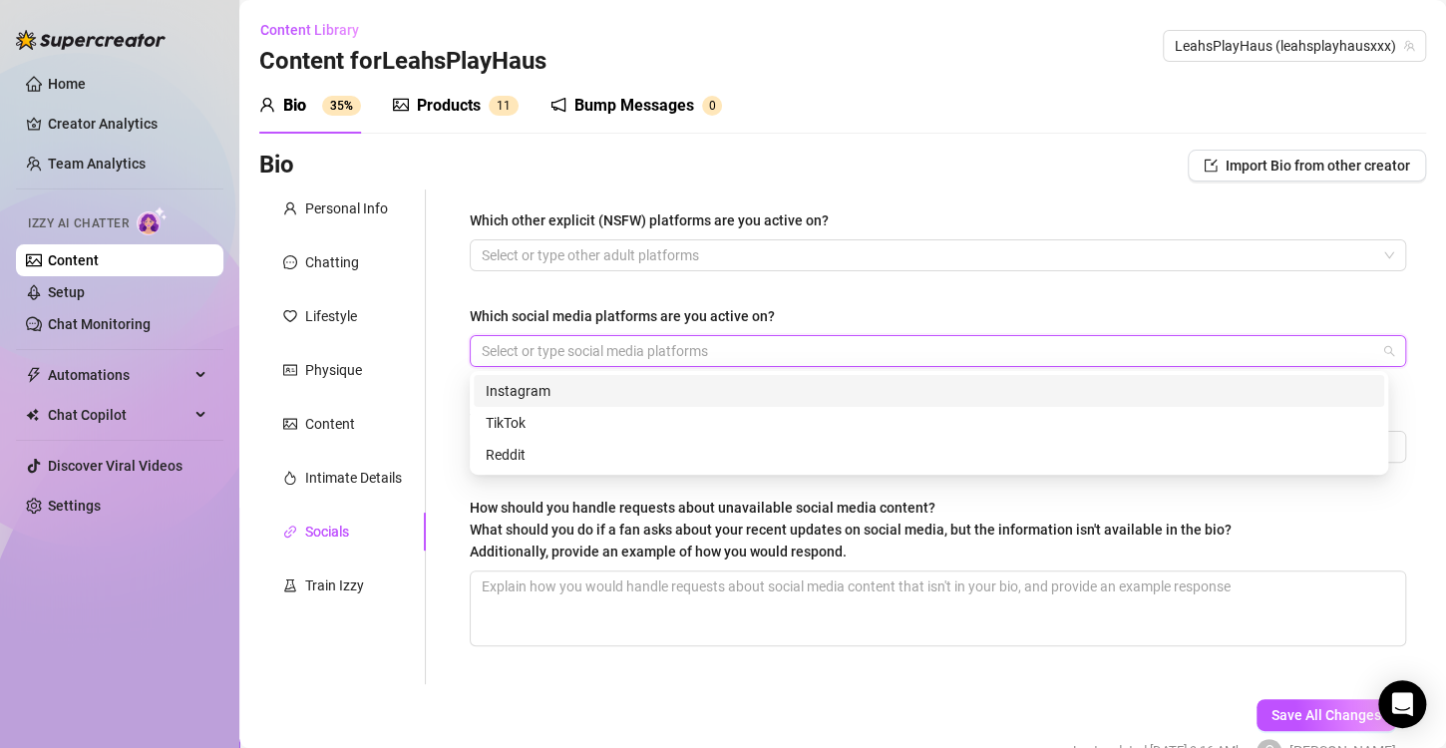
click at [741, 389] on div "Instagram" at bounding box center [929, 391] width 887 height 22
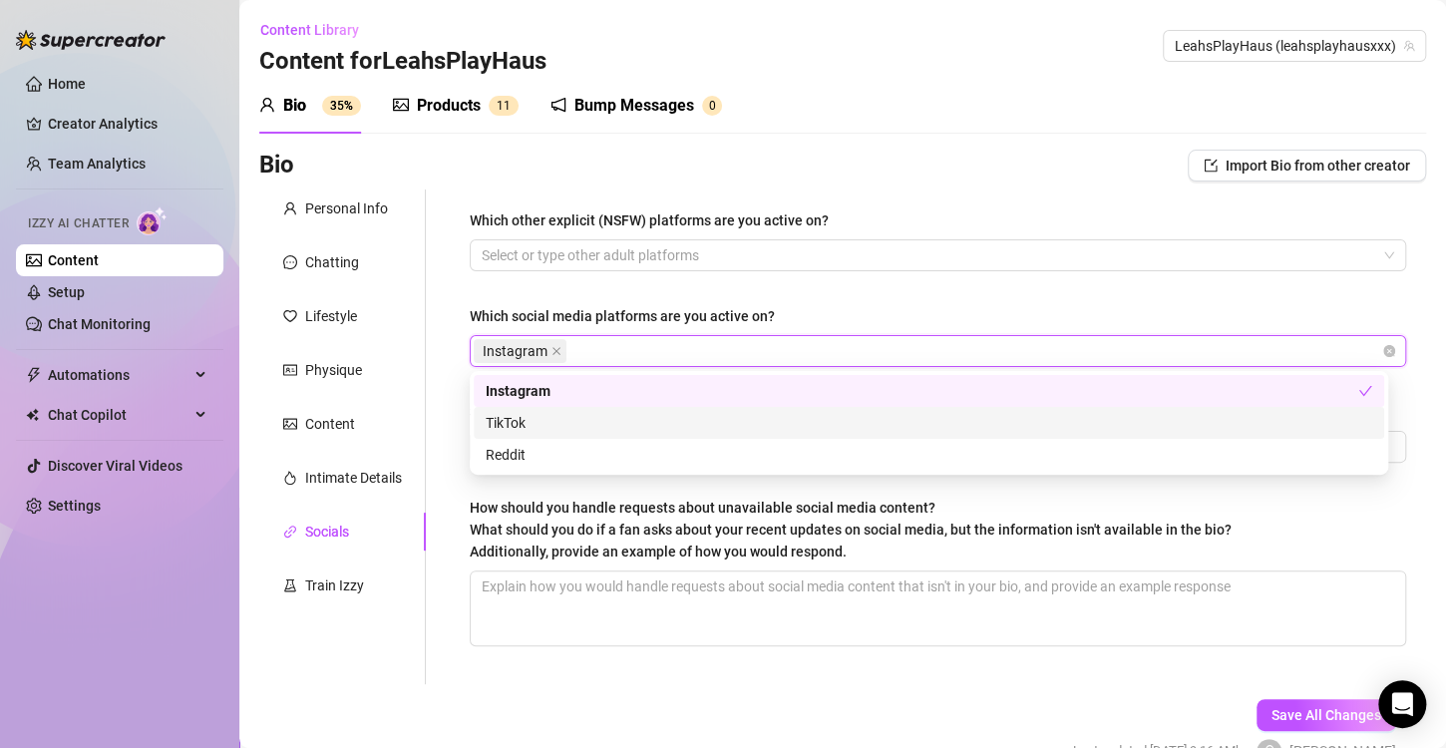
click at [725, 422] on div "TikTok" at bounding box center [929, 423] width 887 height 22
click at [767, 286] on div "Which other explicit (NSFW) platforms are you active on? Select or type other a…" at bounding box center [938, 436] width 936 height 455
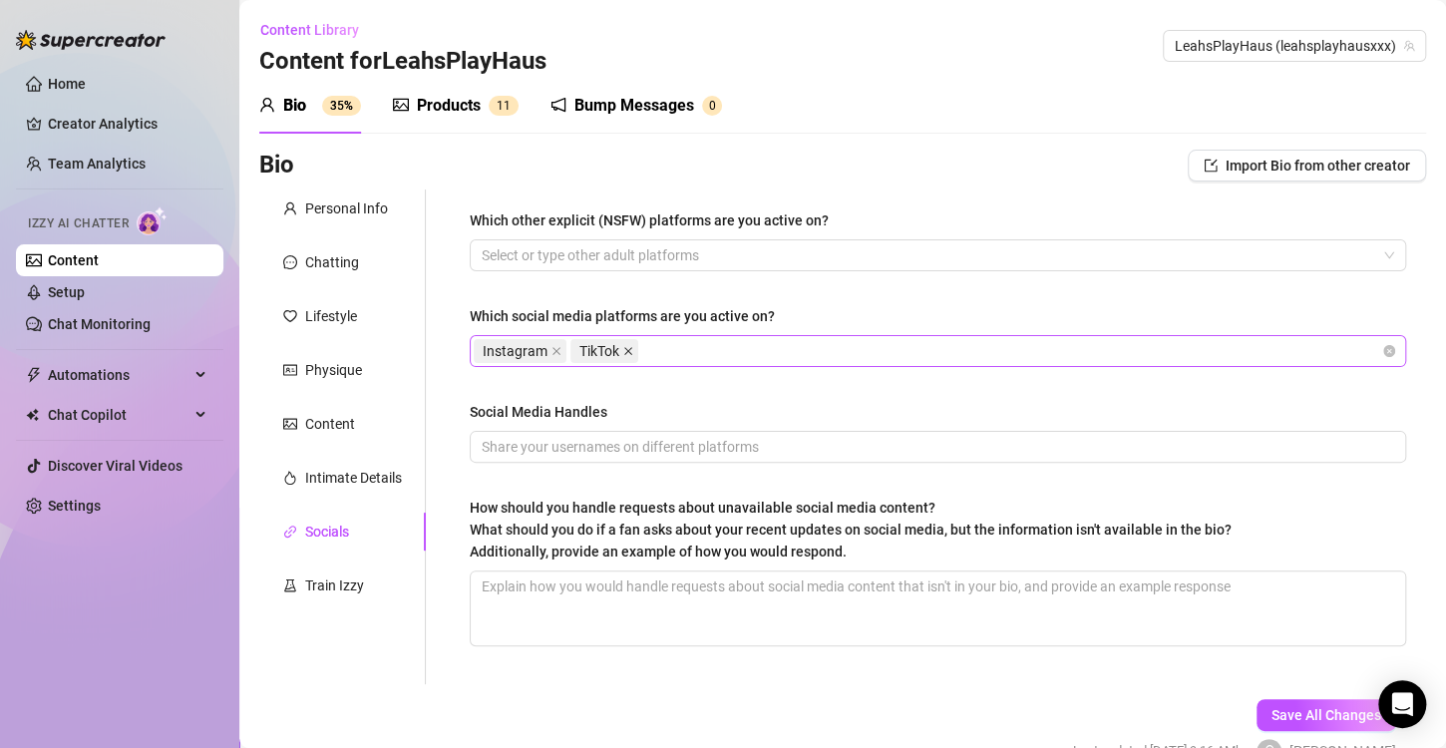
click at [627, 350] on icon "close" at bounding box center [628, 351] width 10 height 10
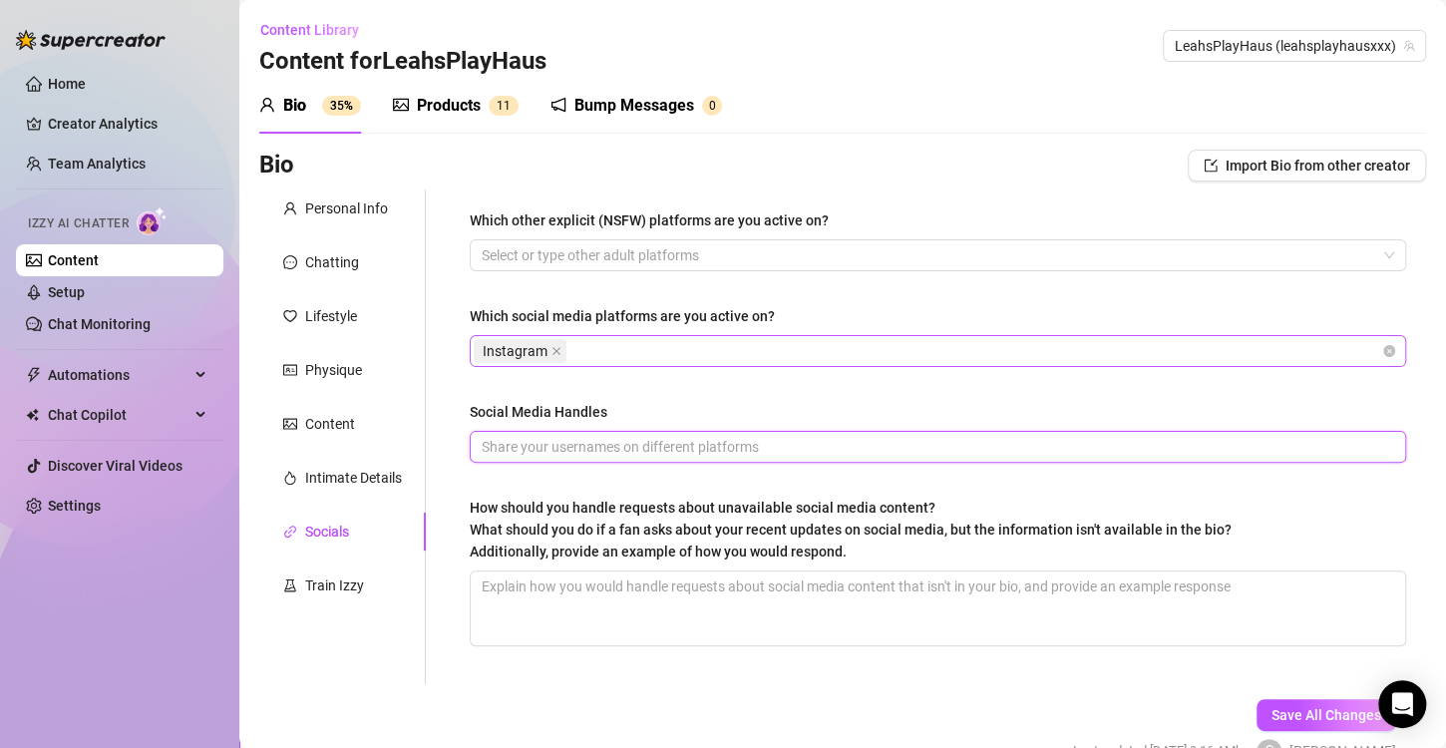
click at [641, 447] on input "Social Media Handles" at bounding box center [936, 447] width 909 height 22
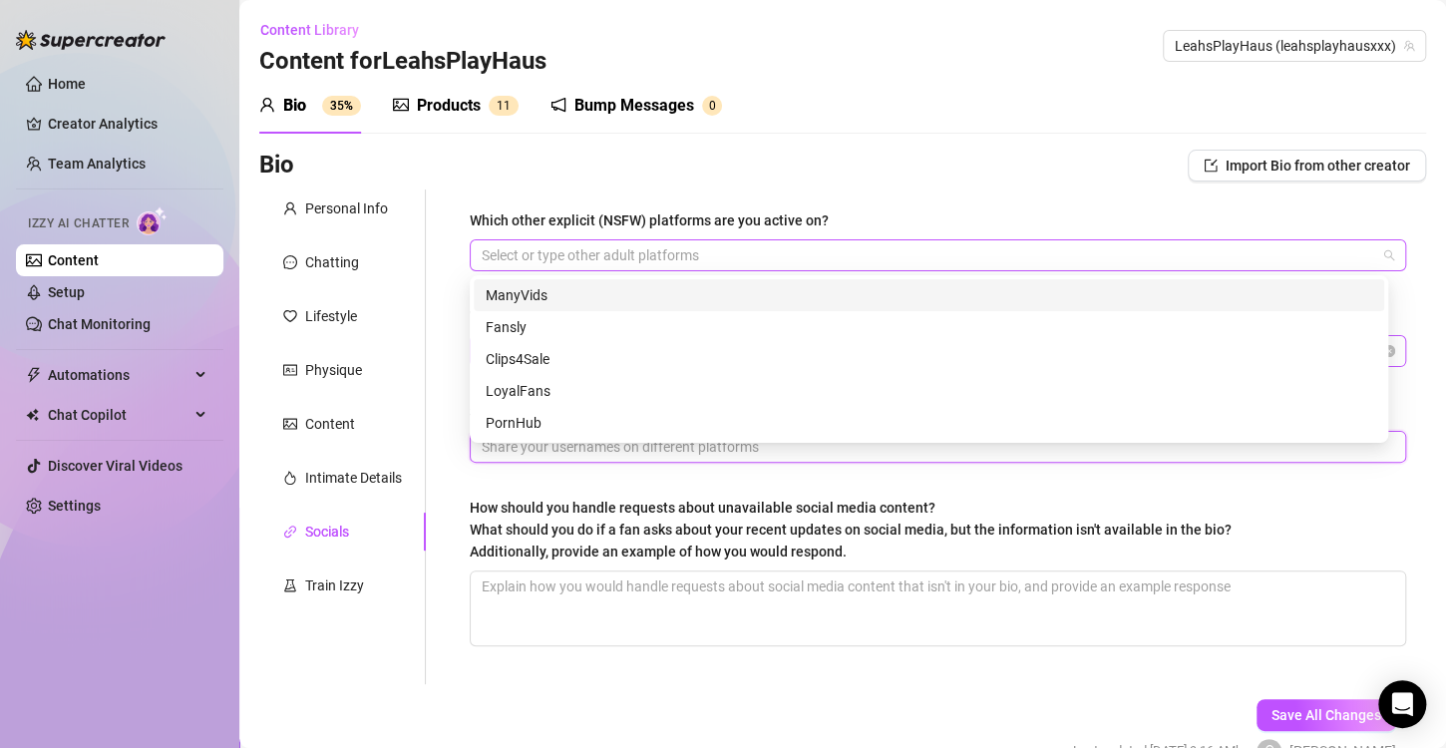
click at [658, 261] on div at bounding box center [928, 255] width 908 height 28
click at [641, 233] on div "Which other explicit (NSFW) platforms are you active on?" at bounding box center [938, 224] width 936 height 30
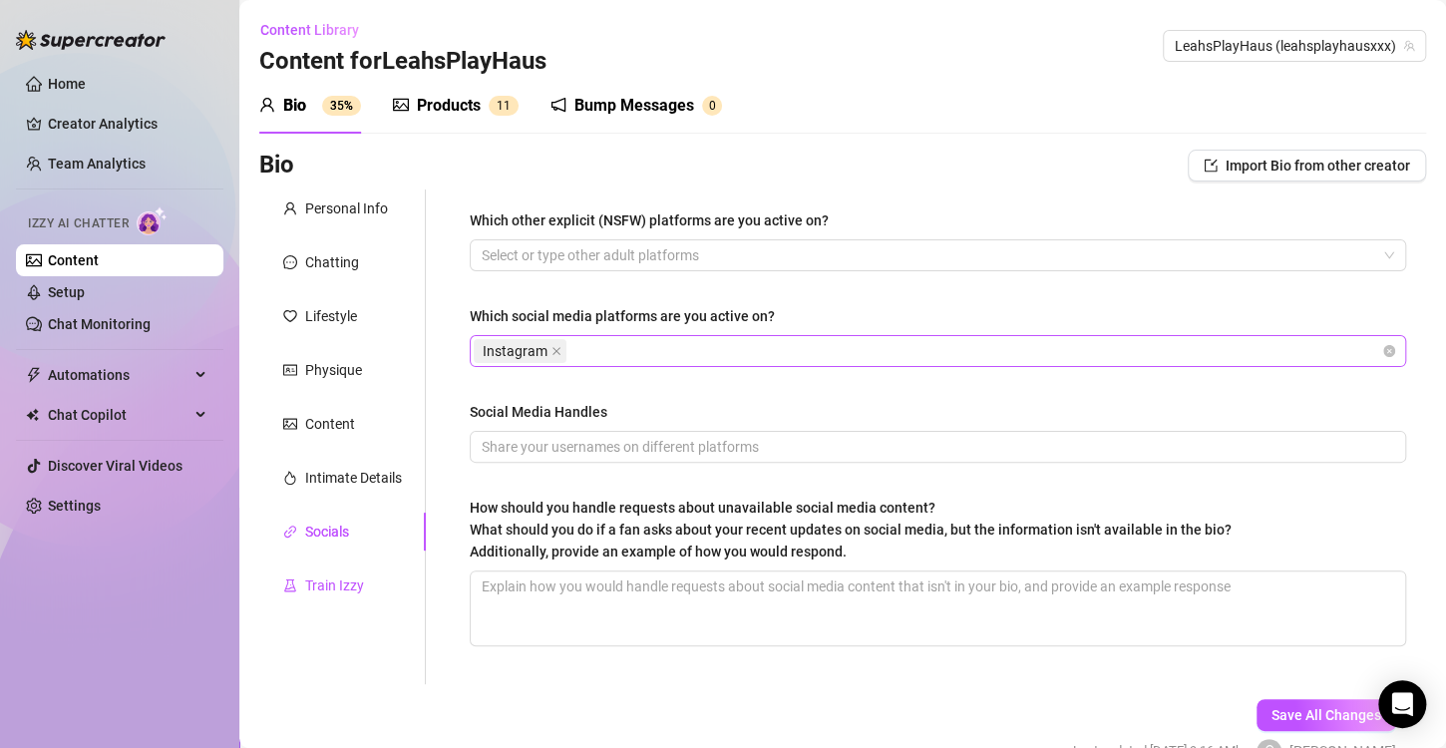
click at [326, 577] on div "Train Izzy" at bounding box center [334, 585] width 59 height 22
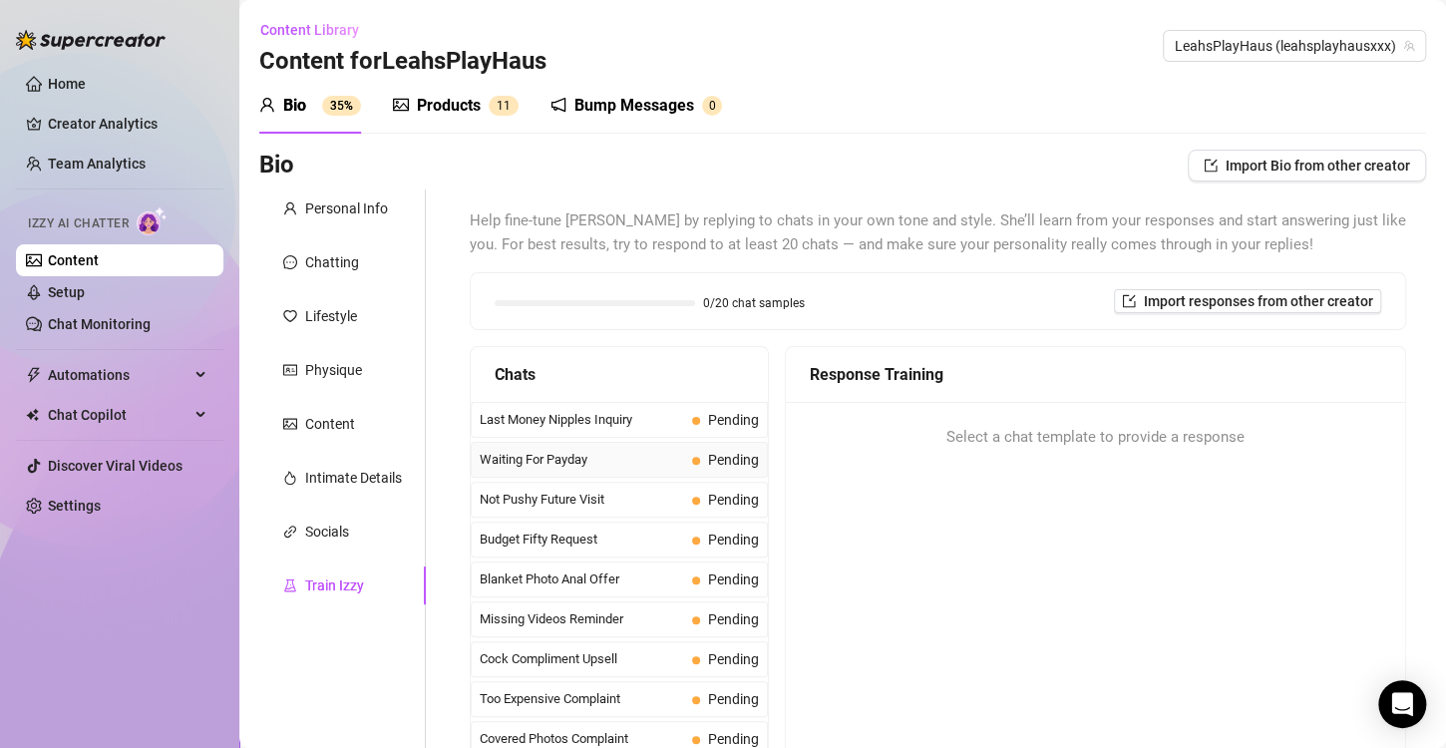
click at [621, 459] on span "Waiting For Payday" at bounding box center [582, 460] width 204 height 20
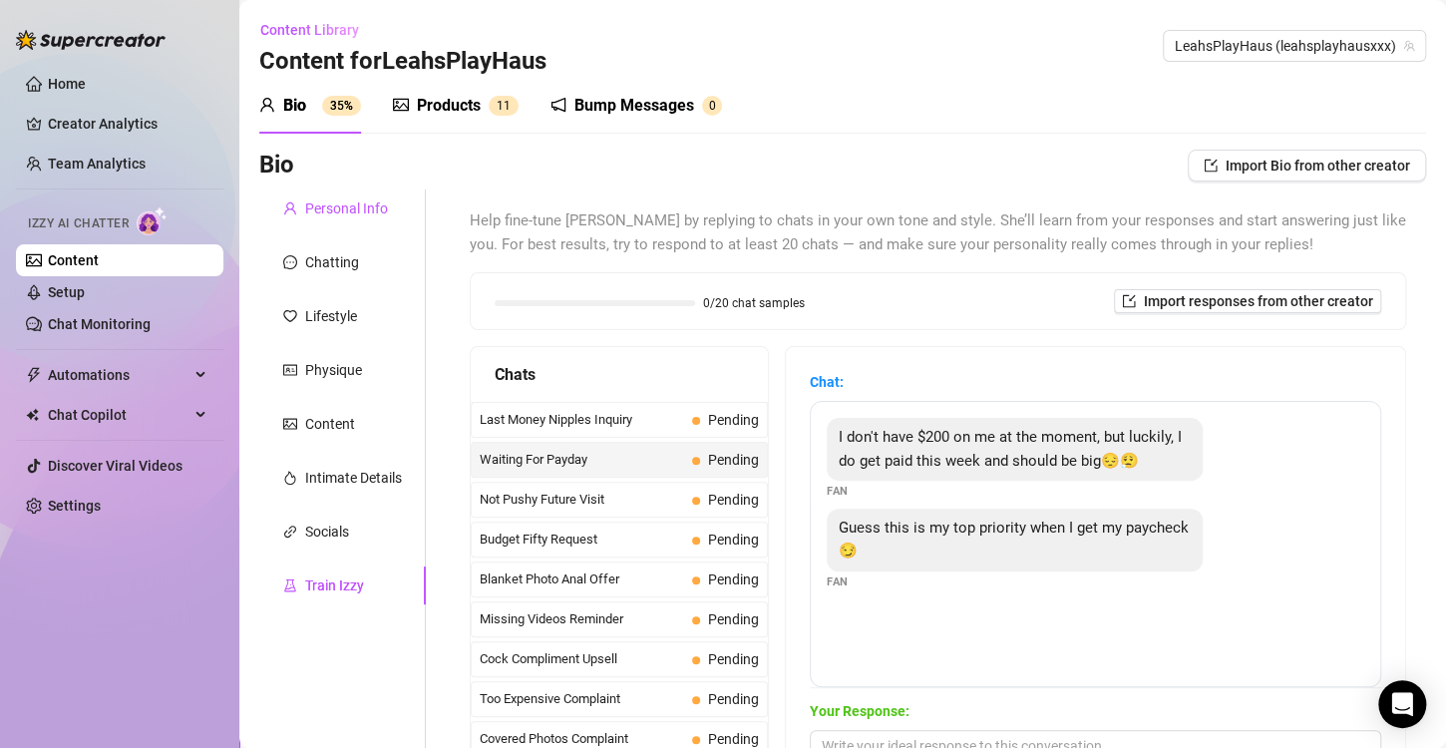
click at [316, 205] on div "Personal Info" at bounding box center [346, 208] width 83 height 22
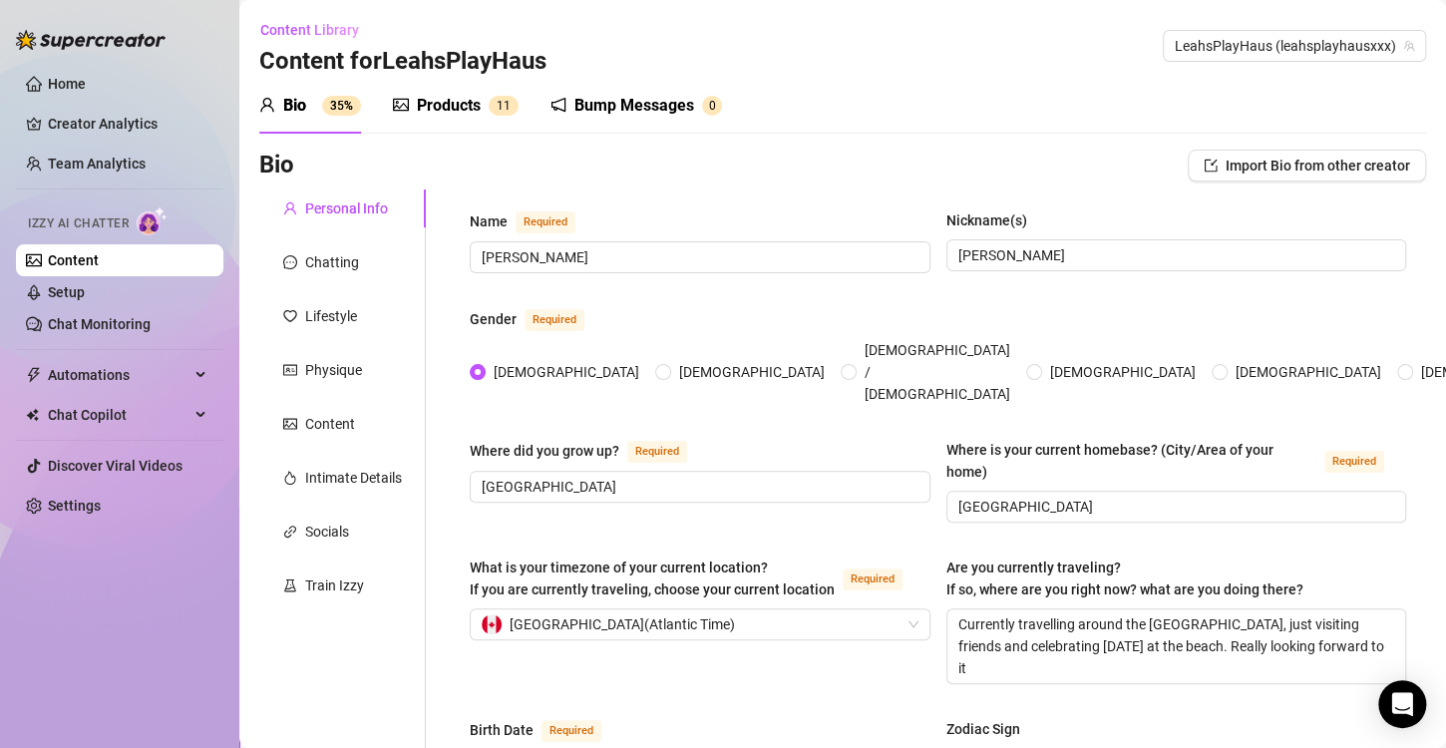
click at [591, 116] on div "Bump Messages" at bounding box center [634, 106] width 120 height 24
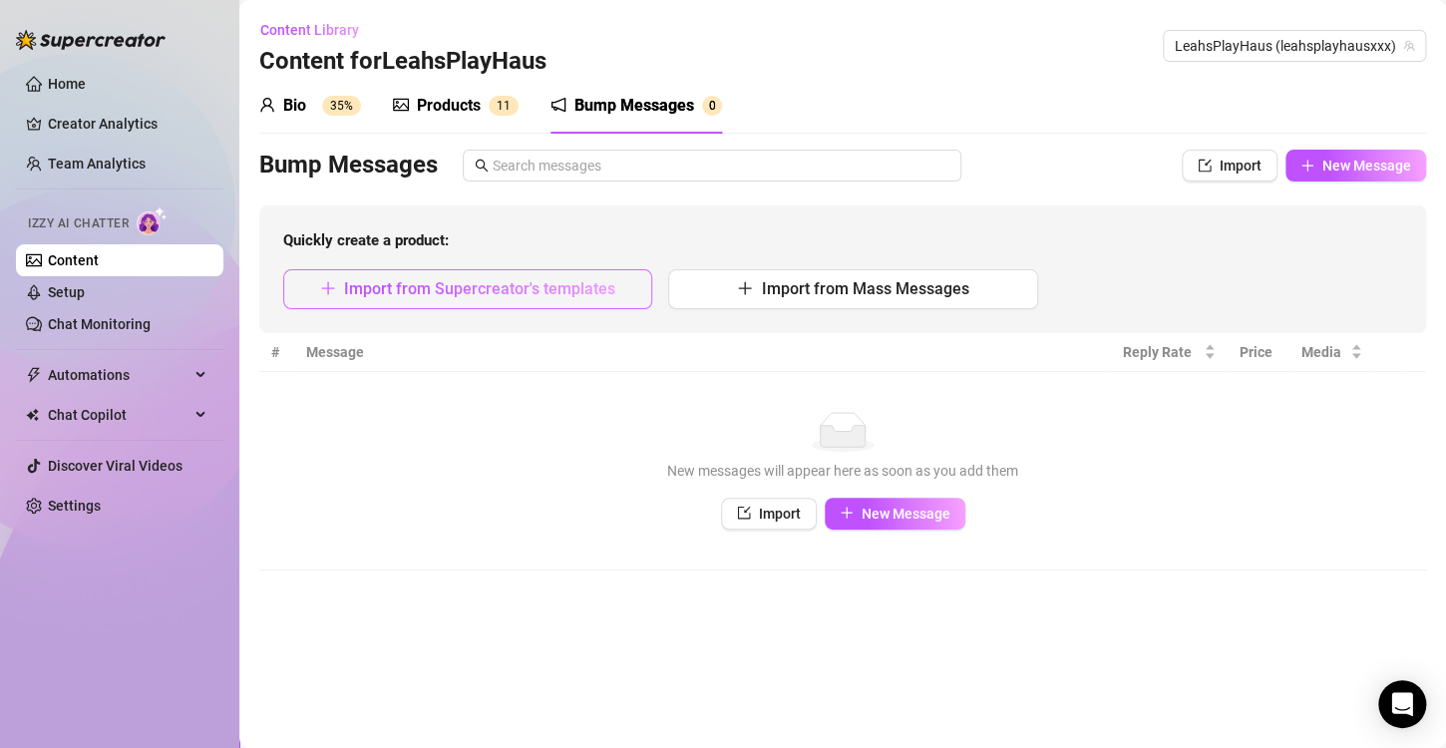
click at [566, 298] on button "Import from Supercreator's templates" at bounding box center [467, 289] width 369 height 40
type textarea "Type your message here..."
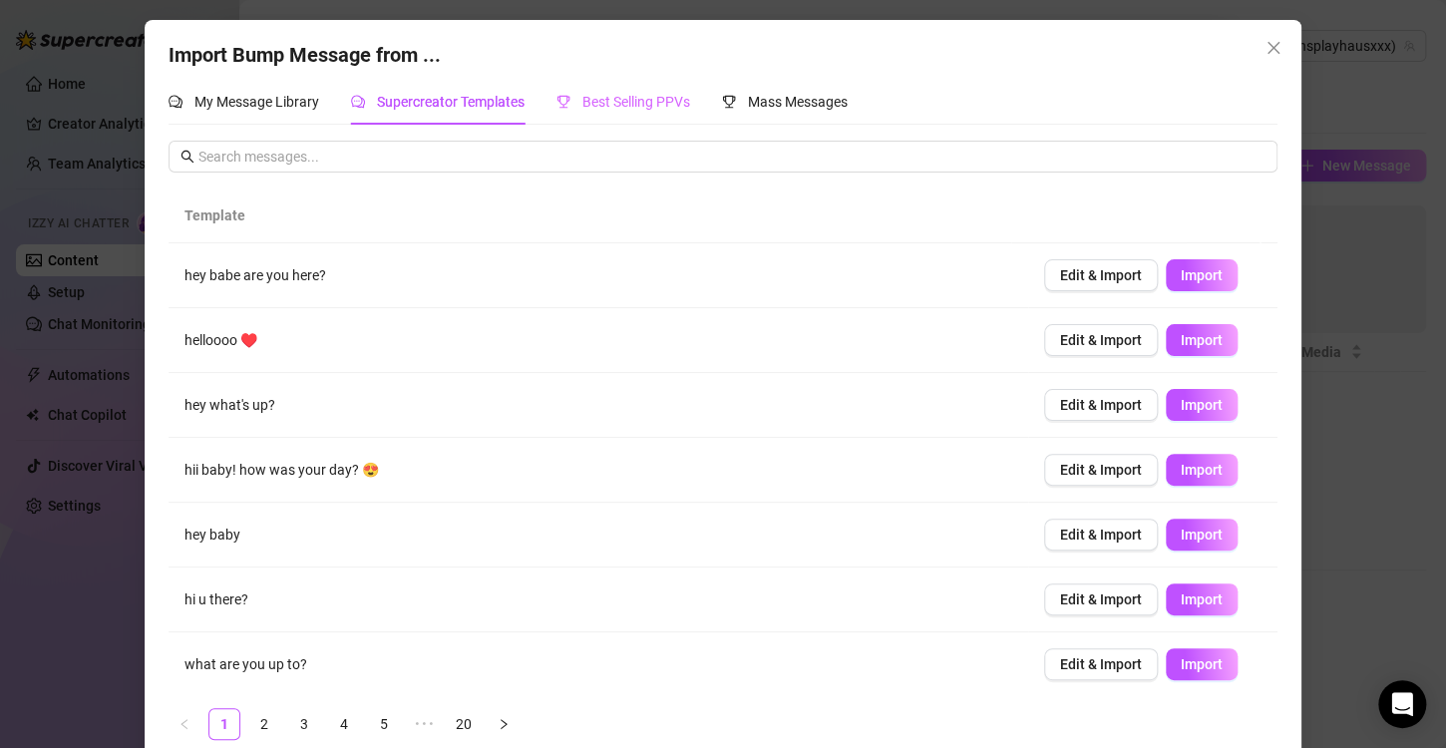
click at [640, 119] on div "Best Selling PPVs" at bounding box center [623, 102] width 134 height 46
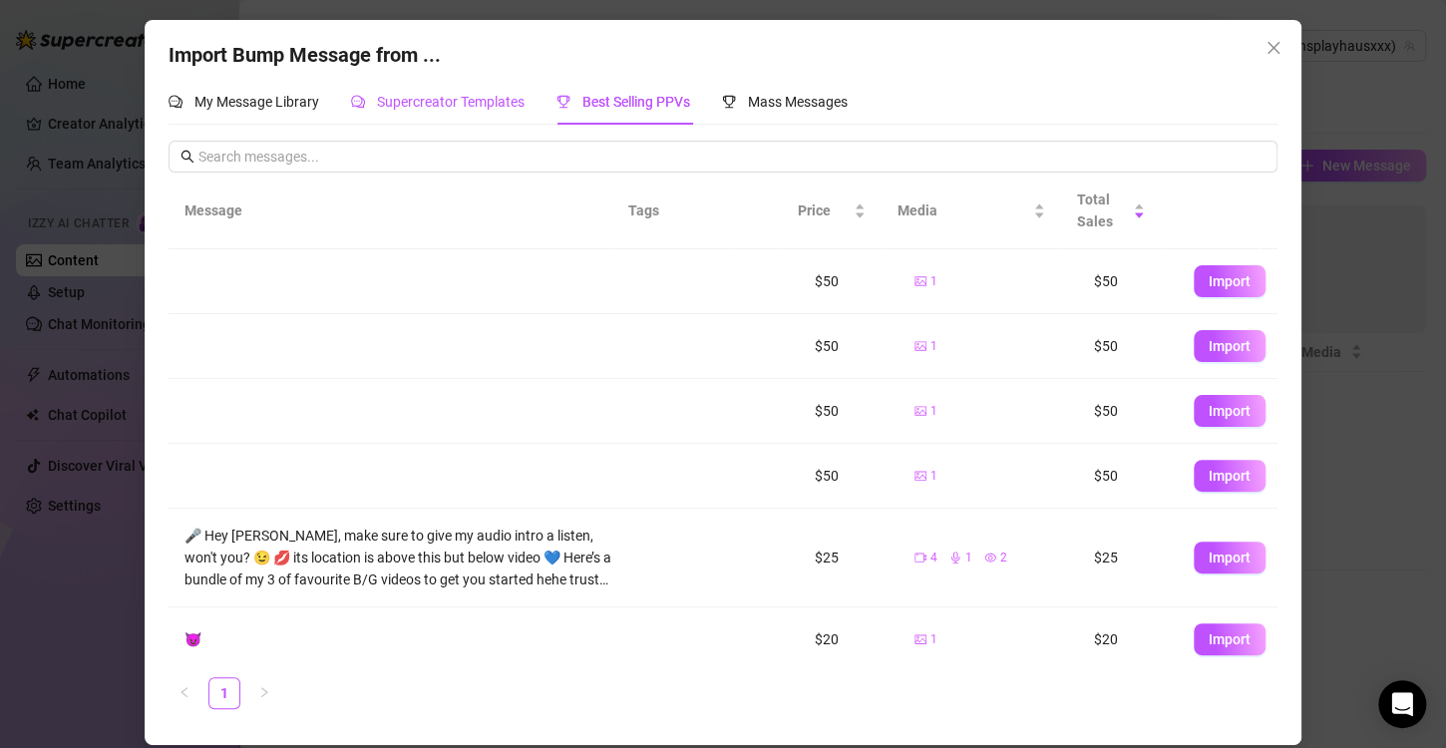
click at [393, 108] on span "Supercreator Templates" at bounding box center [451, 102] width 148 height 16
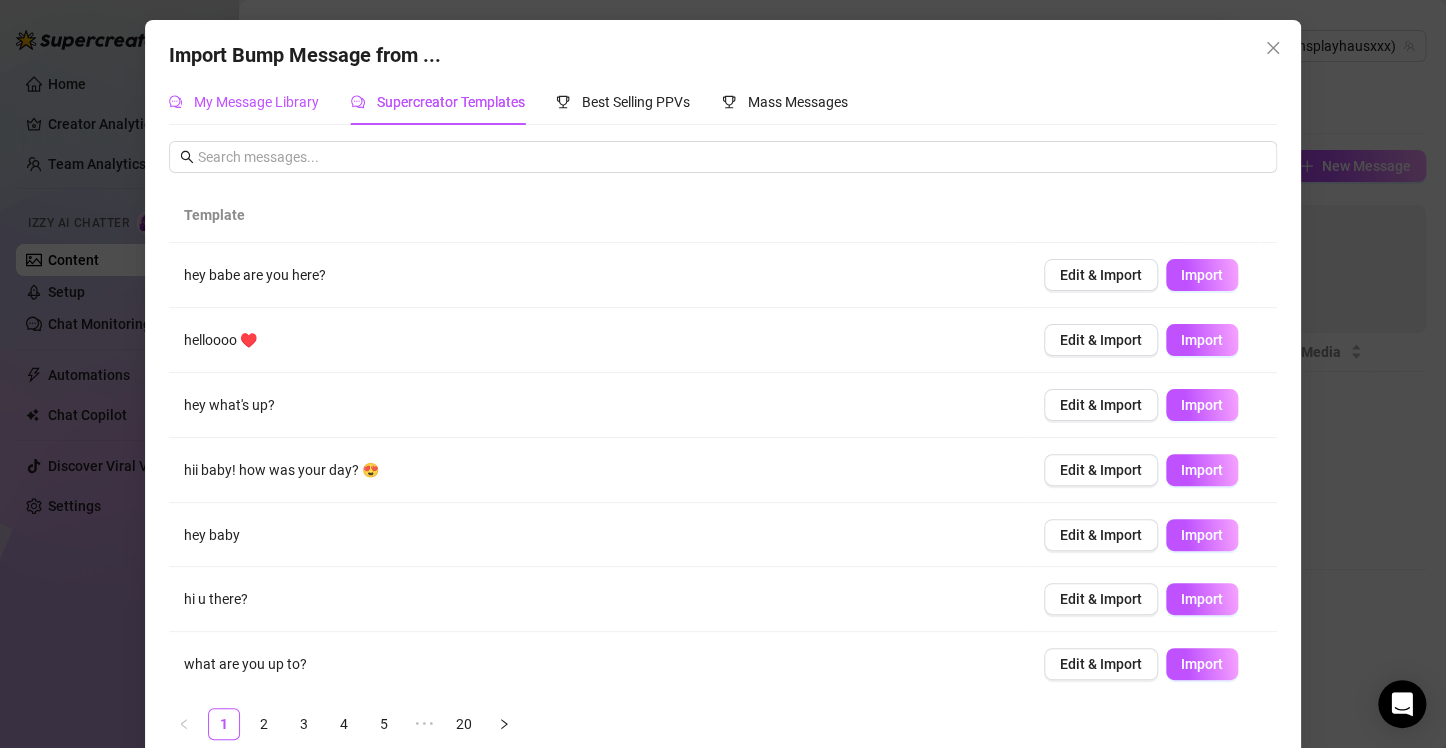
click at [222, 98] on span "My Message Library" at bounding box center [256, 102] width 125 height 16
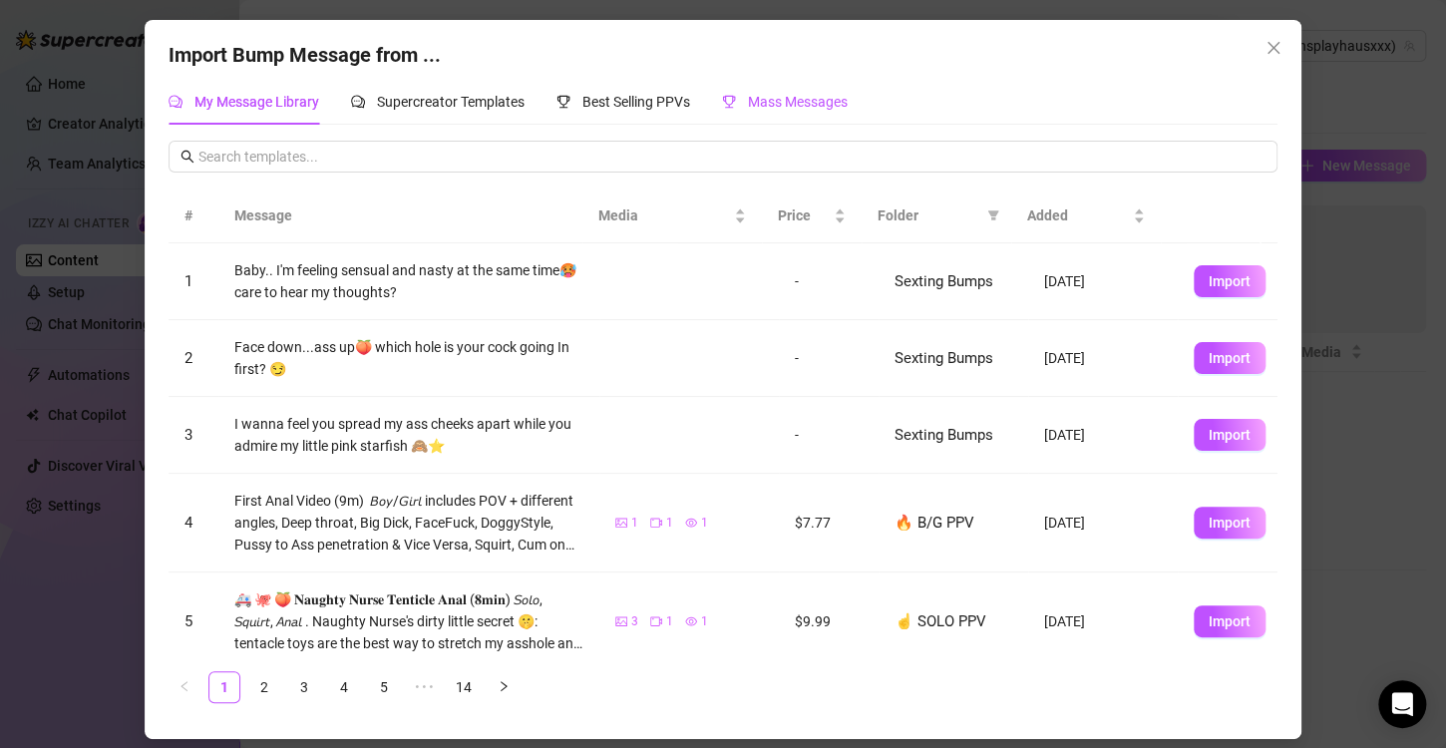
click at [799, 105] on span "Mass Messages" at bounding box center [798, 102] width 100 height 16
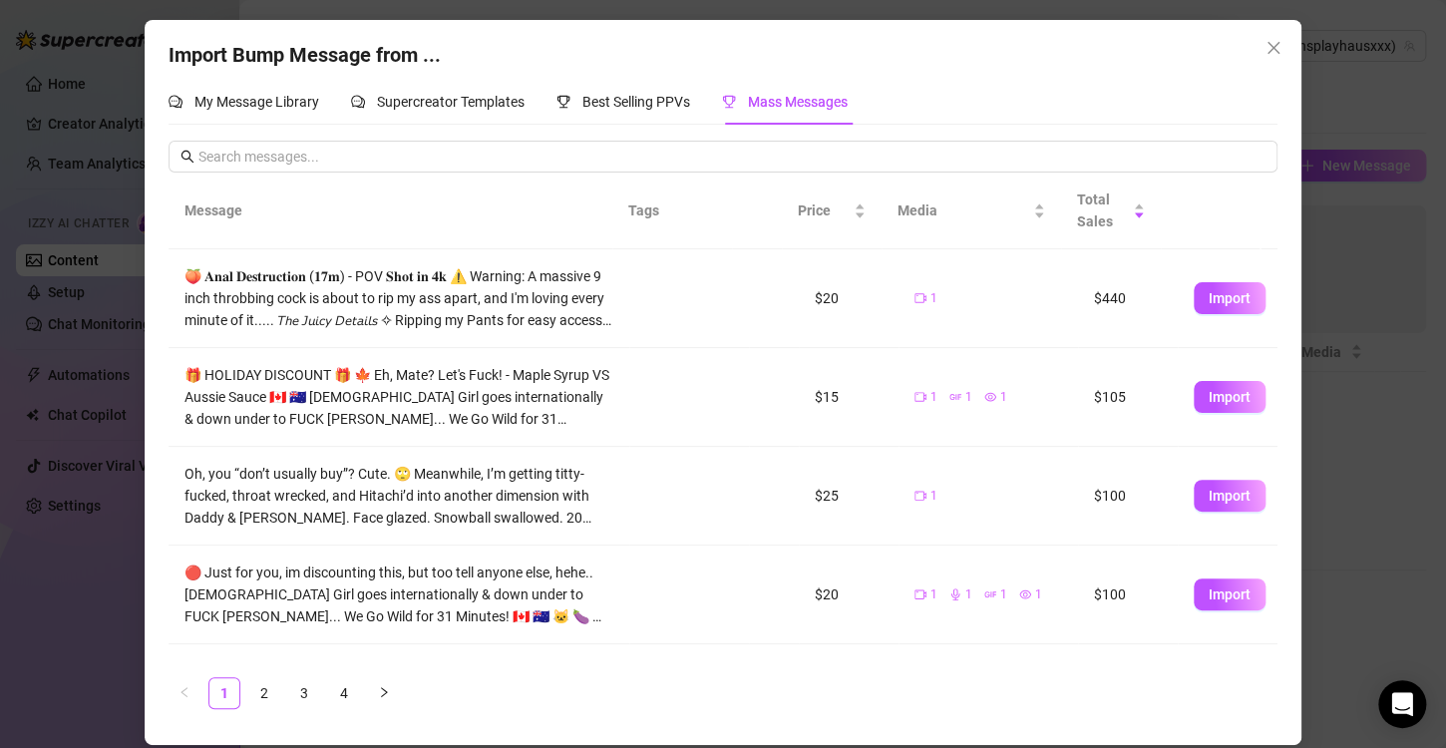
click at [1263, 44] on span "Close" at bounding box center [1274, 48] width 32 height 16
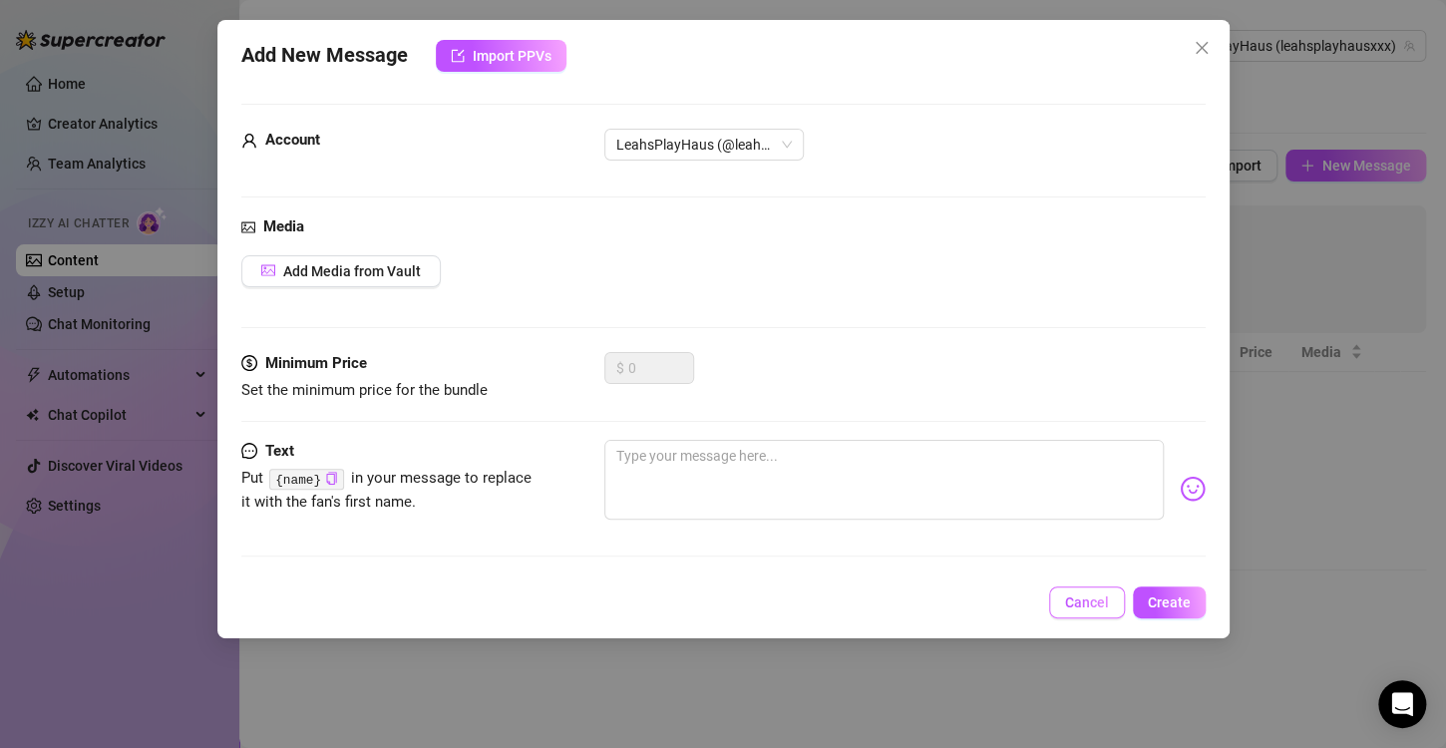
click at [1080, 590] on button "Cancel" at bounding box center [1087, 602] width 76 height 32
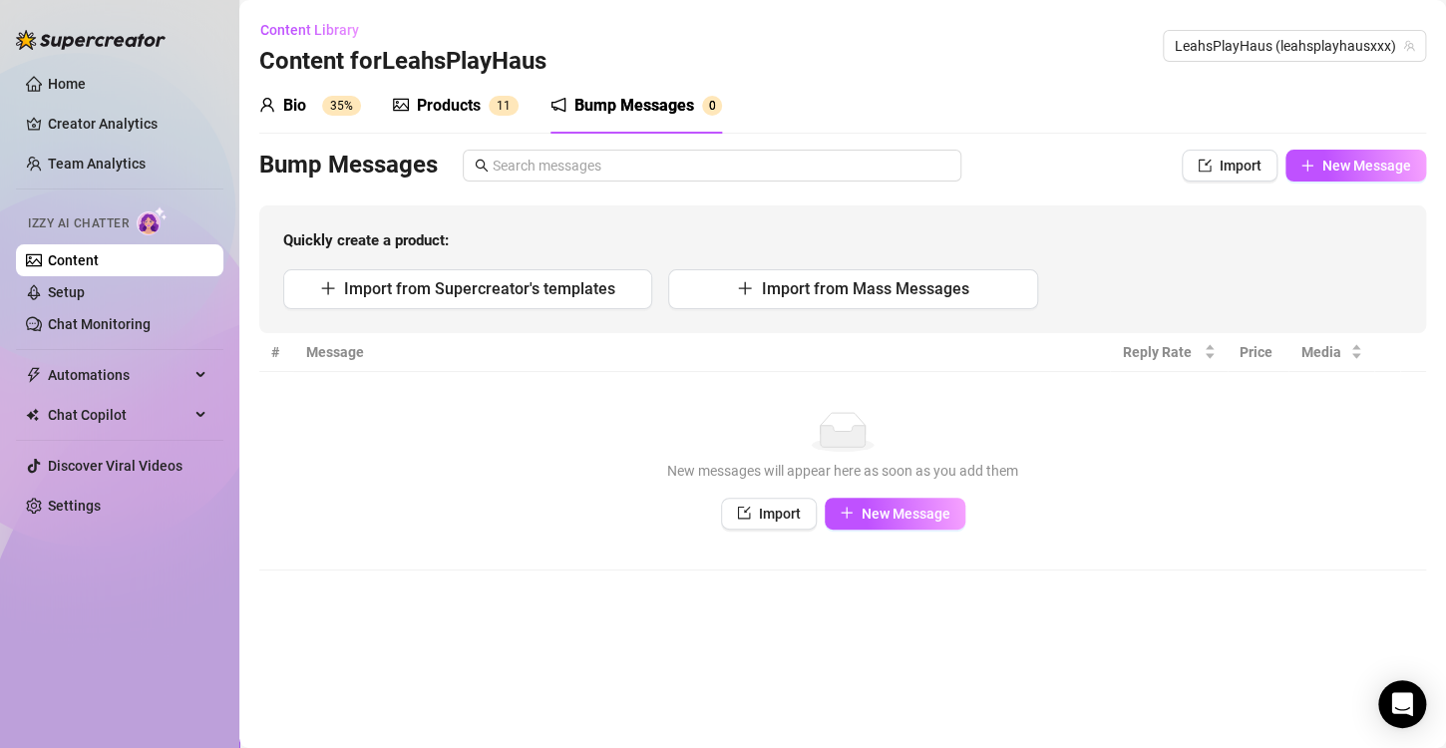
click at [428, 102] on div "Products" at bounding box center [449, 106] width 64 height 24
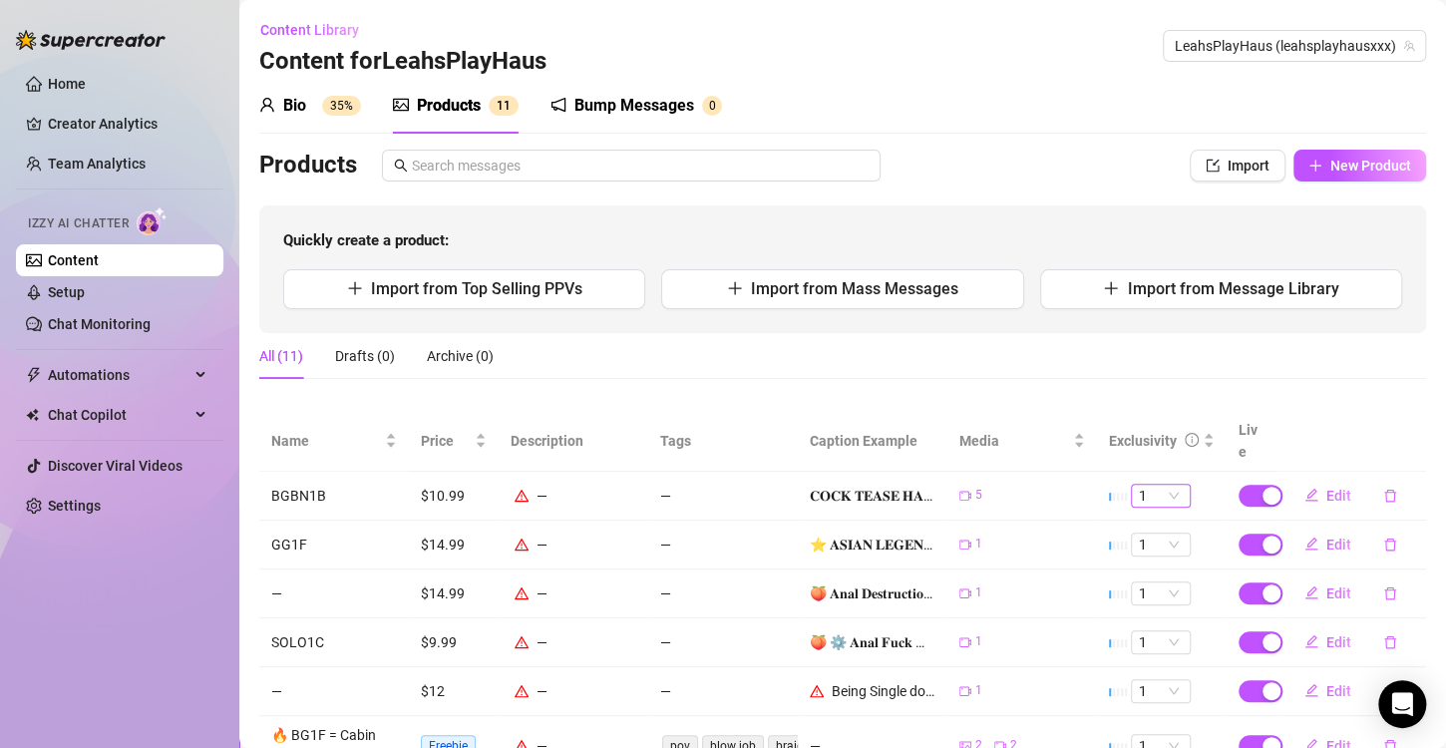
click at [1164, 485] on span "1" at bounding box center [1161, 496] width 44 height 22
click at [283, 114] on div "Bio" at bounding box center [294, 106] width 23 height 24
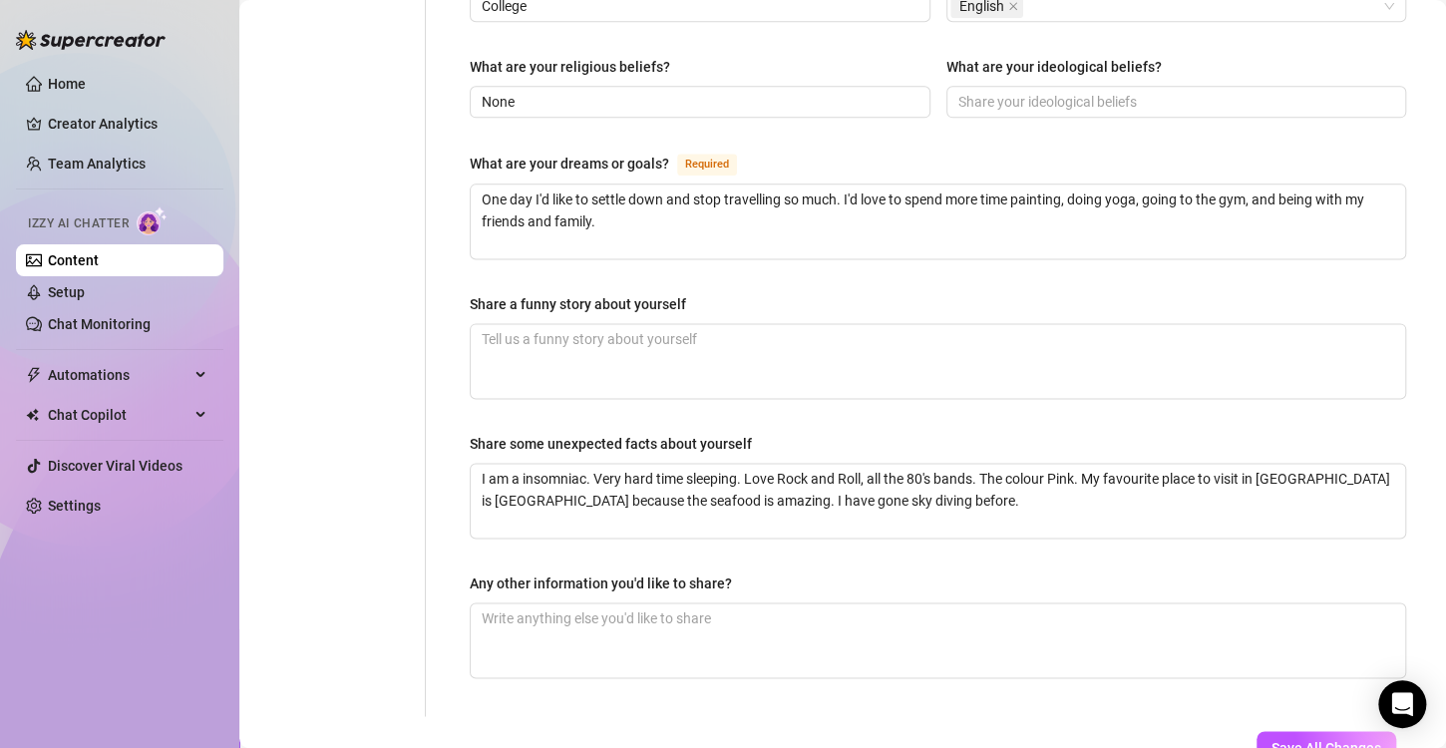
scroll to position [1247, 0]
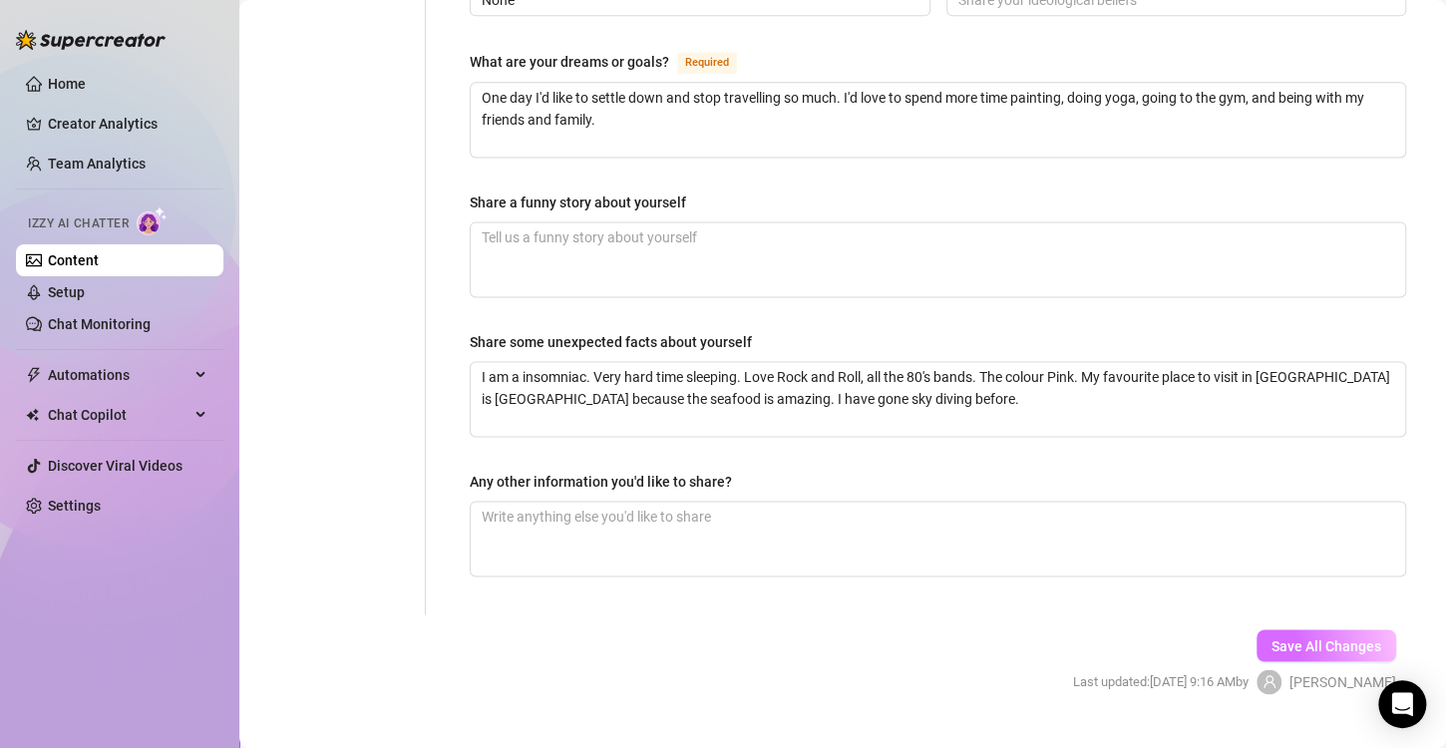
click at [1323, 629] on button "Save All Changes" at bounding box center [1327, 645] width 140 height 32
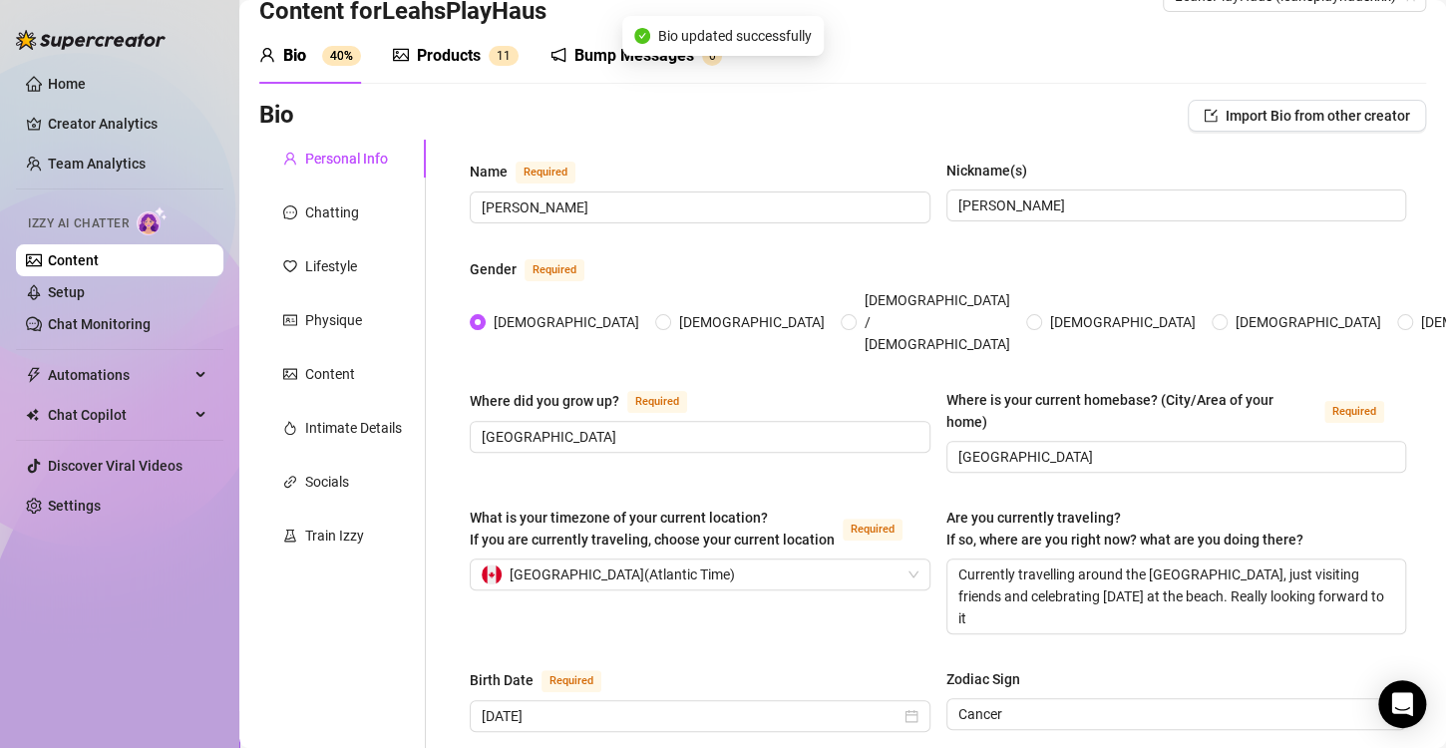
scroll to position [0, 0]
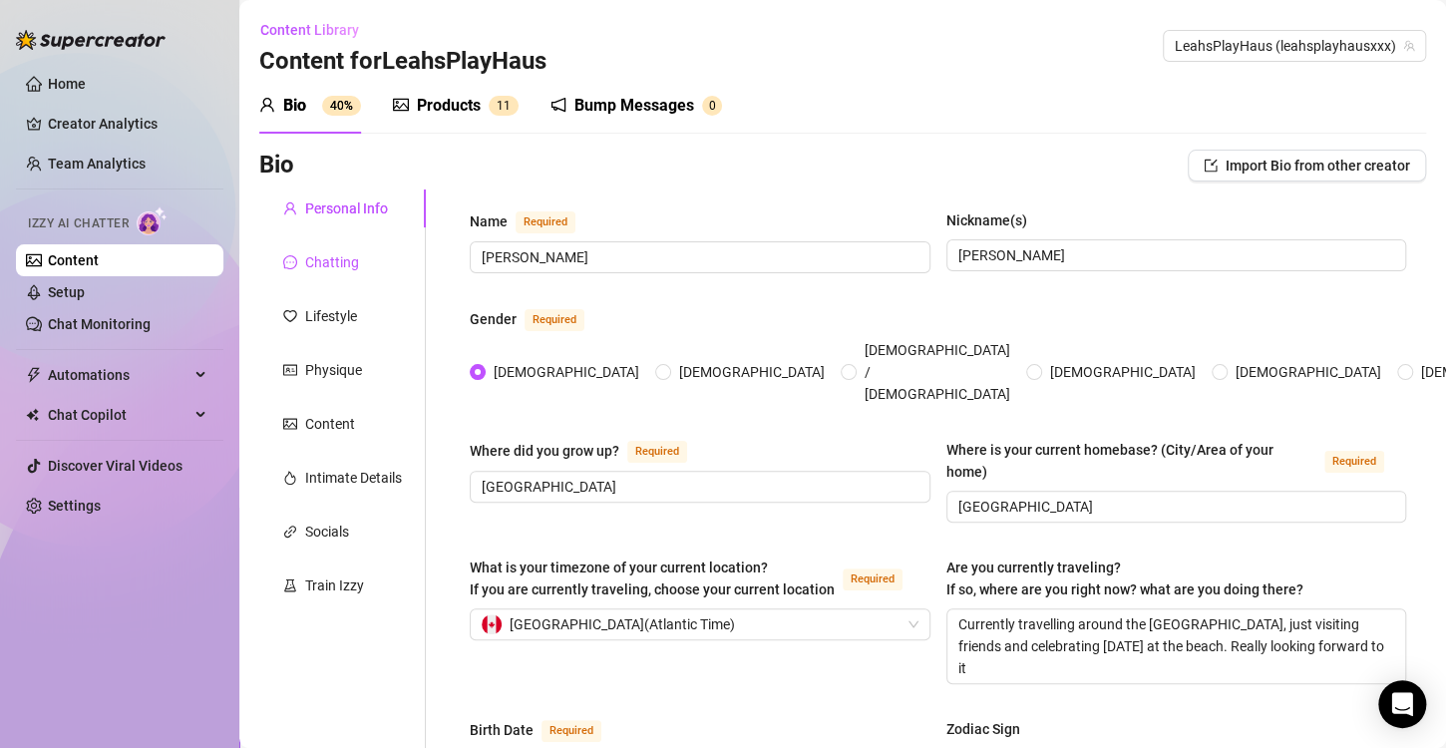
click at [338, 263] on div "Chatting" at bounding box center [332, 262] width 54 height 22
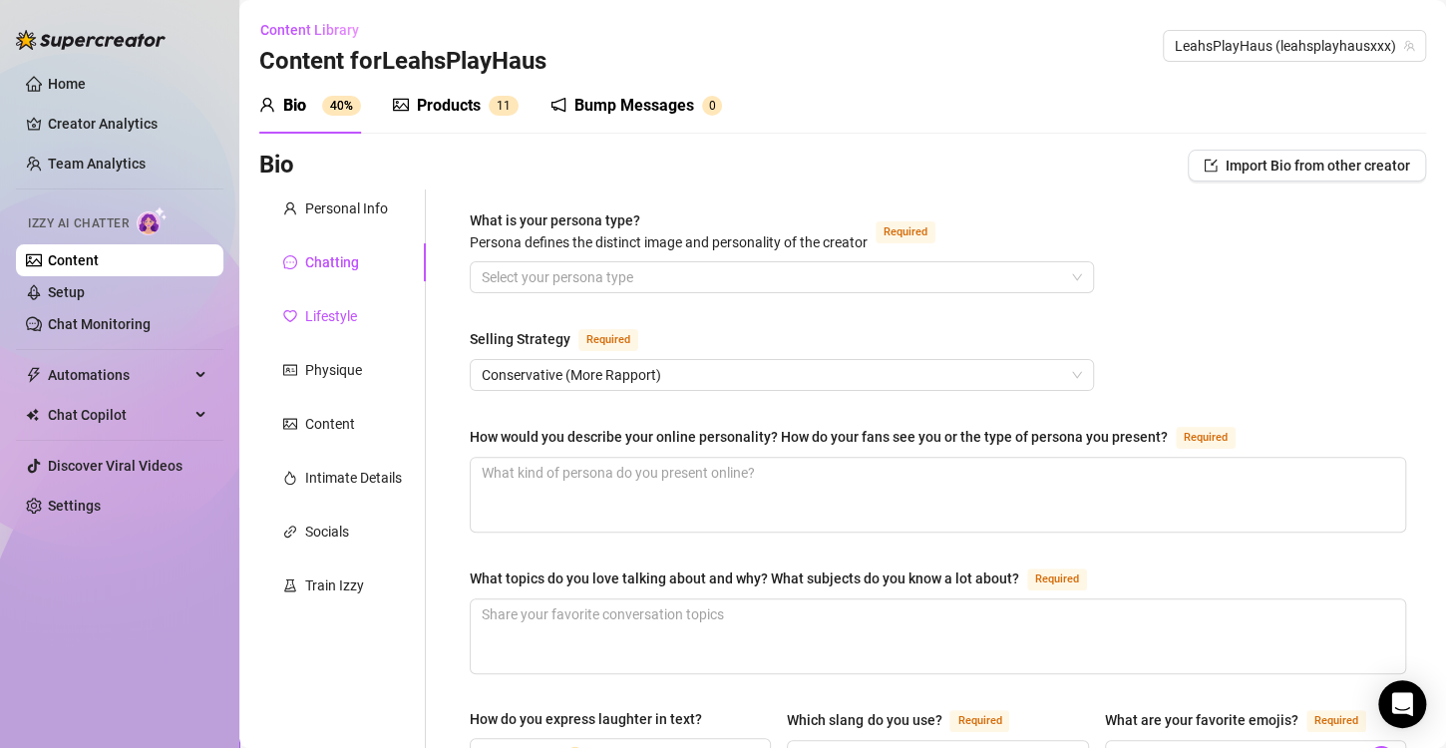
click at [346, 315] on div "Lifestyle" at bounding box center [331, 316] width 52 height 22
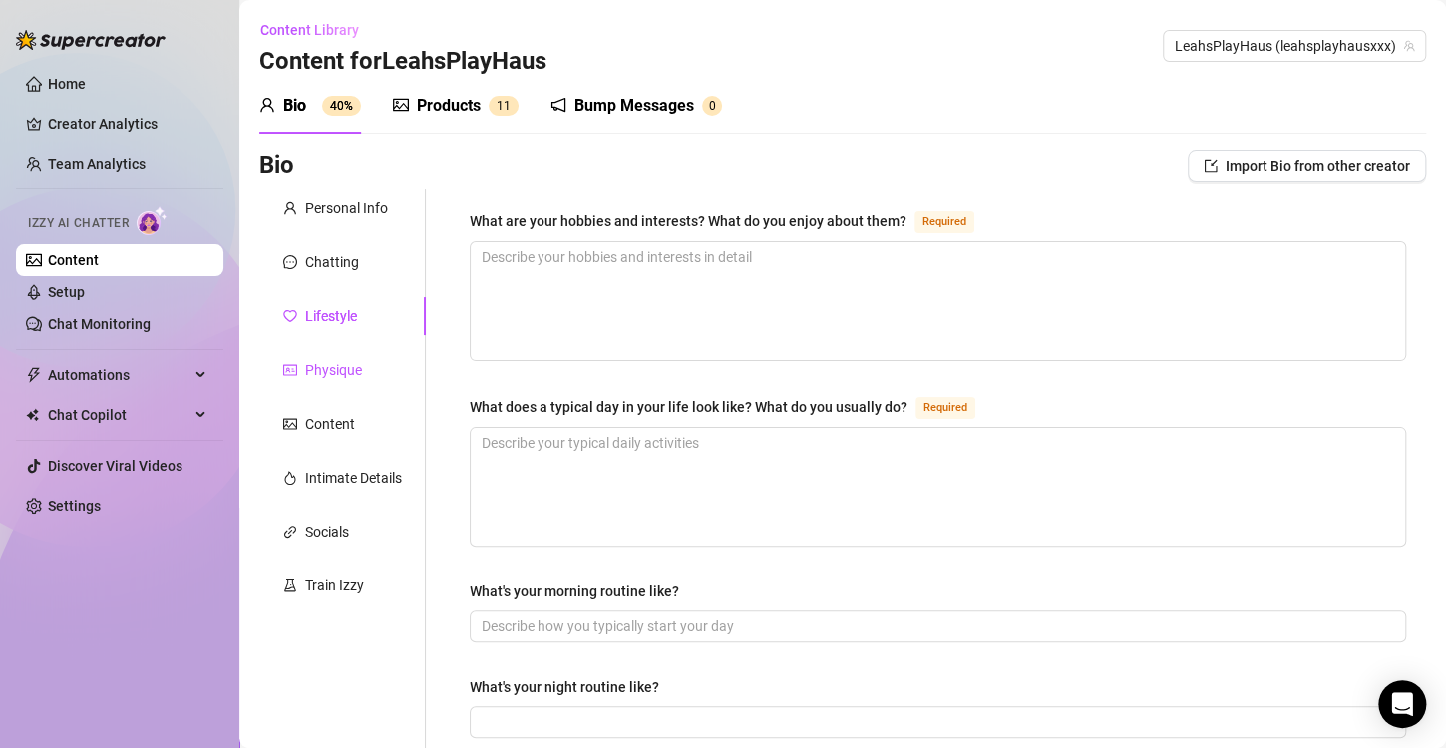
click at [328, 374] on div "Physique" at bounding box center [333, 370] width 57 height 22
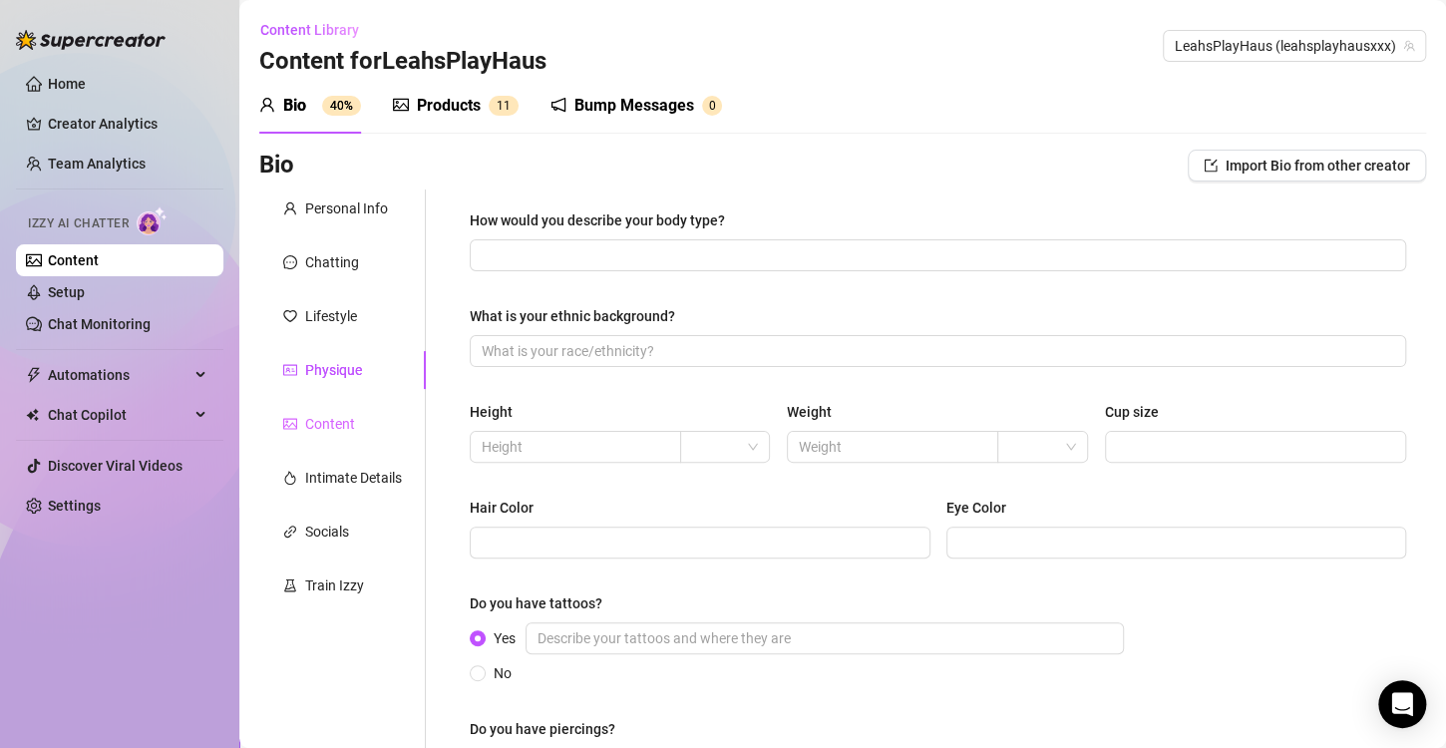
click at [324, 408] on div "Content" at bounding box center [342, 424] width 167 height 38
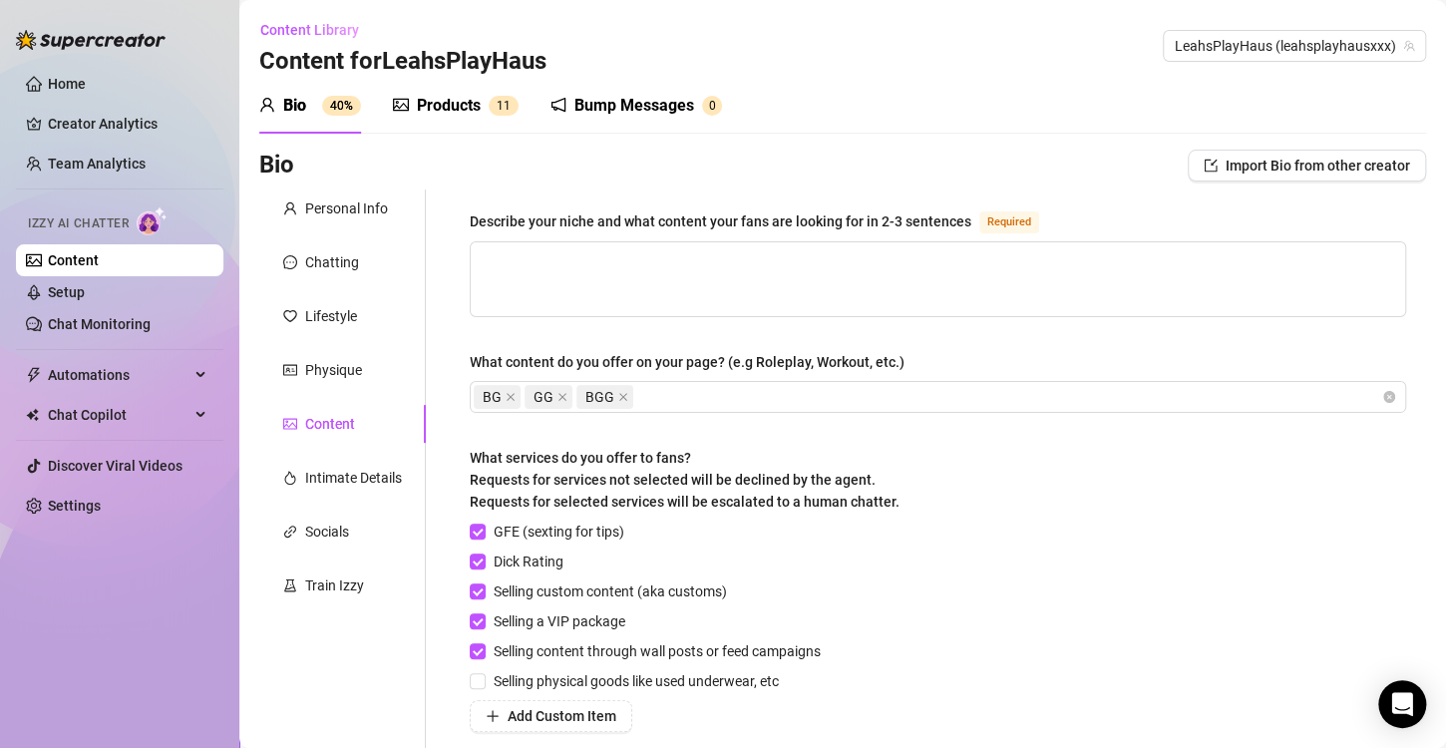
click at [314, 444] on div "Personal Info Chatting Lifestyle Physique Content Intimate Details Socials Trai…" at bounding box center [342, 527] width 167 height 676
click at [314, 469] on div "Intimate Details" at bounding box center [353, 478] width 97 height 22
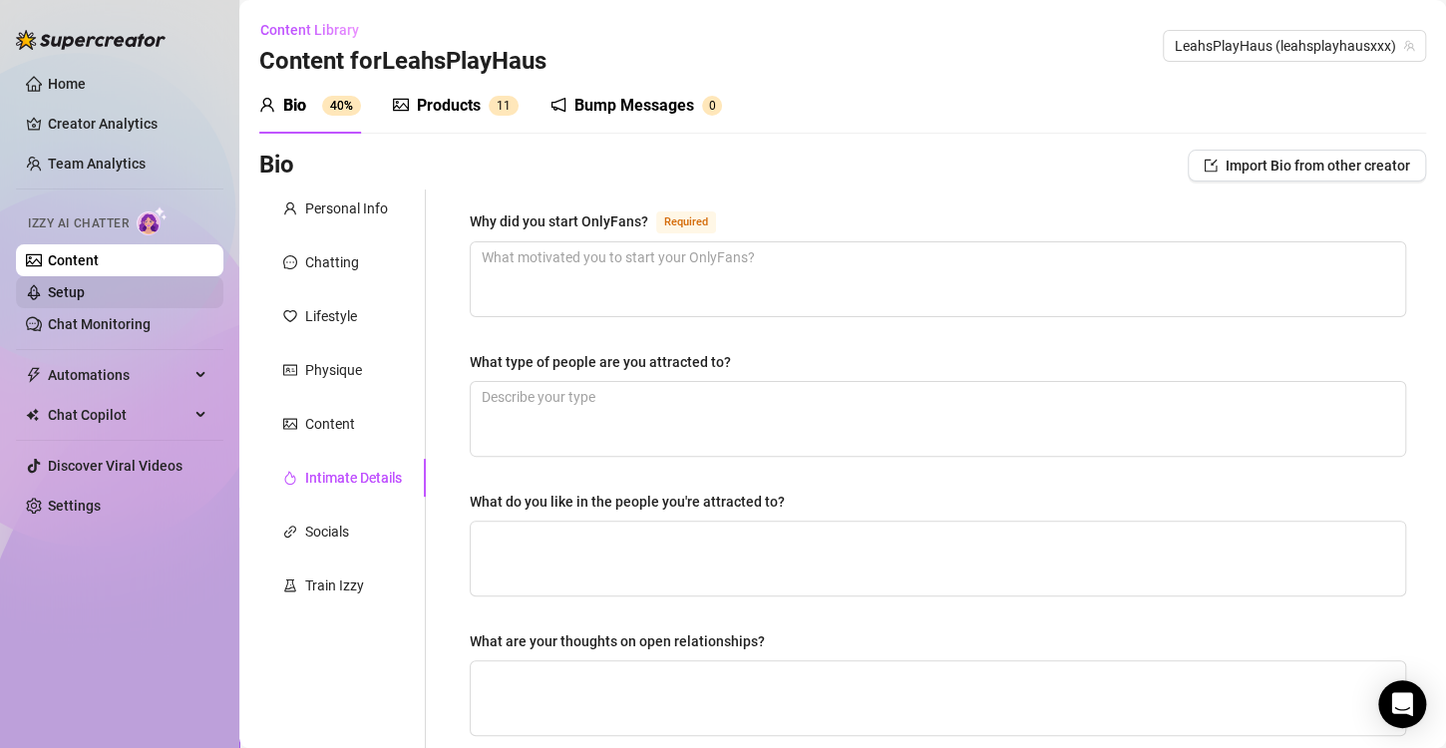
click at [60, 298] on link "Setup" at bounding box center [66, 292] width 37 height 16
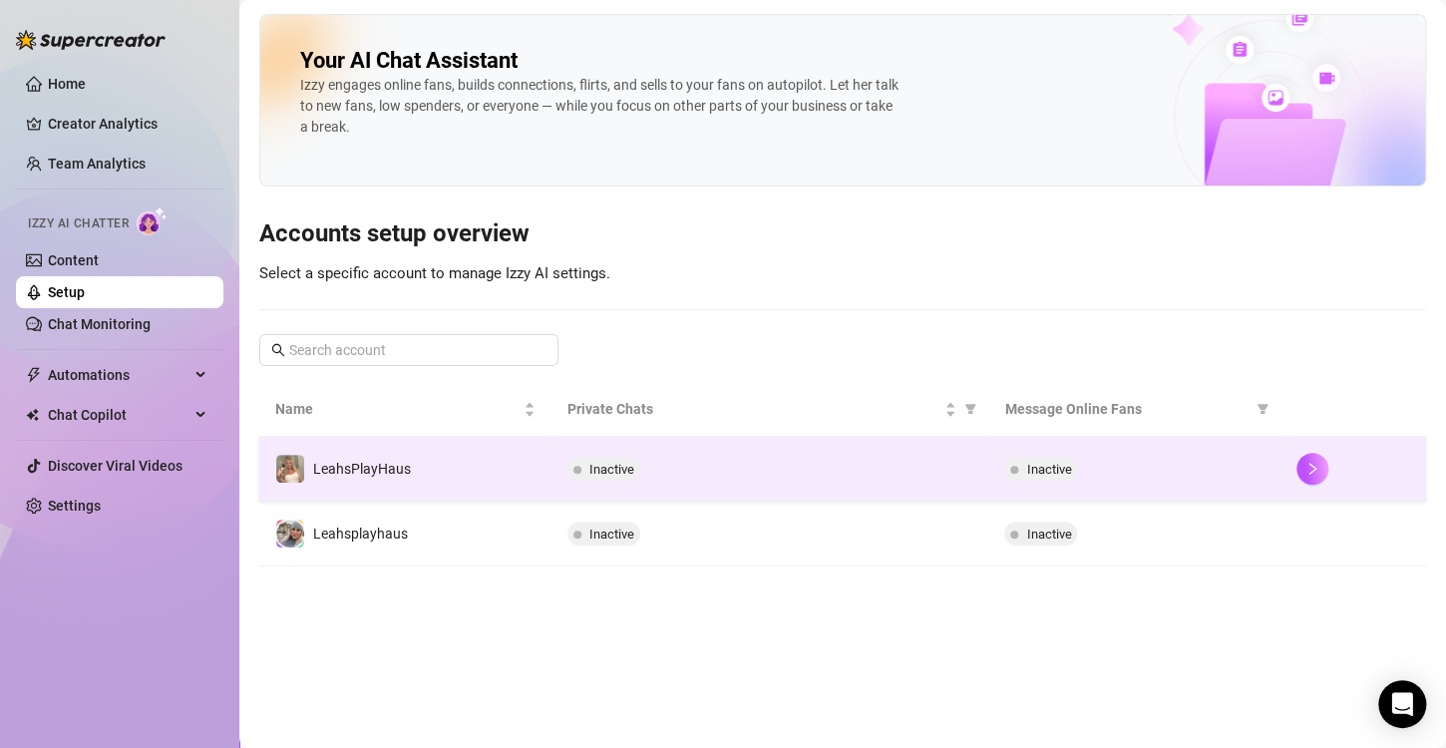
click at [632, 468] on span "Inactive" at bounding box center [611, 469] width 45 height 15
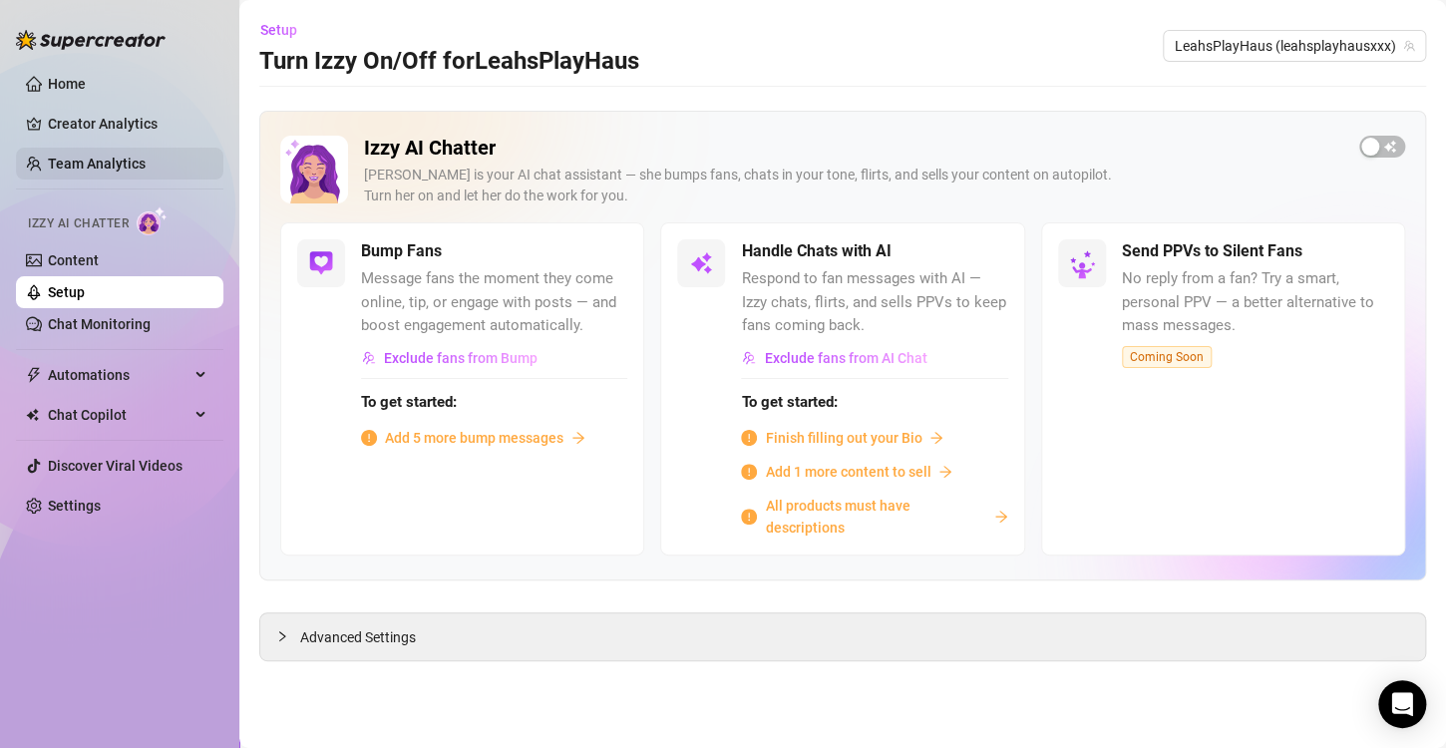
click at [100, 156] on link "Team Analytics" at bounding box center [97, 164] width 98 height 16
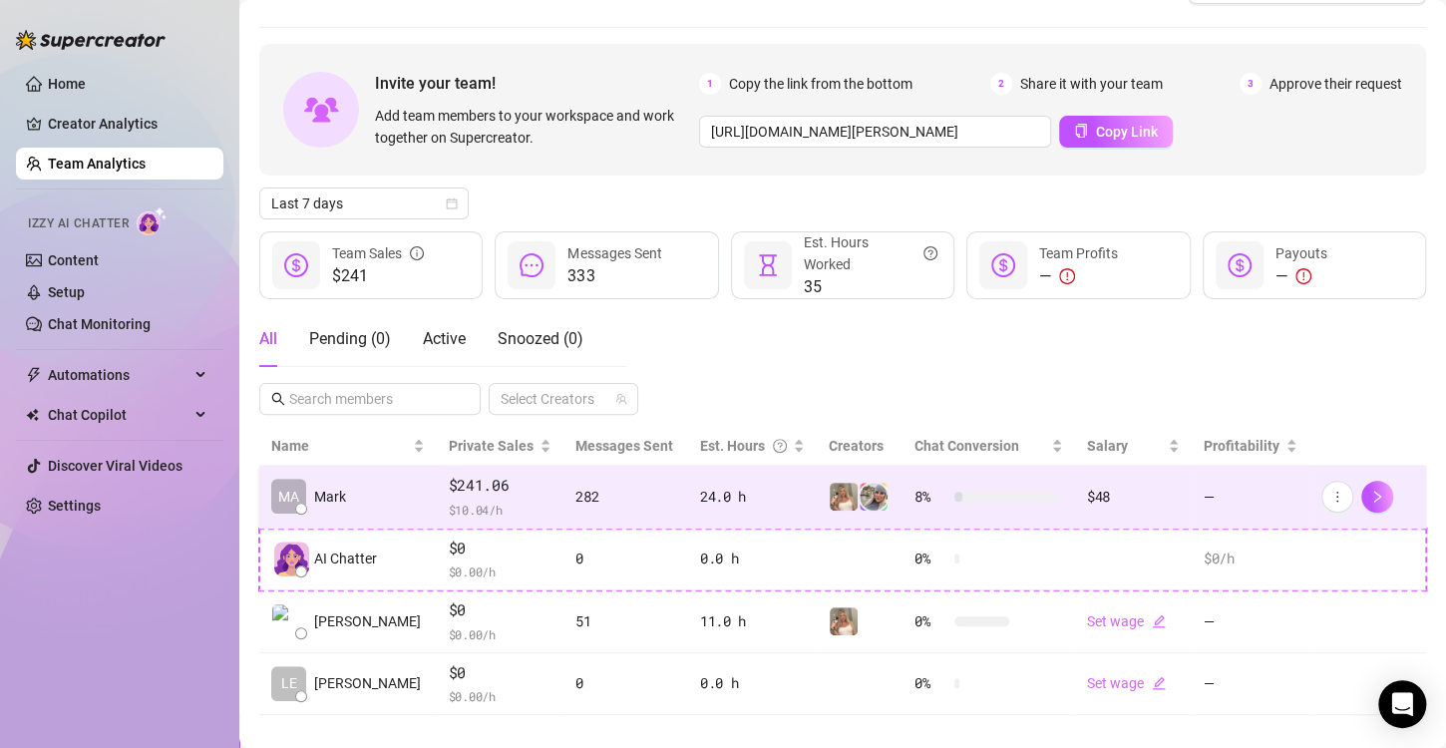
scroll to position [74, 0]
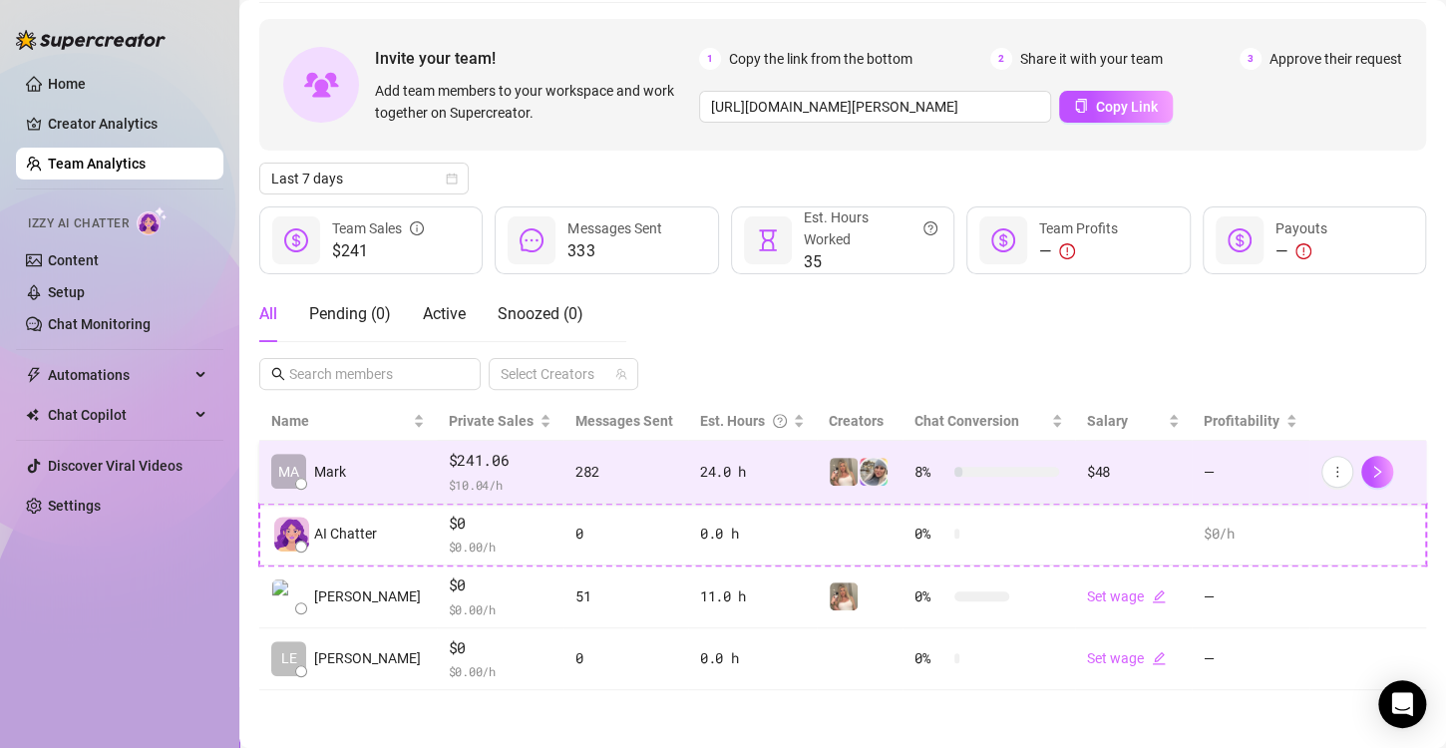
click at [500, 464] on span "$241.06" at bounding box center [501, 461] width 104 height 24
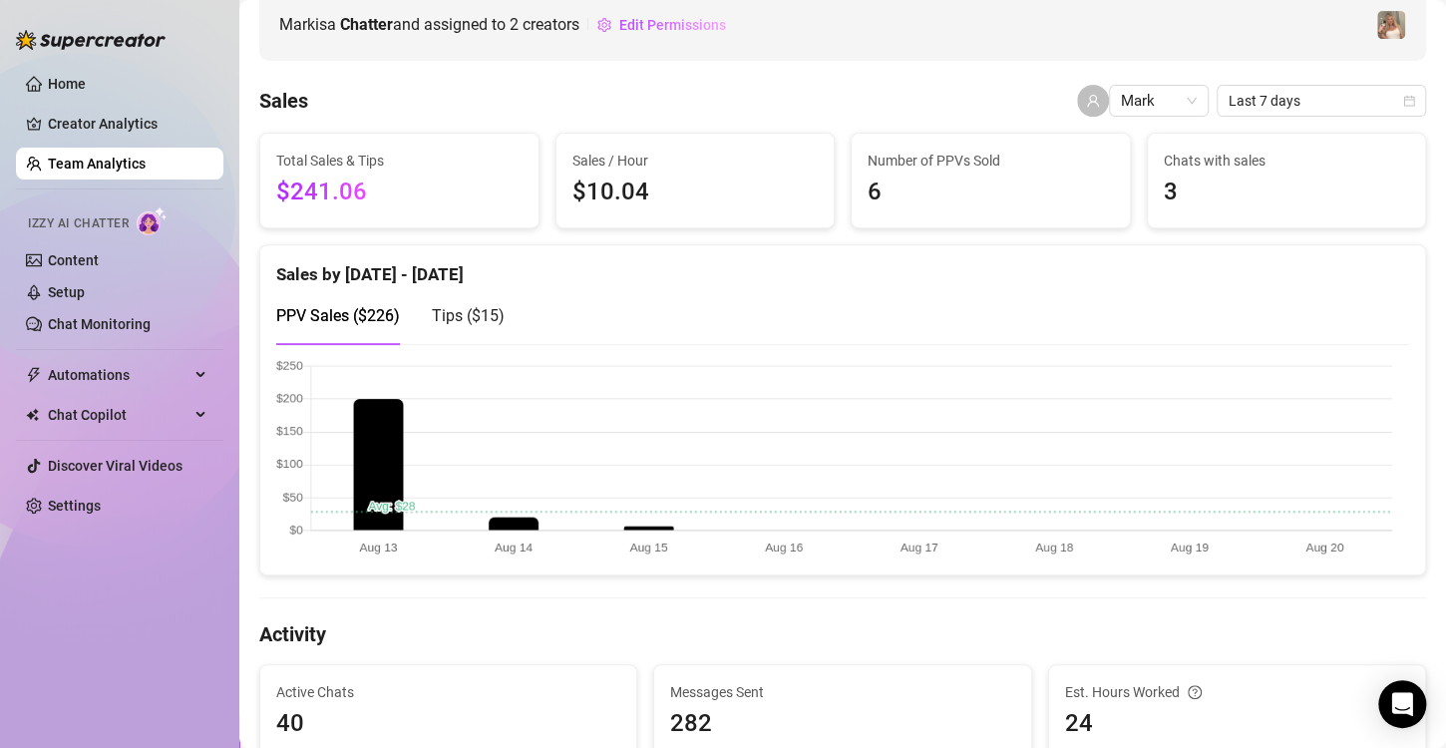
scroll to position [100, 0]
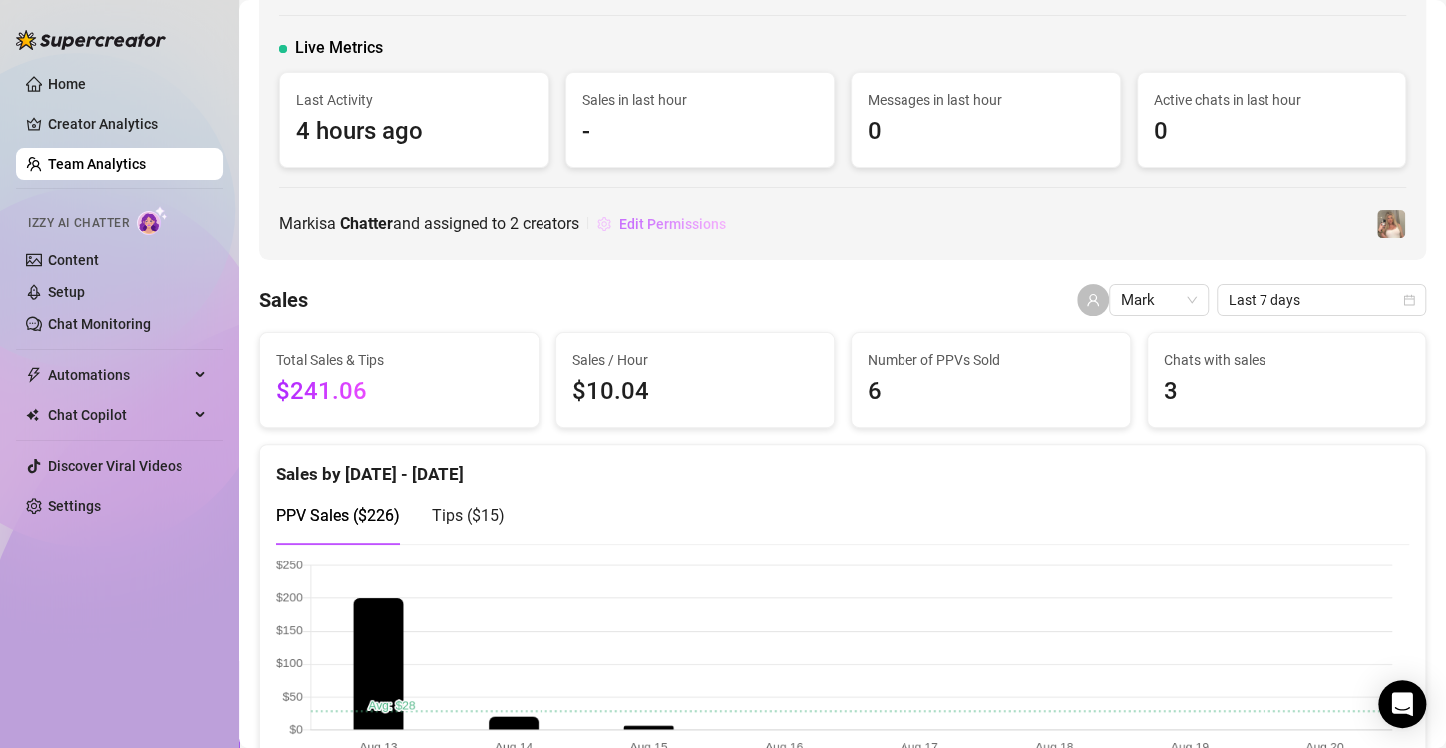
click at [694, 219] on span "Edit Permissions" at bounding box center [672, 224] width 107 height 16
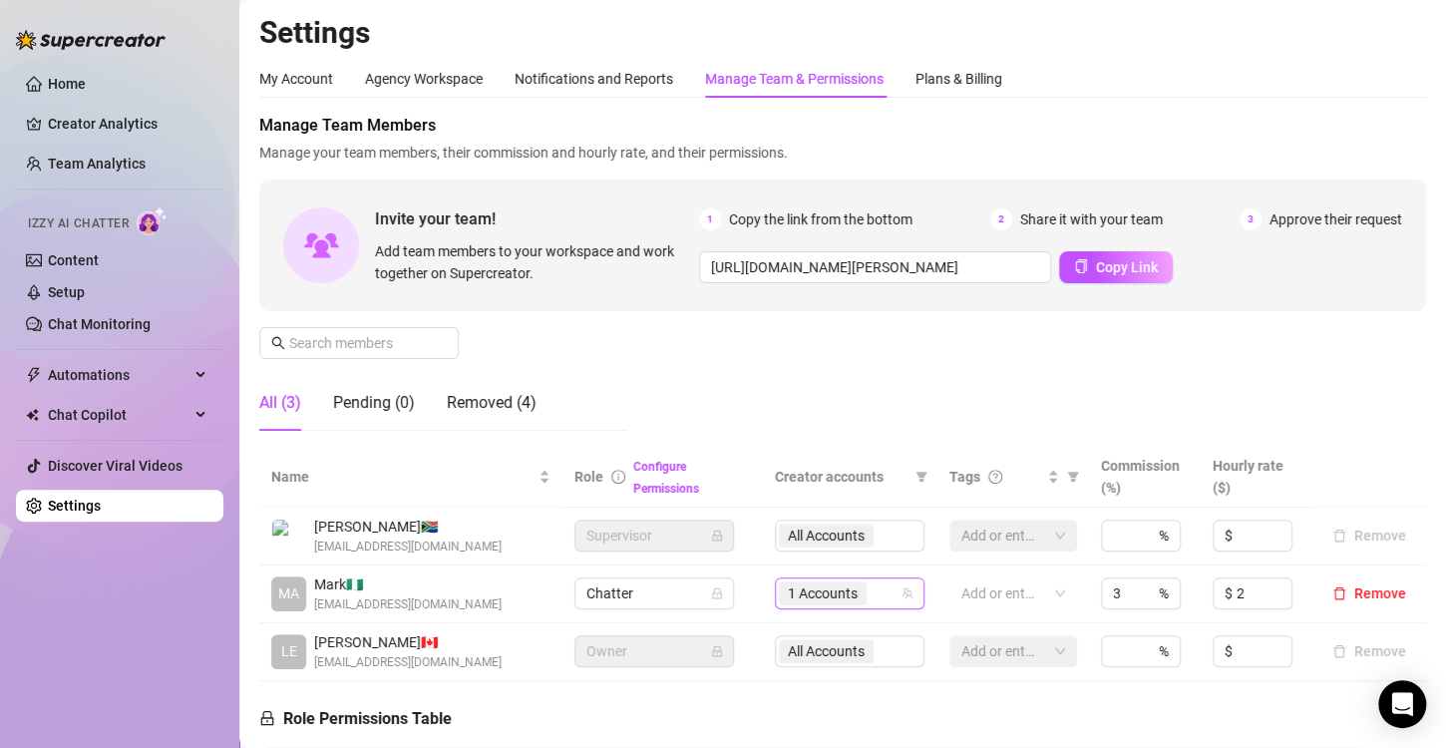
click at [884, 590] on div "1 Accounts" at bounding box center [839, 593] width 121 height 28
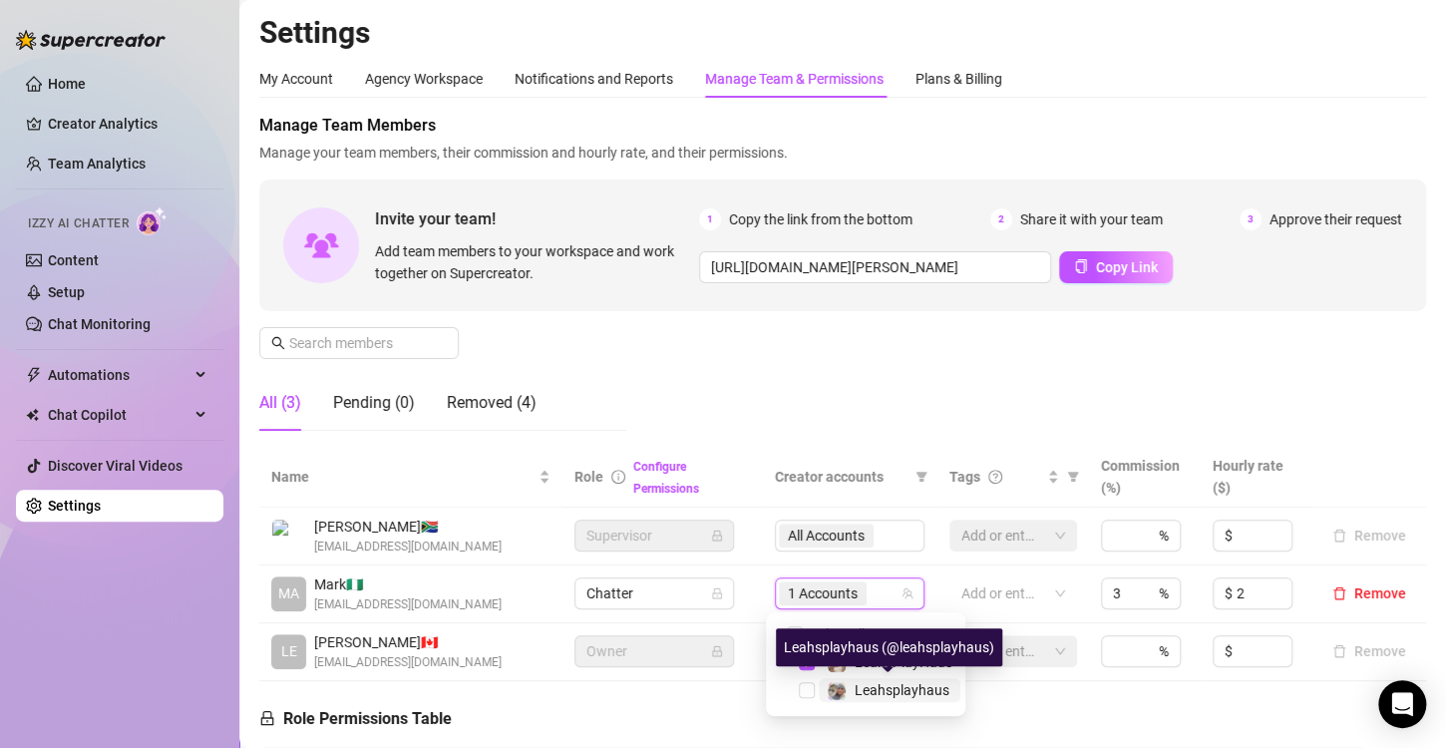
click at [889, 700] on div "Leahsplayhaus" at bounding box center [902, 690] width 95 height 24
checkbox input "true"
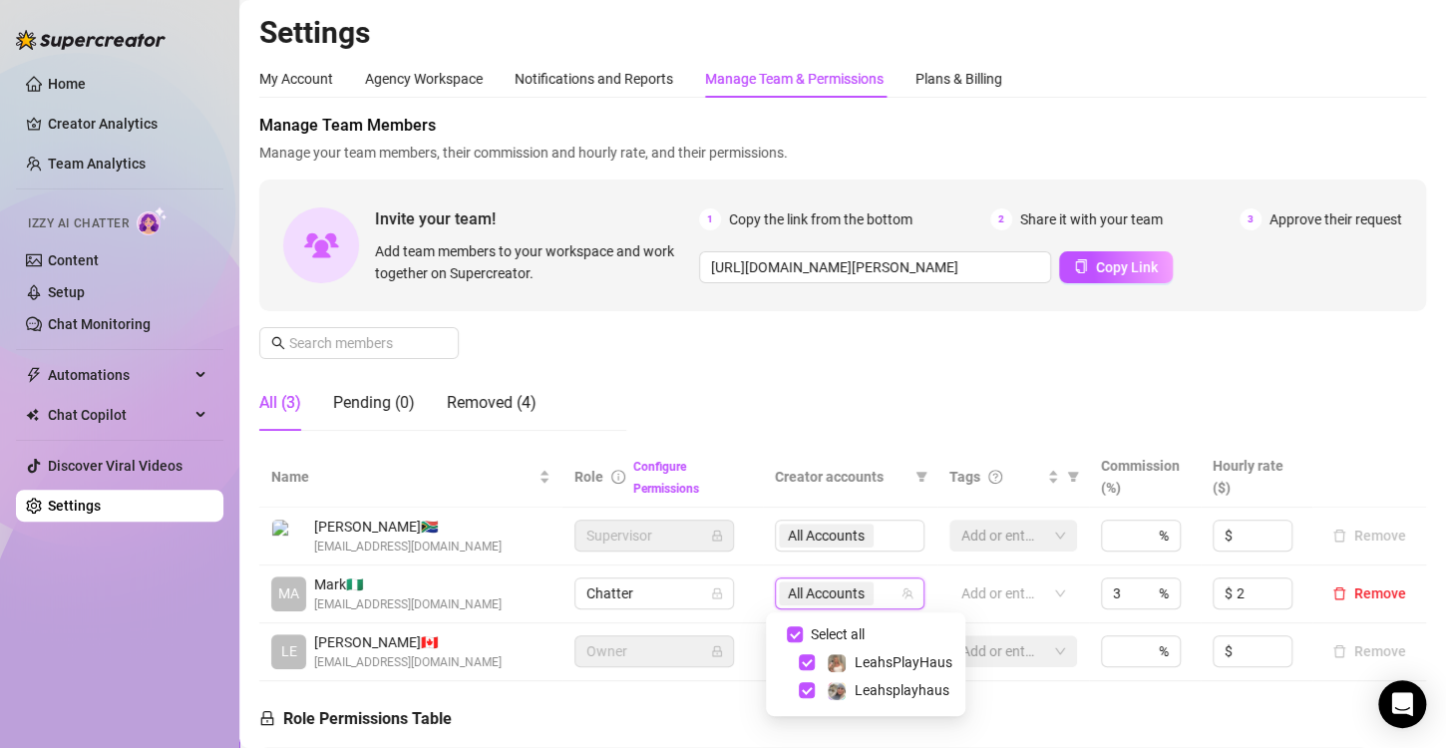
click at [956, 399] on div "Manage Team Members Manage your team members, their commission and hourly rate,…" at bounding box center [842, 280] width 1167 height 333
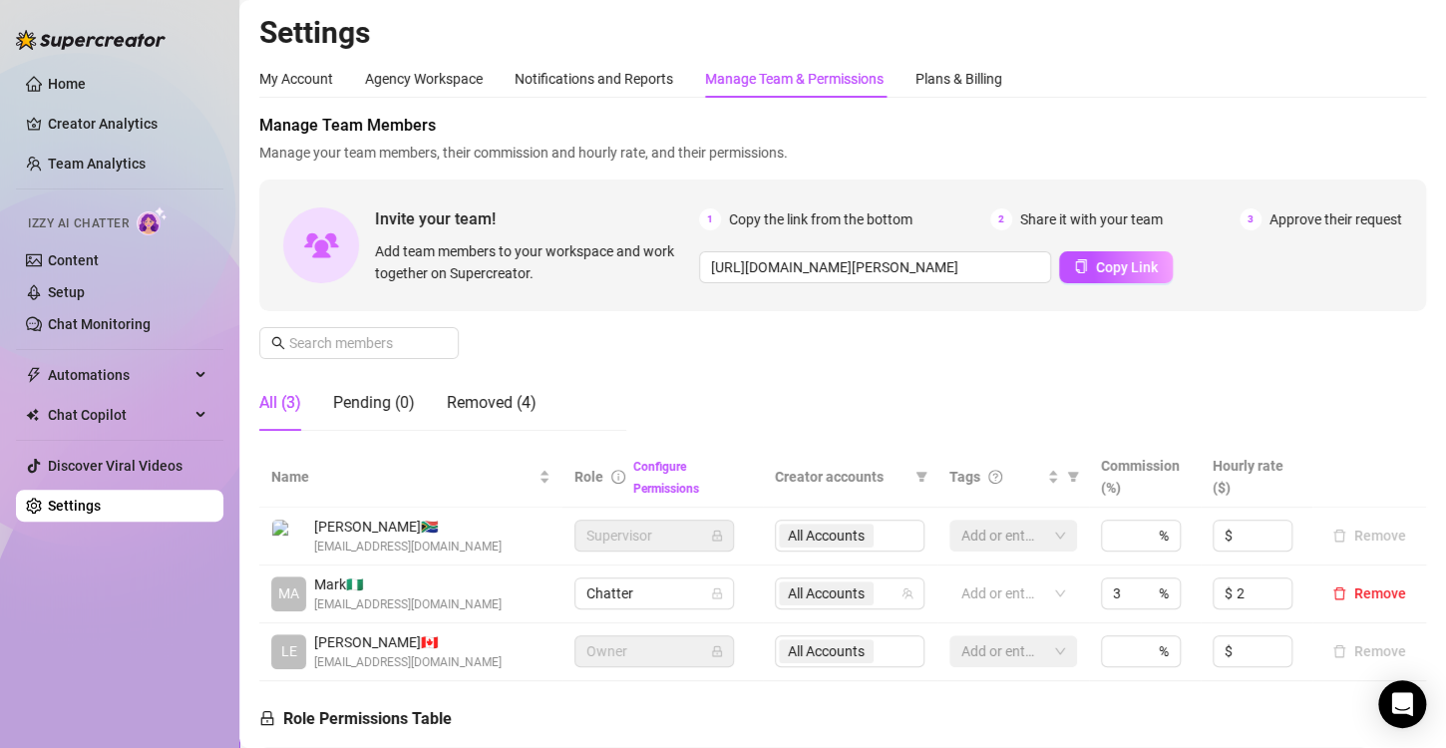
scroll to position [199, 0]
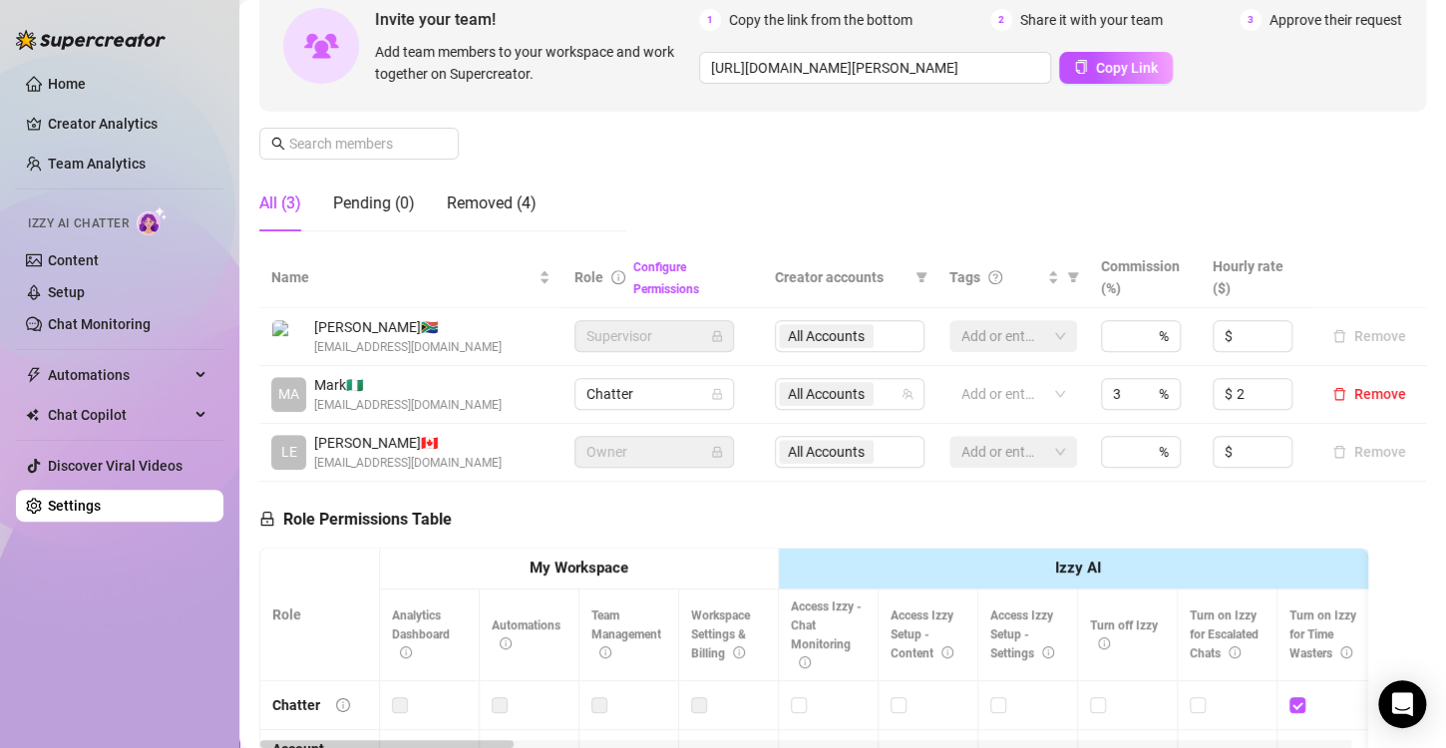
click at [642, 138] on div "Manage Team Members Manage your team members, their commission and hourly rate,…" at bounding box center [842, 80] width 1167 height 333
click at [540, 200] on div "All (3) Pending (0) Removed (4)" at bounding box center [442, 204] width 367 height 56
click at [517, 204] on div "Removed (4)" at bounding box center [492, 203] width 90 height 24
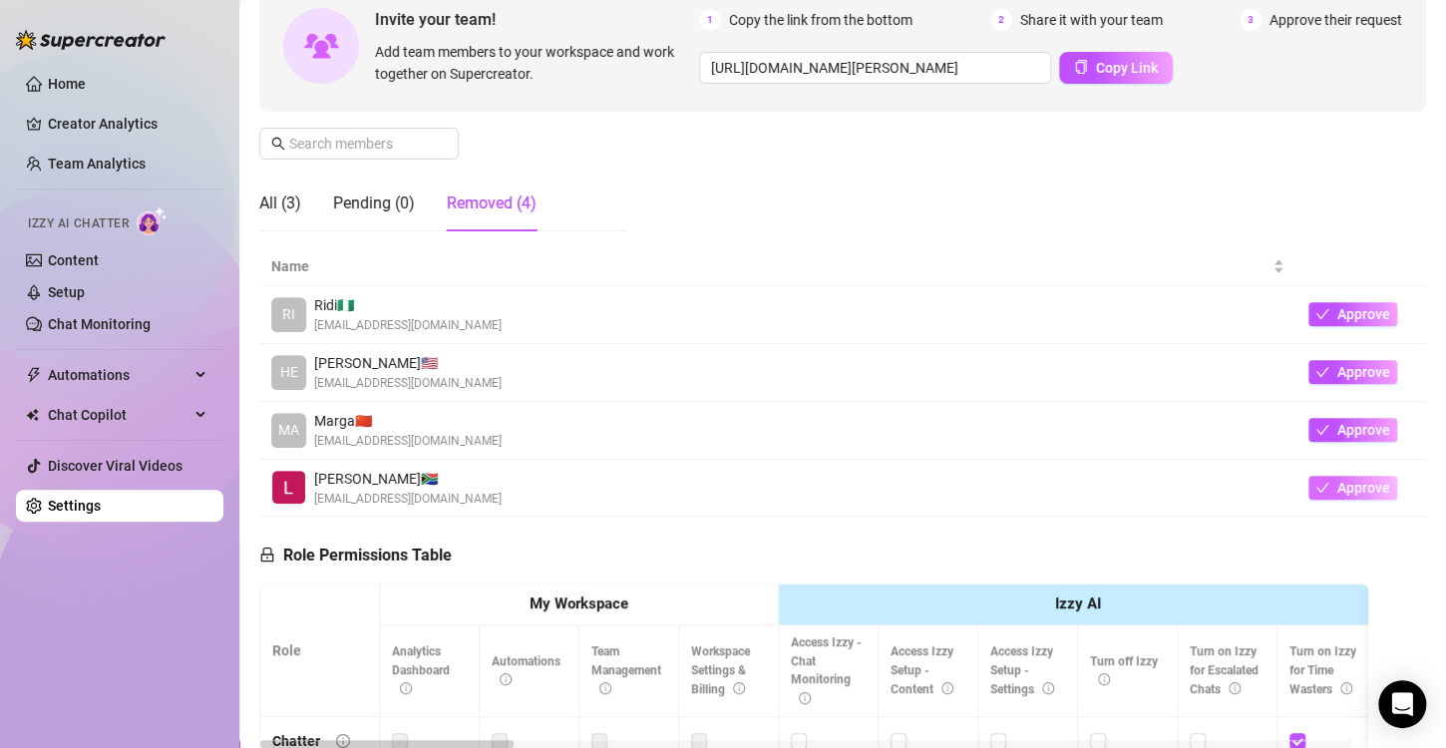
click at [1328, 497] on button "Approve" at bounding box center [1352, 488] width 89 height 24
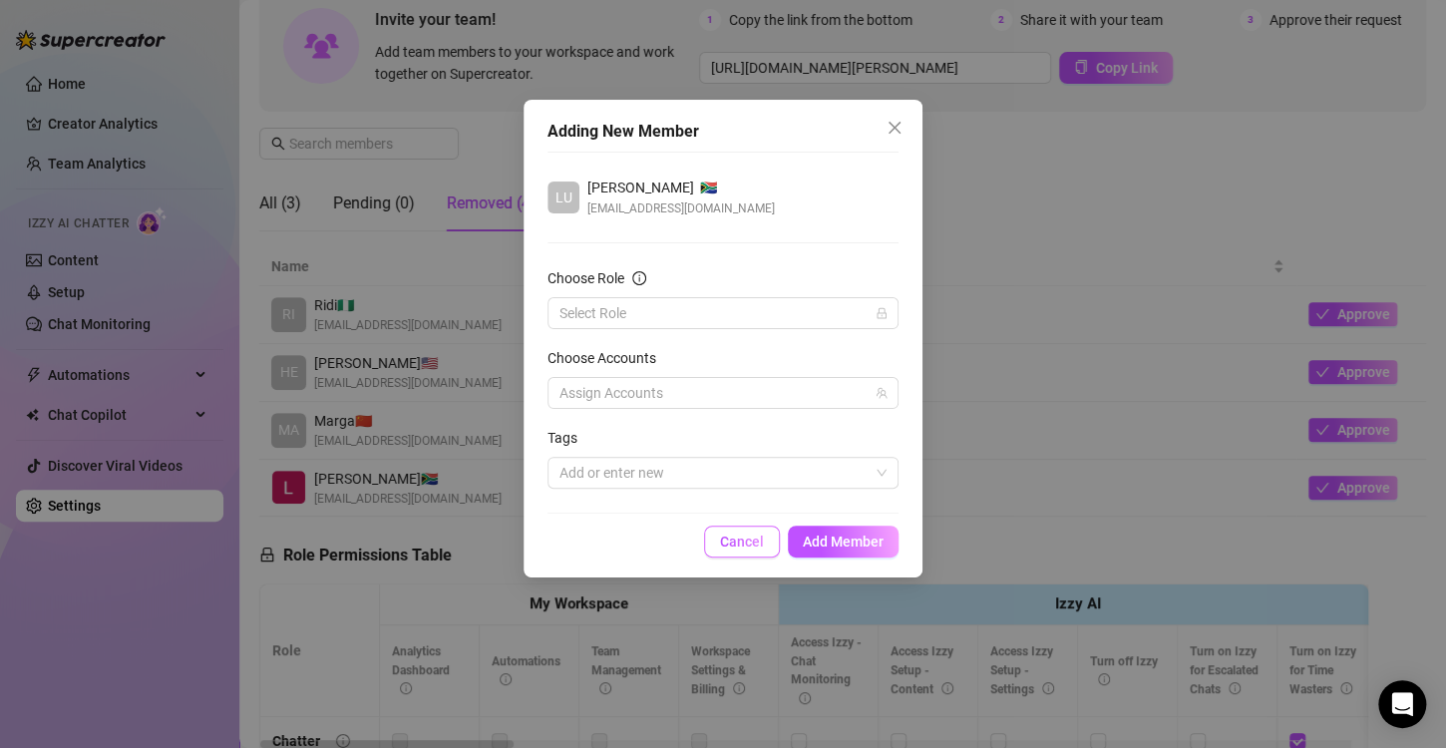
click at [752, 548] on span "Cancel" at bounding box center [742, 542] width 44 height 16
